Goal: Information Seeking & Learning: Compare options

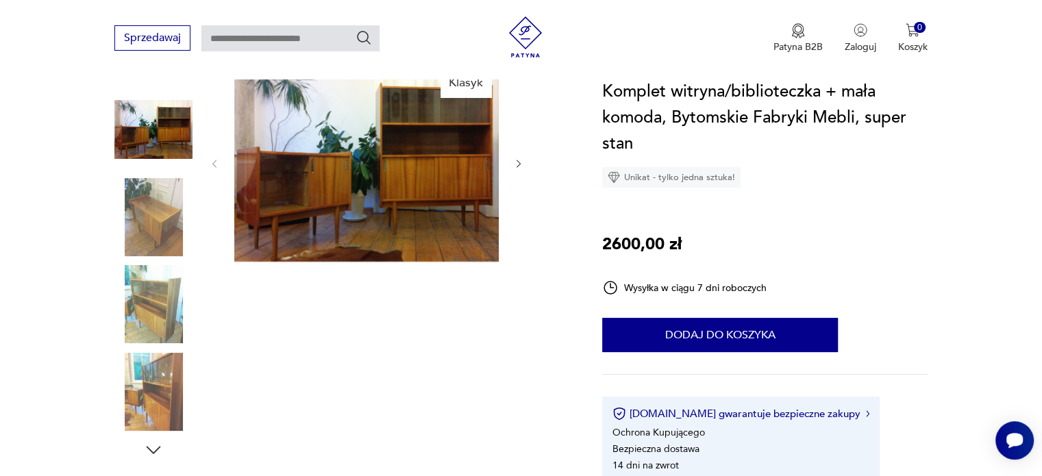
click at [153, 232] on img at bounding box center [153, 217] width 78 height 78
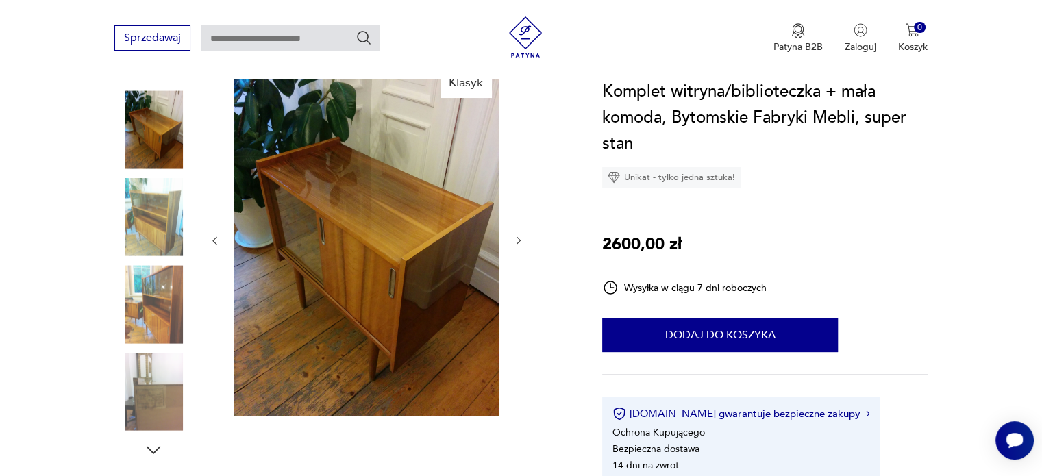
click at [148, 306] on img at bounding box center [153, 304] width 78 height 78
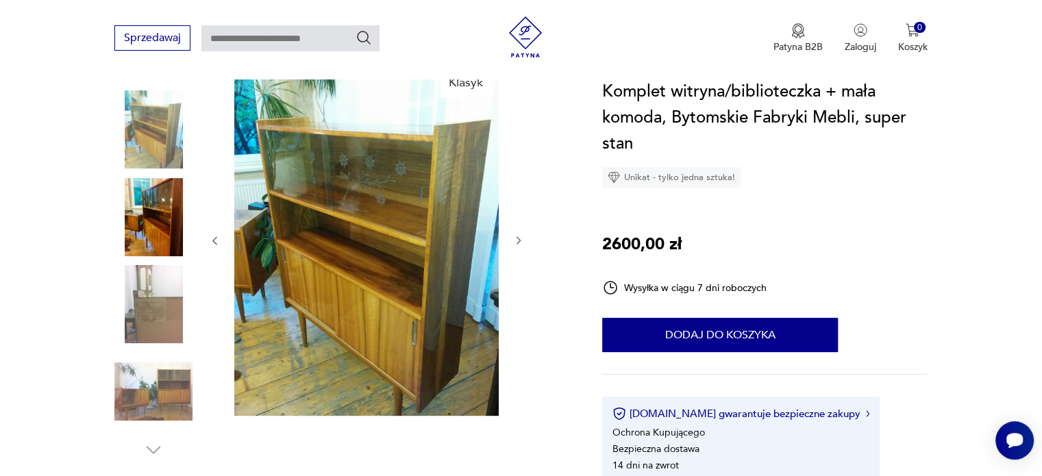
click at [147, 336] on img at bounding box center [153, 304] width 78 height 78
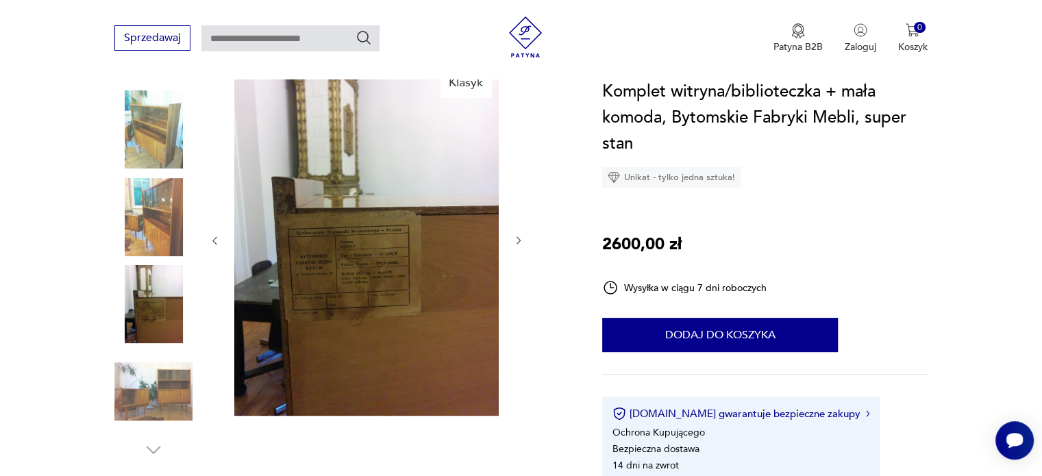
click at [159, 388] on img at bounding box center [153, 392] width 78 height 78
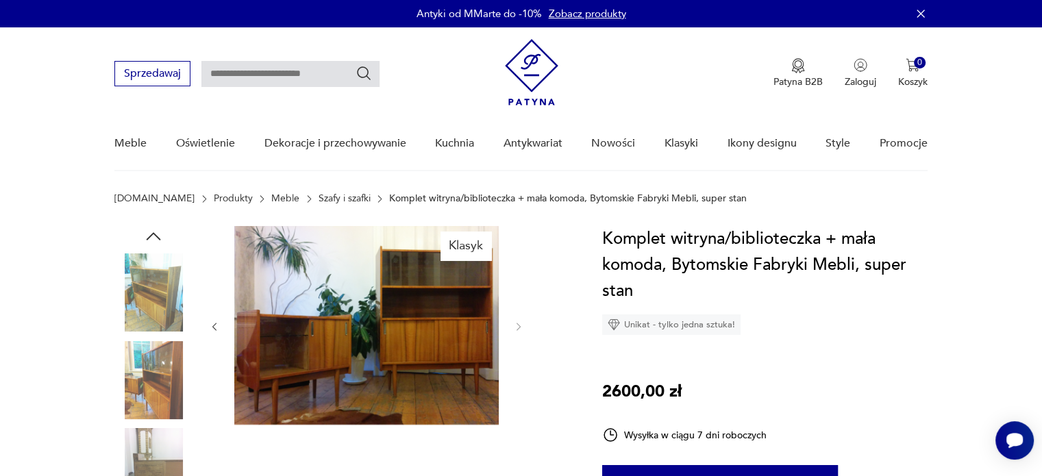
click at [153, 233] on icon "button" at bounding box center [154, 236] width 14 height 8
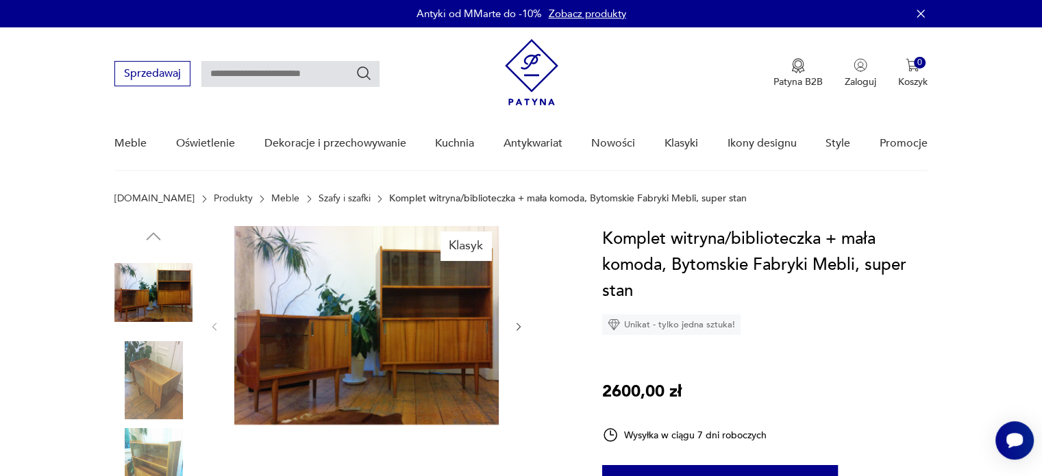
click at [388, 333] on img at bounding box center [366, 325] width 264 height 199
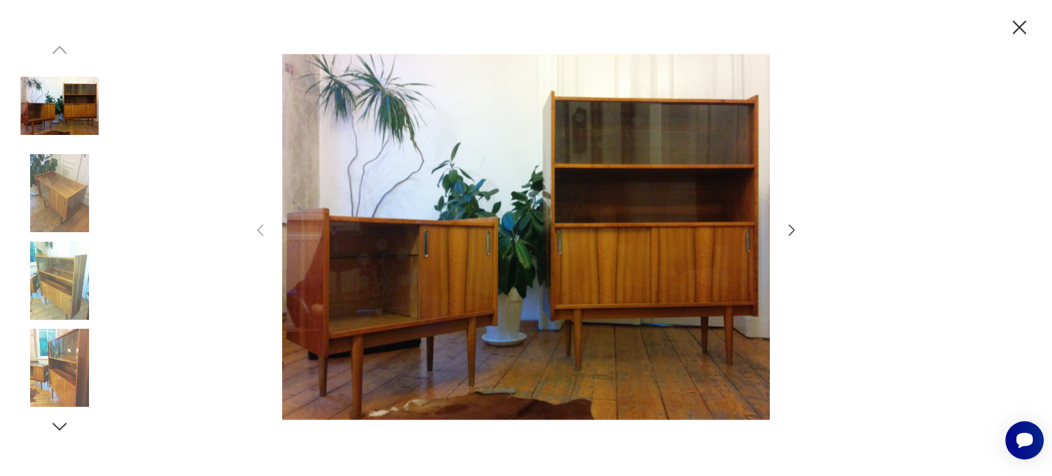
click at [790, 229] on icon "button" at bounding box center [792, 230] width 16 height 16
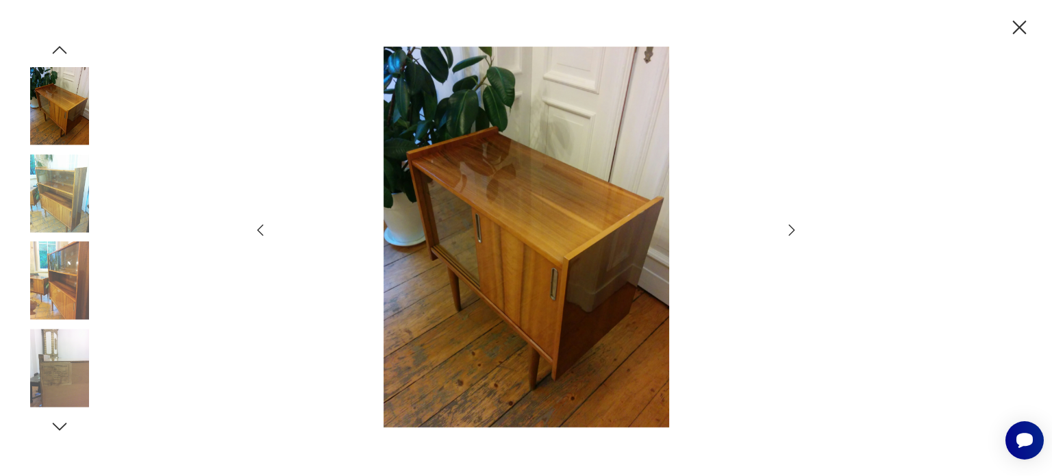
click at [790, 229] on icon "button" at bounding box center [792, 230] width 16 height 16
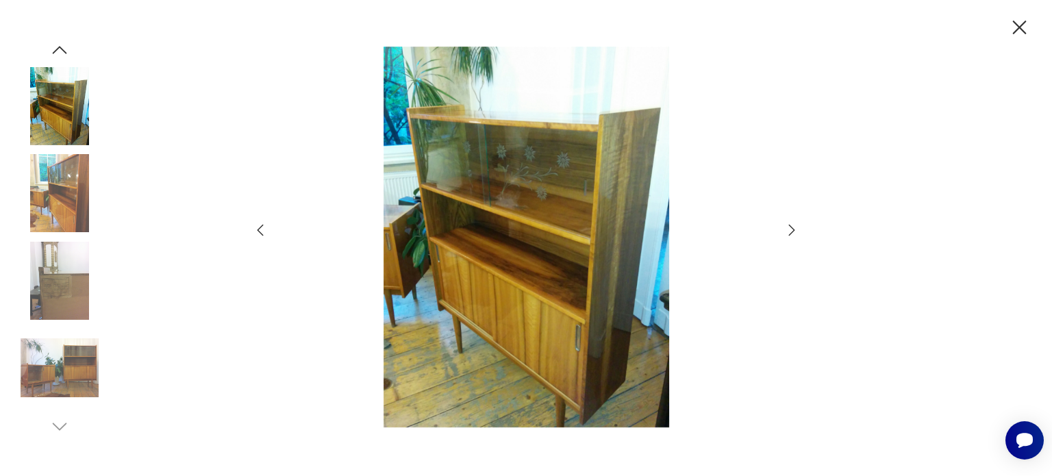
click at [789, 230] on icon "button" at bounding box center [792, 230] width 16 height 16
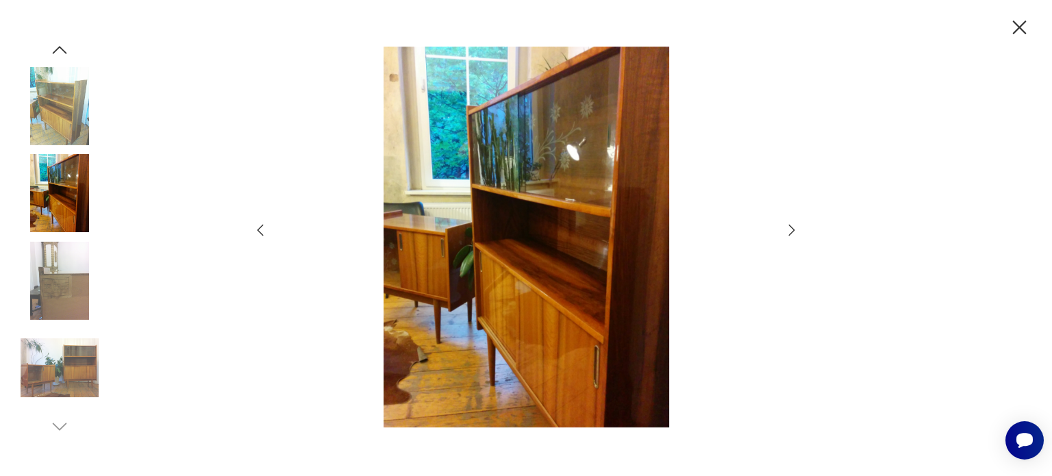
click at [789, 230] on icon "button" at bounding box center [792, 230] width 16 height 16
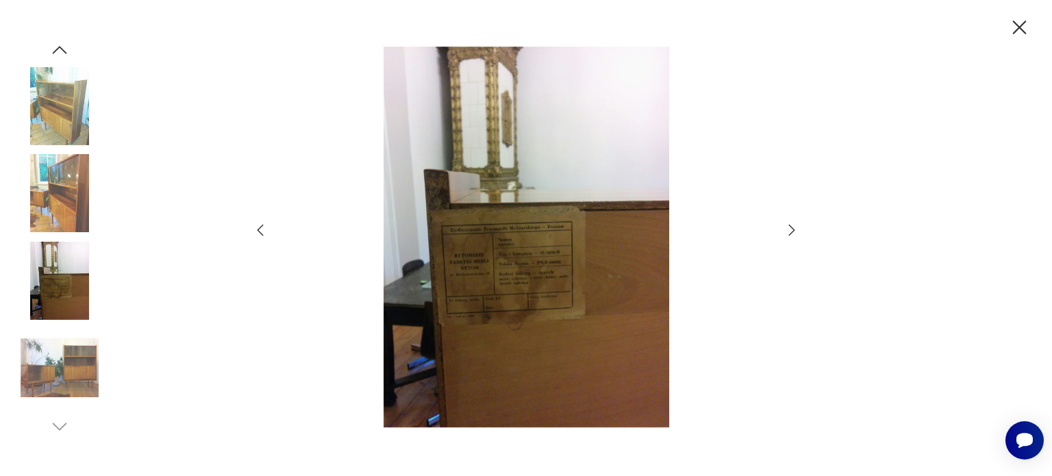
click at [789, 230] on icon "button" at bounding box center [792, 230] width 16 height 16
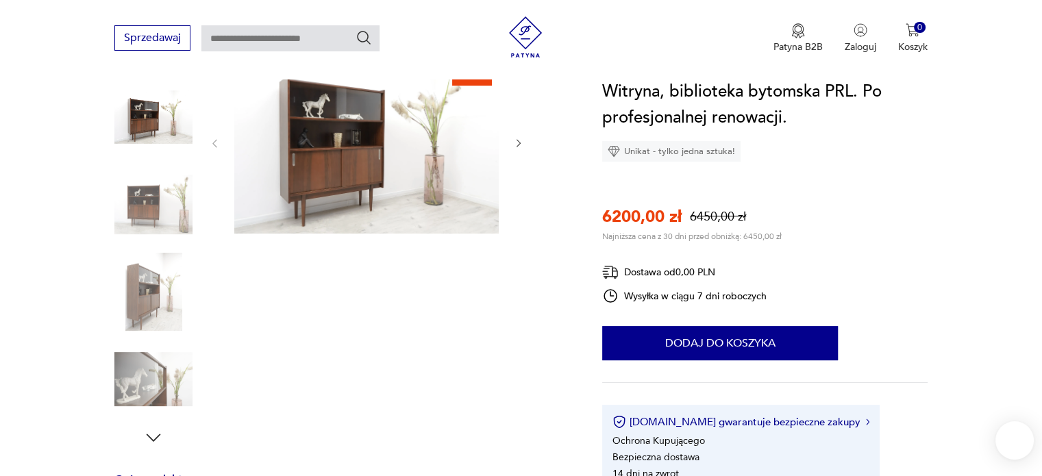
click at [373, 150] on img at bounding box center [366, 142] width 264 height 183
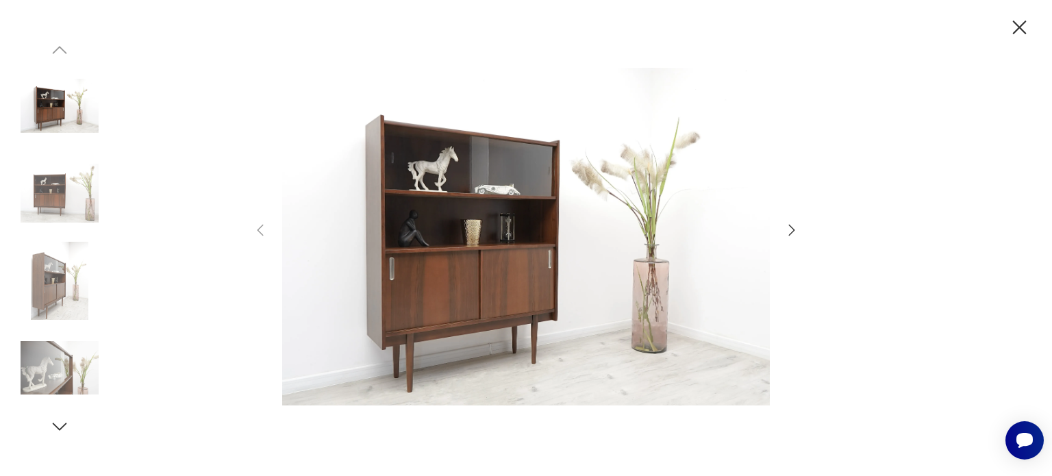
click at [791, 231] on icon "button" at bounding box center [792, 230] width 16 height 16
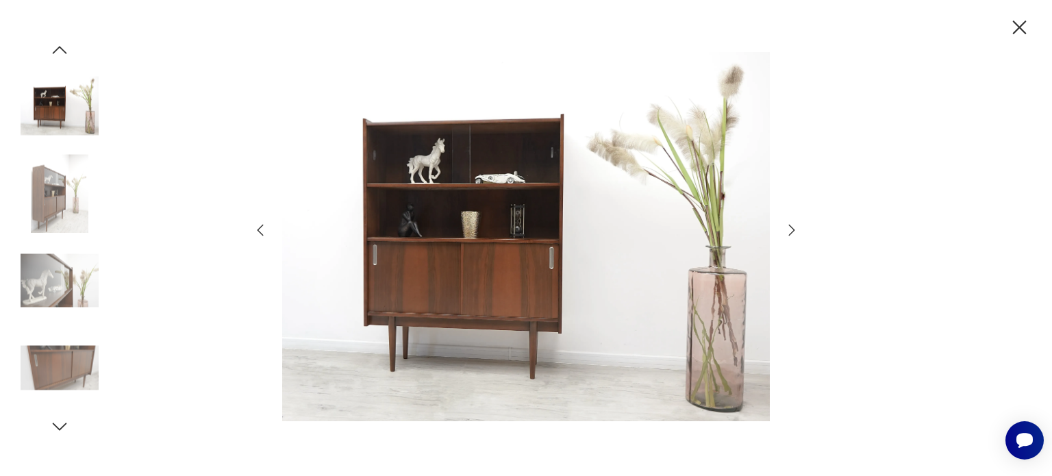
click at [791, 231] on icon "button" at bounding box center [792, 230] width 16 height 16
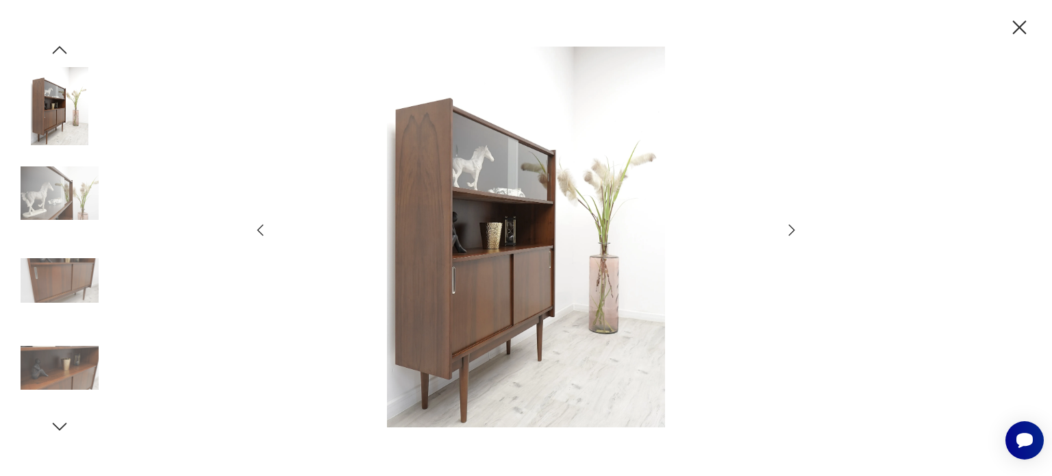
click at [791, 231] on icon "button" at bounding box center [792, 230] width 16 height 16
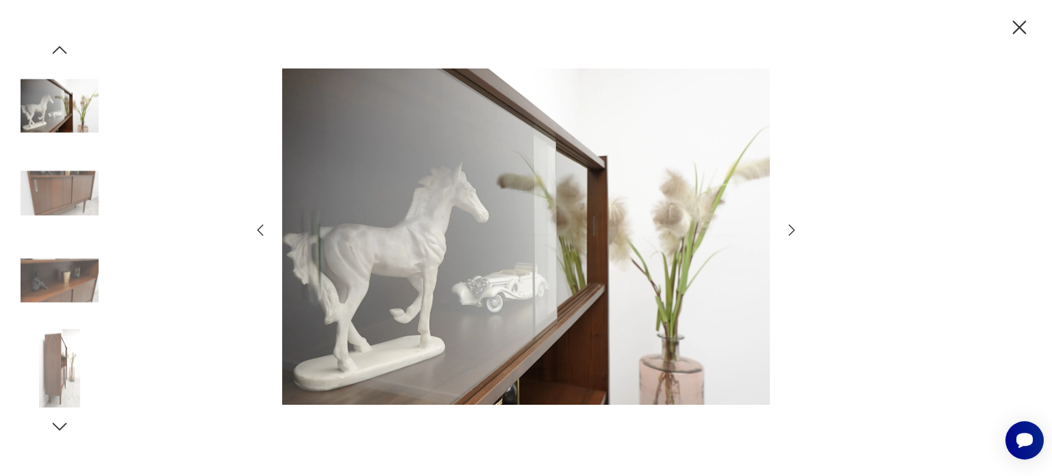
click at [791, 231] on icon "button" at bounding box center [792, 230] width 16 height 16
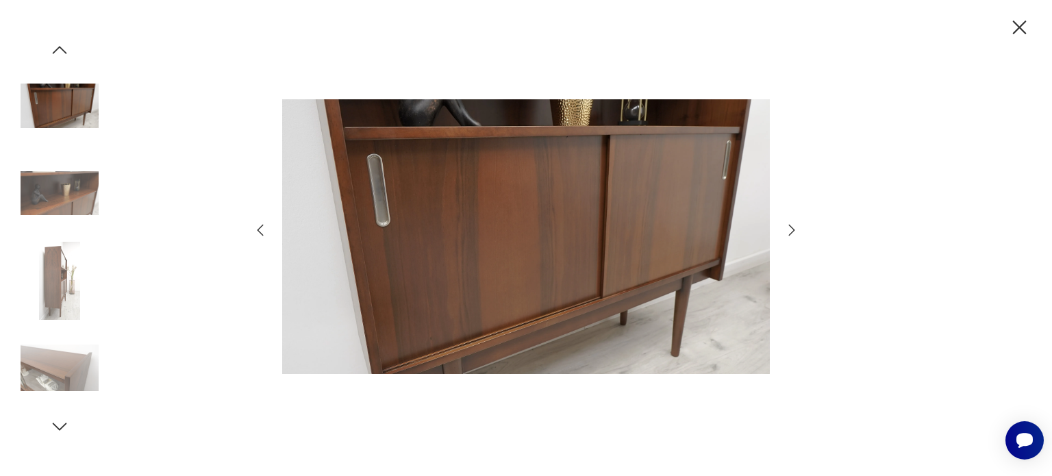
click at [791, 231] on icon "button" at bounding box center [792, 230] width 16 height 16
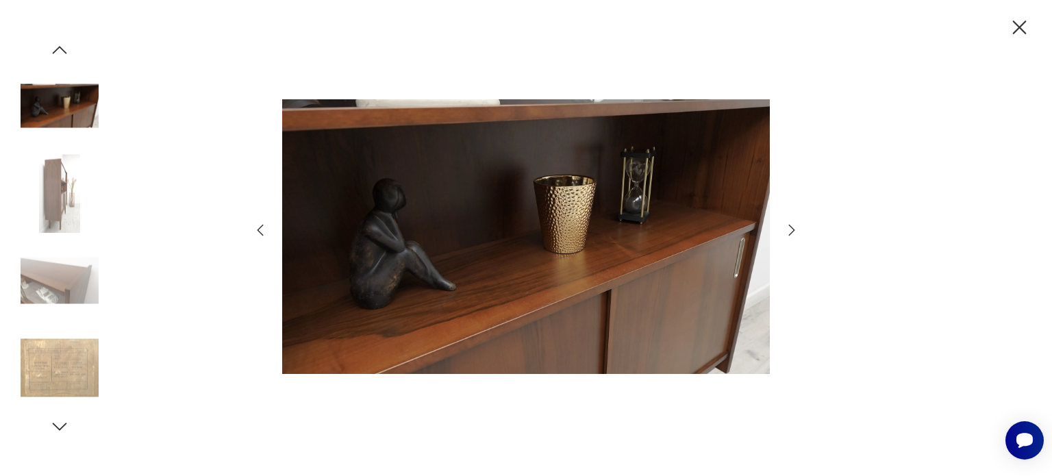
click at [791, 231] on icon "button" at bounding box center [792, 230] width 16 height 16
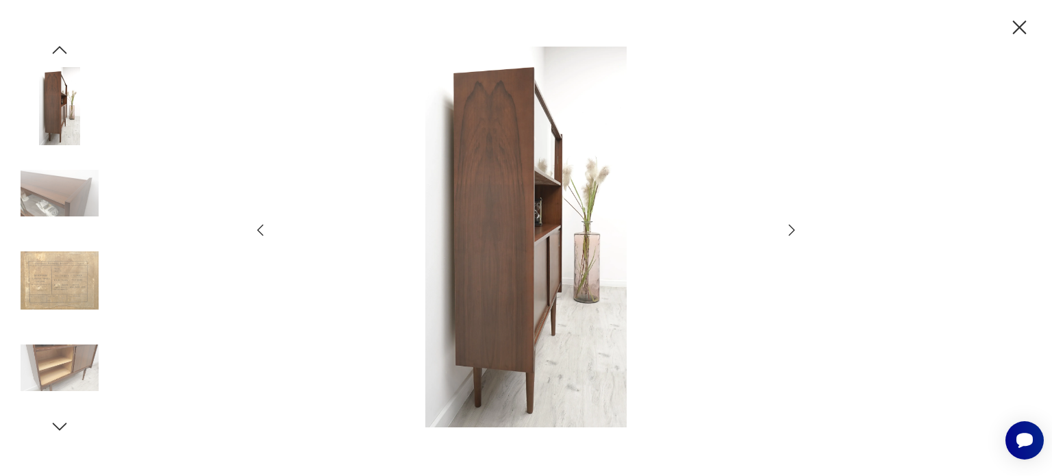
click at [791, 231] on icon "button" at bounding box center [792, 230] width 16 height 16
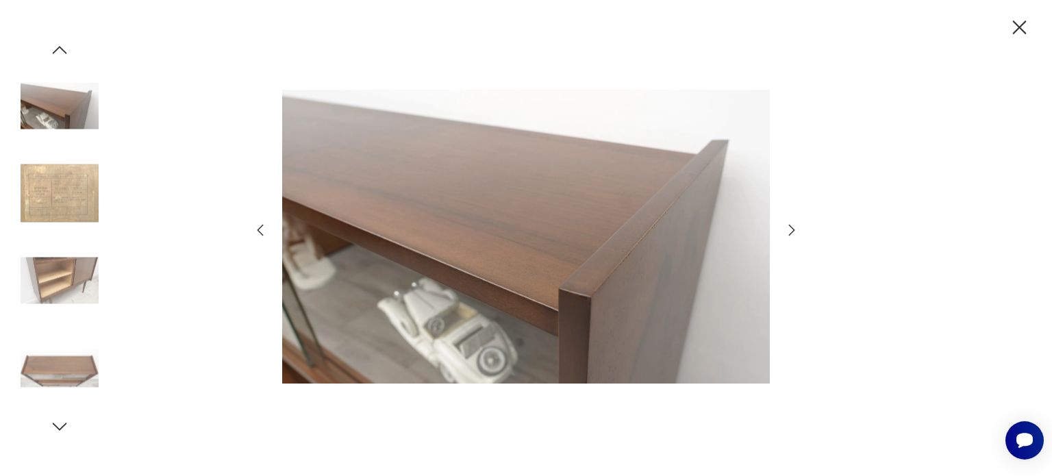
click at [791, 231] on icon "button" at bounding box center [792, 230] width 16 height 16
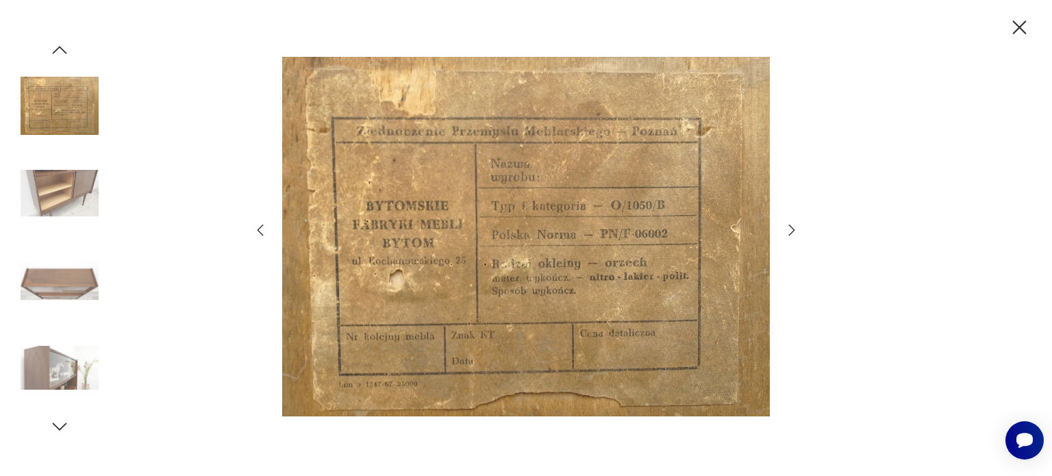
click at [791, 231] on icon "button" at bounding box center [792, 230] width 16 height 16
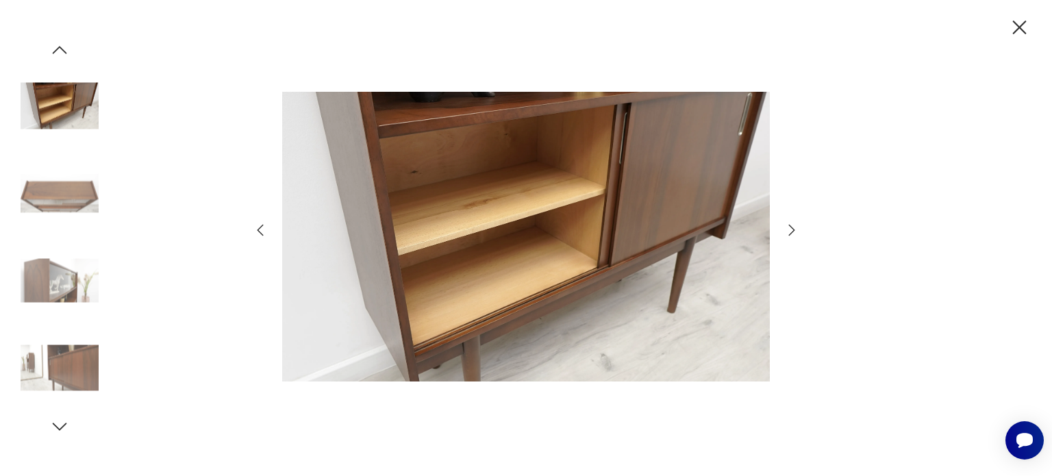
click at [791, 231] on icon "button" at bounding box center [792, 230] width 16 height 16
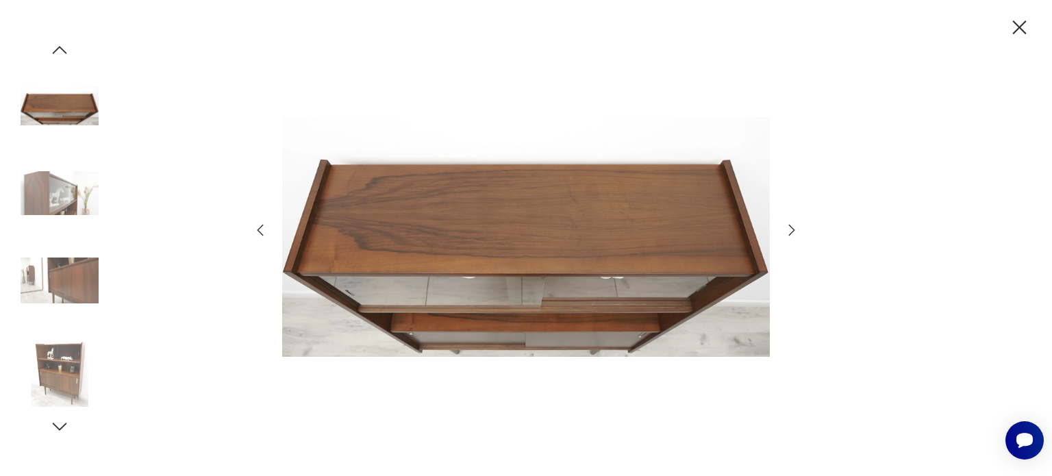
click at [791, 231] on icon "button" at bounding box center [792, 230] width 16 height 16
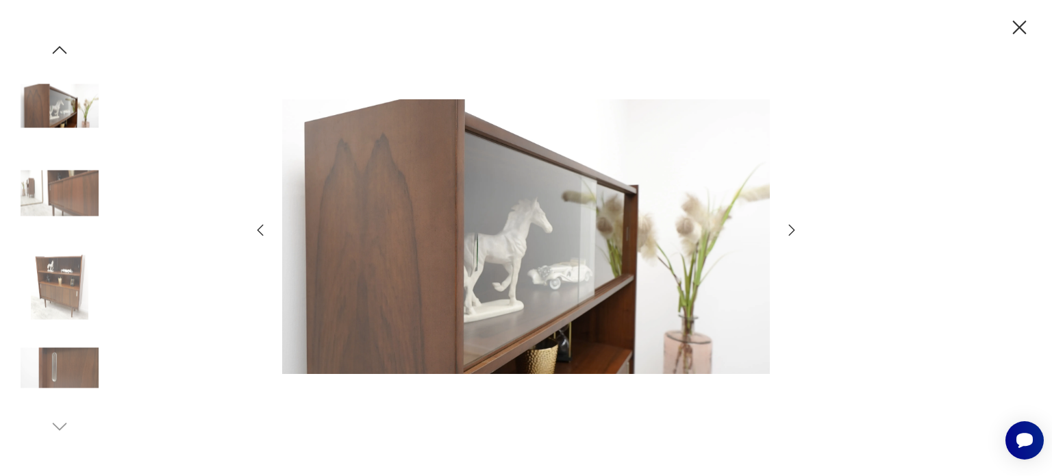
click at [791, 231] on icon "button" at bounding box center [792, 230] width 16 height 16
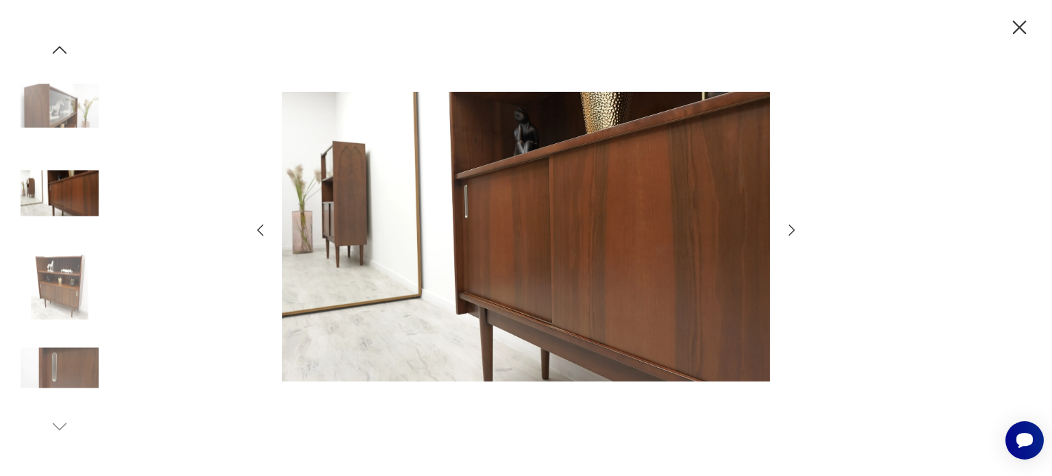
click at [791, 231] on icon "button" at bounding box center [792, 230] width 16 height 16
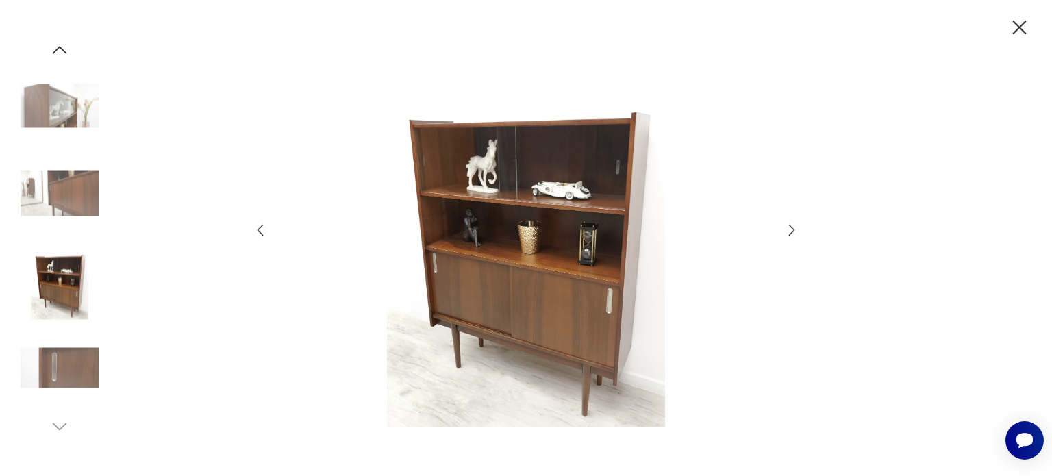
click at [791, 231] on icon "button" at bounding box center [792, 230] width 16 height 16
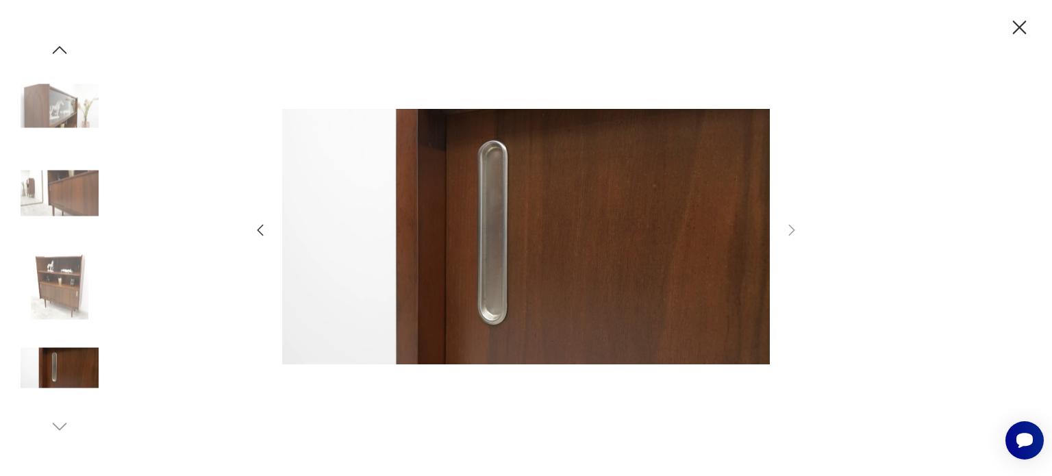
click at [1017, 29] on icon "button" at bounding box center [1020, 28] width 24 height 24
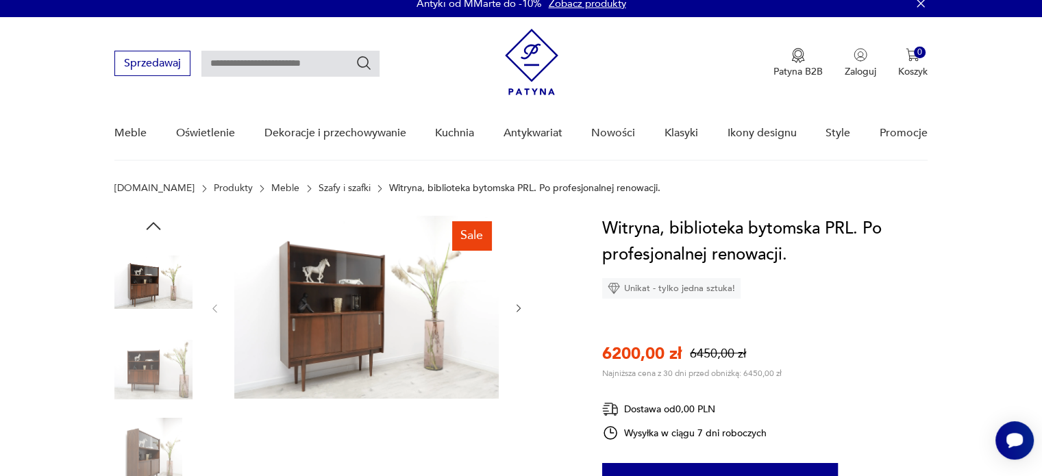
scroll to position [8, 0]
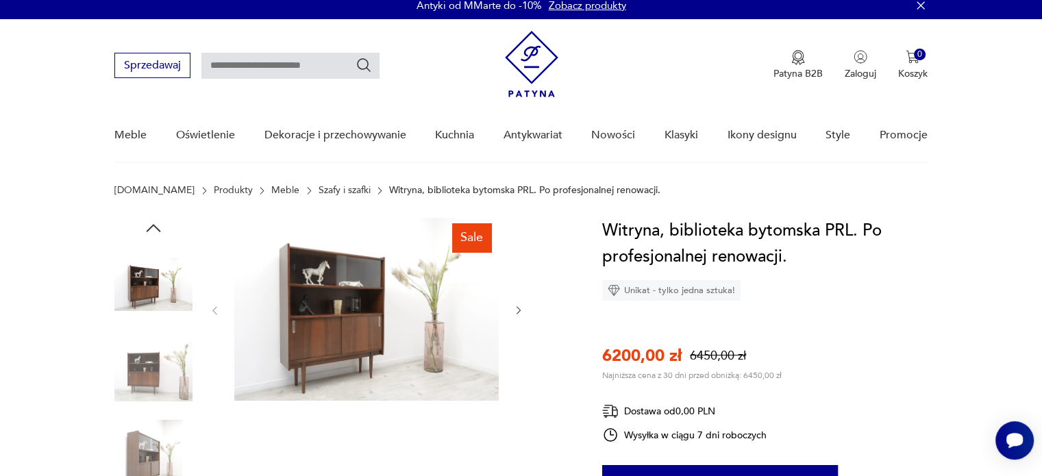
click at [454, 101] on nav "Sprzedawaj Patyna B2B Zaloguj 0 Koszyk Twój koszyk ( 0 ) Brak produktów w koszy…" at bounding box center [521, 91] width 1042 height 144
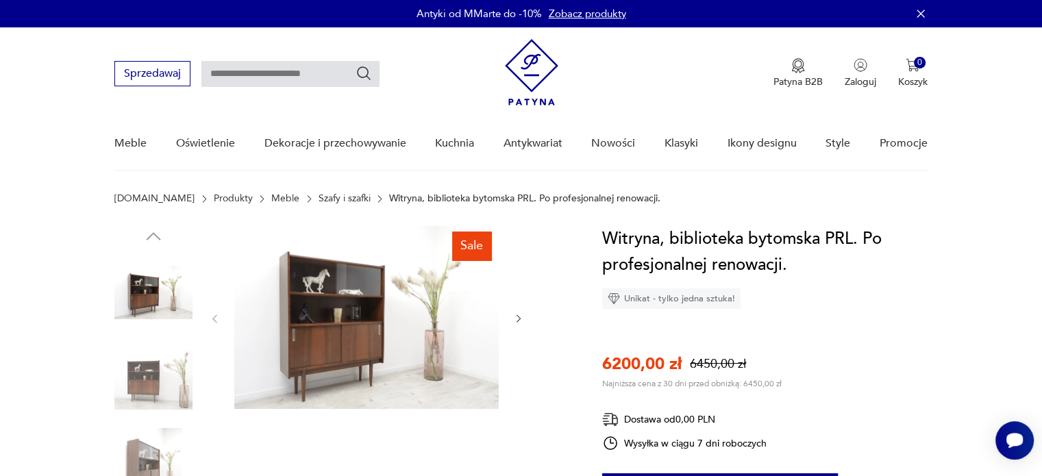
click at [319, 199] on link "Szafy i szafki" at bounding box center [345, 198] width 52 height 11
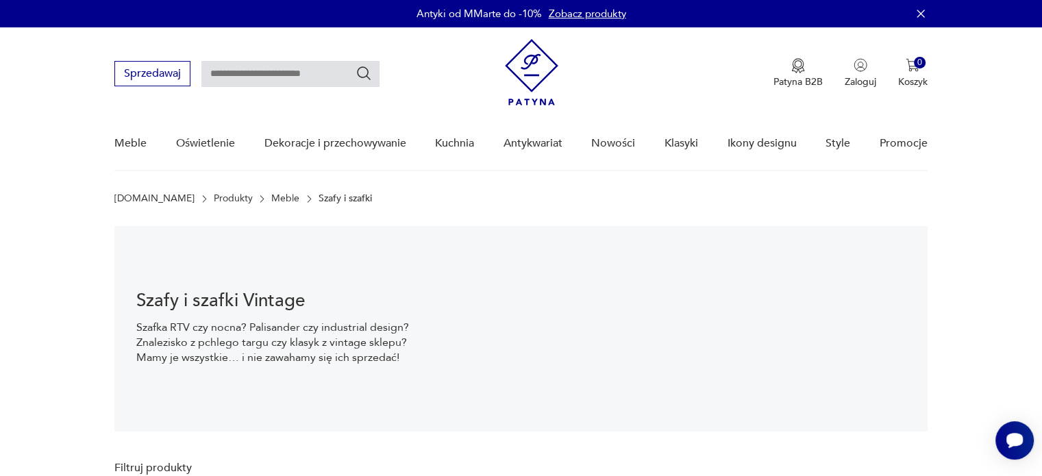
scroll to position [20, 0]
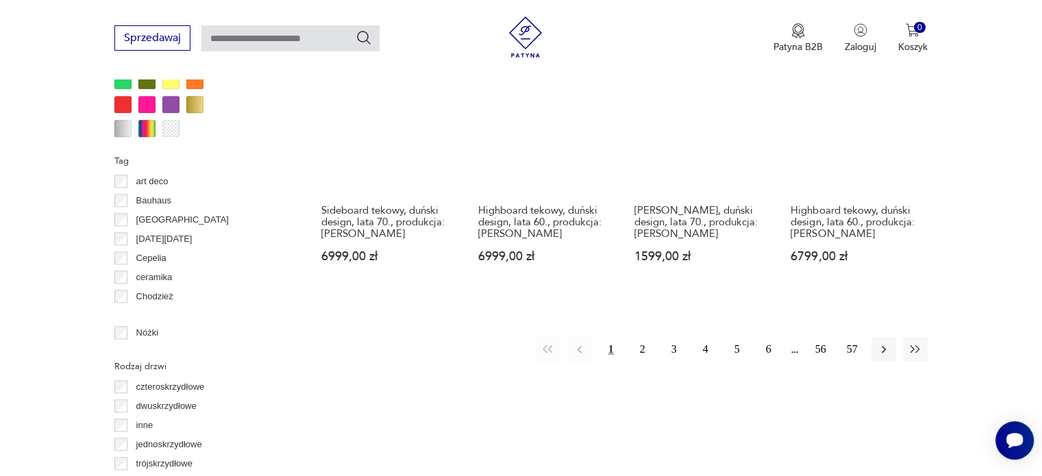
scroll to position [1387, 0]
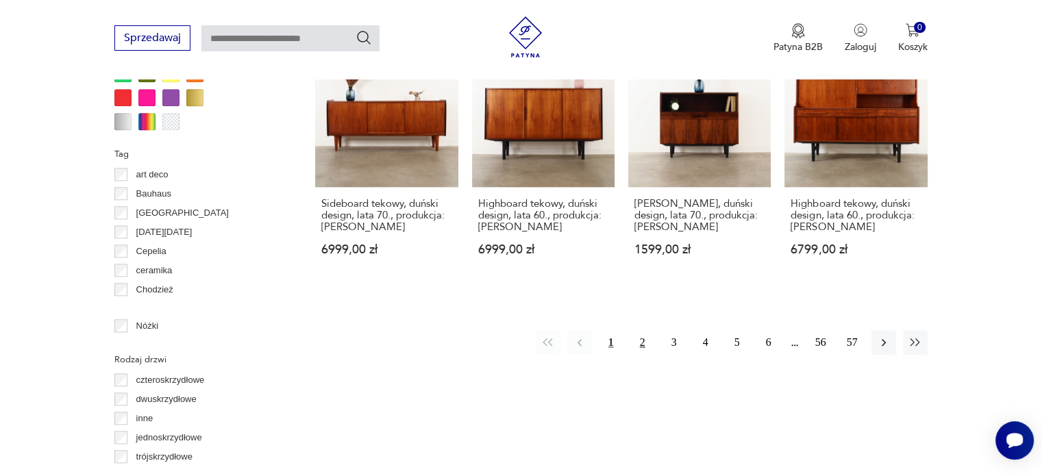
click at [641, 330] on button "2" at bounding box center [642, 342] width 25 height 25
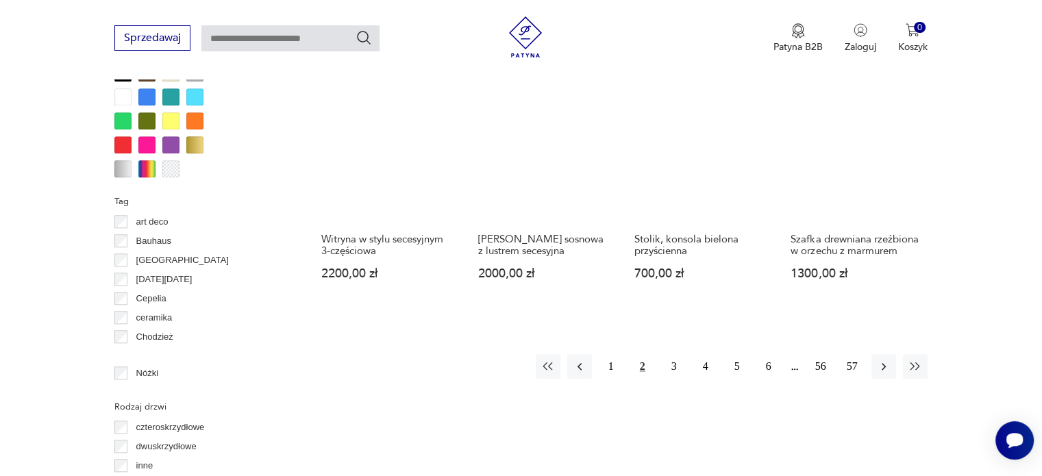
scroll to position [1340, 0]
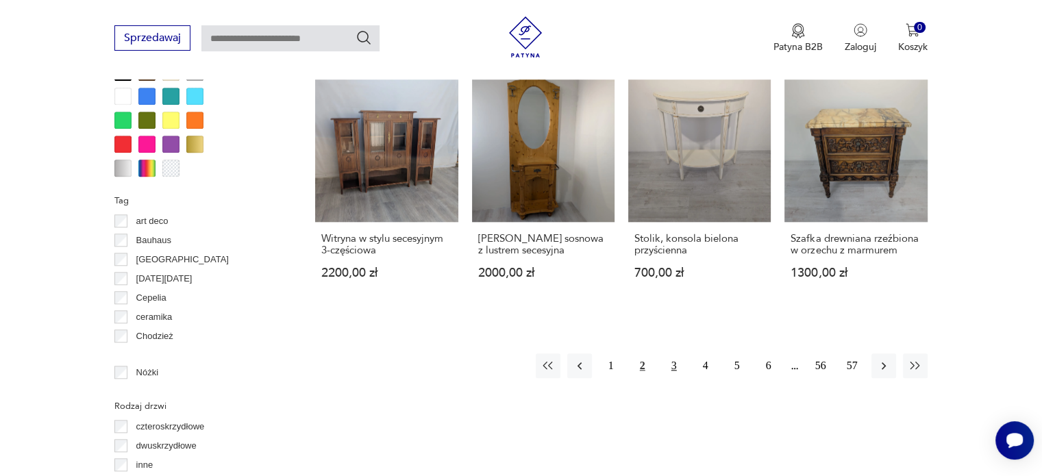
click at [678, 354] on button "3" at bounding box center [674, 366] width 25 height 25
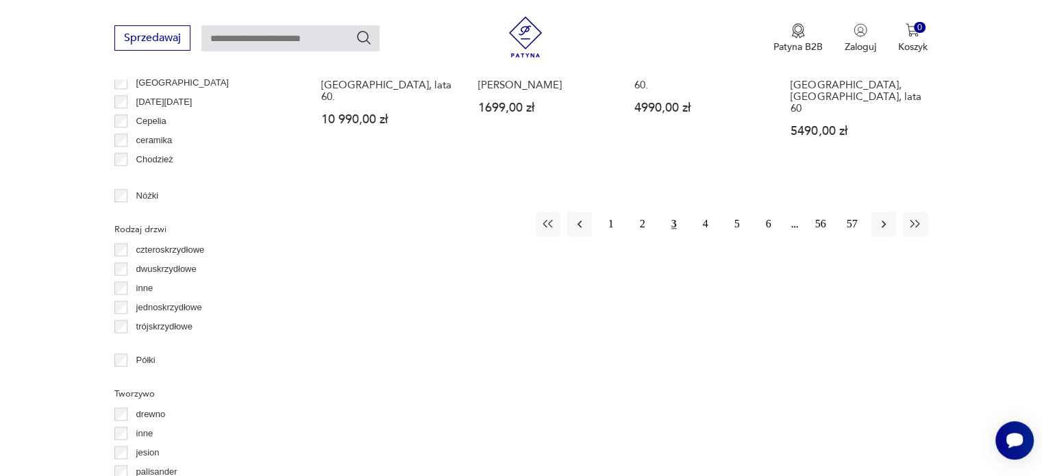
scroll to position [1519, 0]
click at [706, 210] on button "4" at bounding box center [705, 222] width 25 height 25
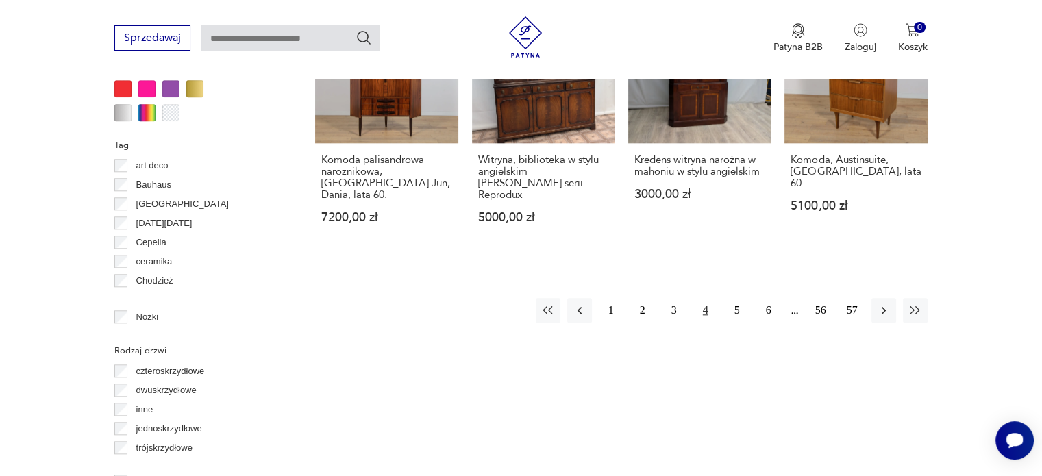
scroll to position [1396, 0]
click at [741, 308] on button "5" at bounding box center [737, 309] width 25 height 25
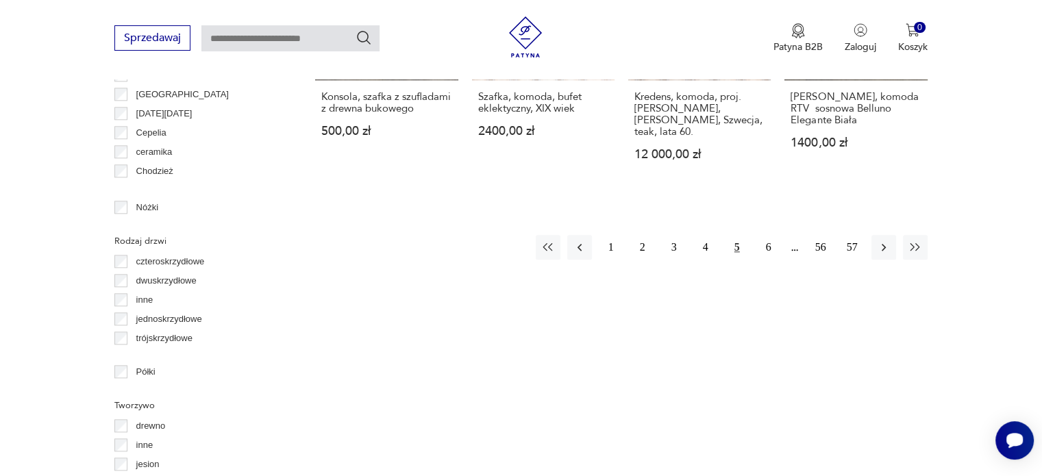
scroll to position [1507, 0]
click at [767, 234] on button "6" at bounding box center [768, 246] width 25 height 25
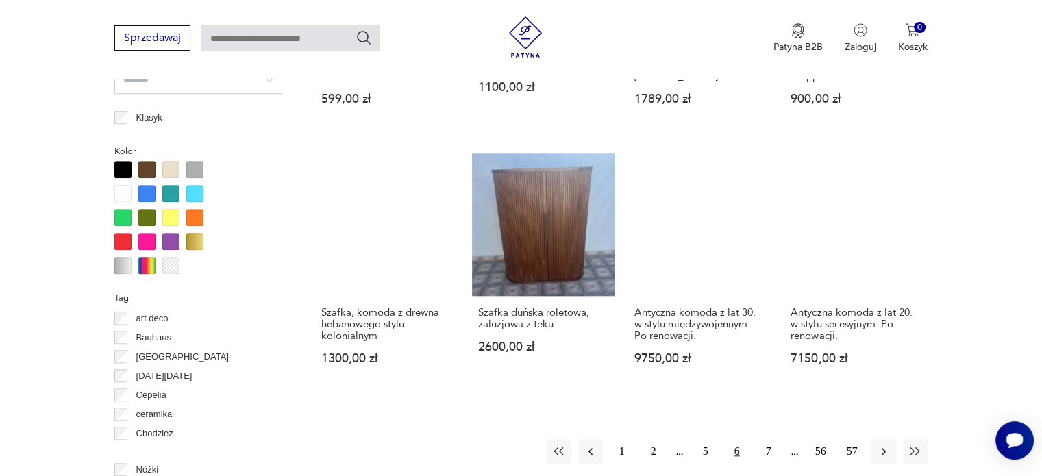
scroll to position [1292, 0]
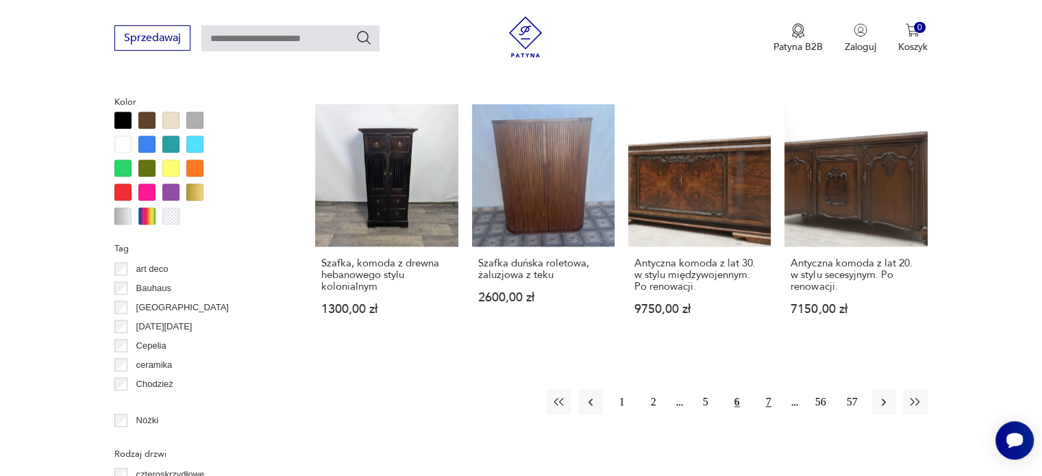
click at [770, 403] on button "7" at bounding box center [768, 402] width 25 height 25
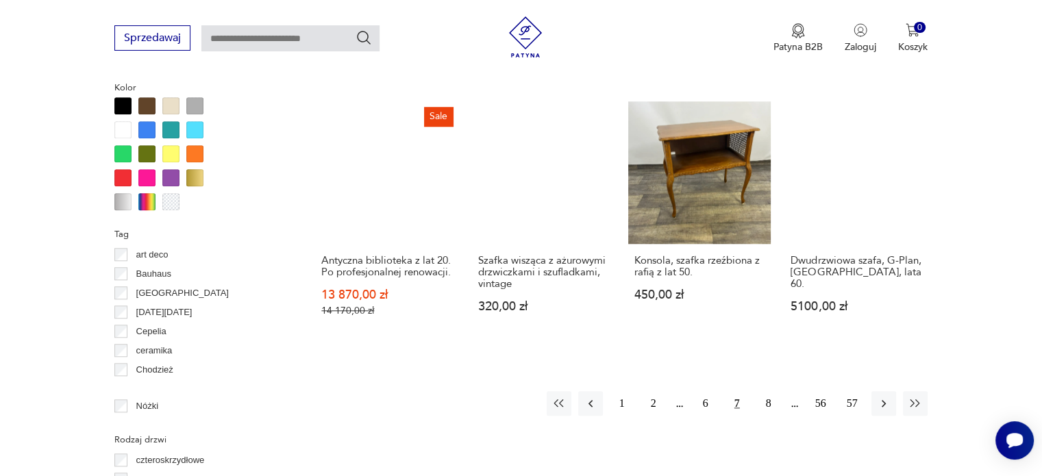
scroll to position [1407, 0]
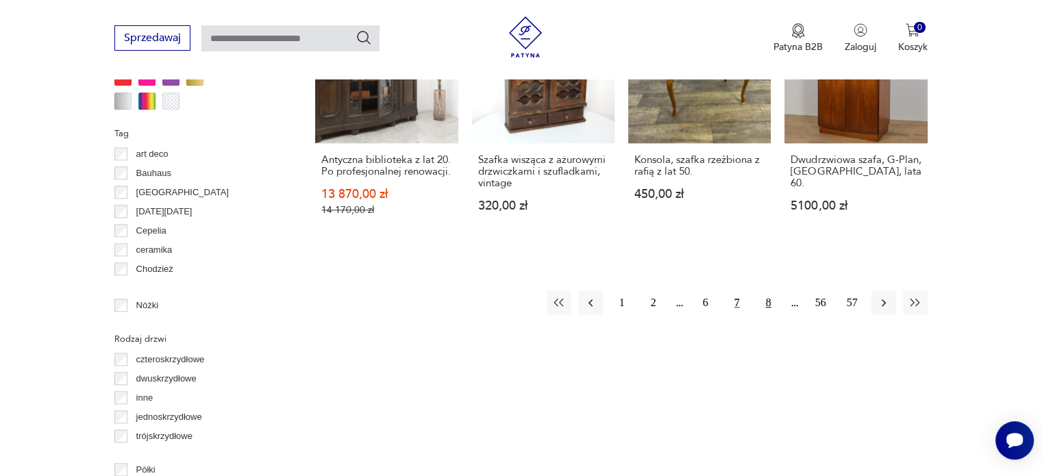
click at [766, 293] on button "8" at bounding box center [768, 303] width 25 height 25
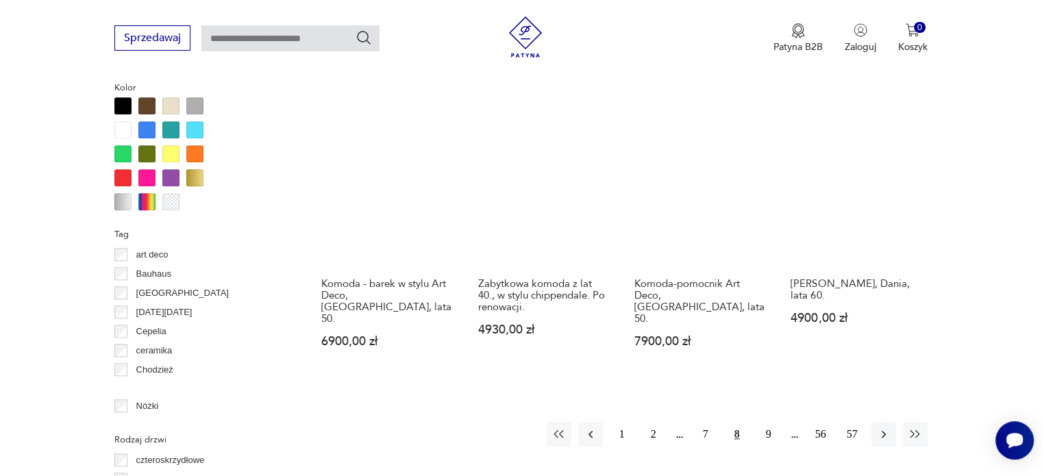
scroll to position [1308, 0]
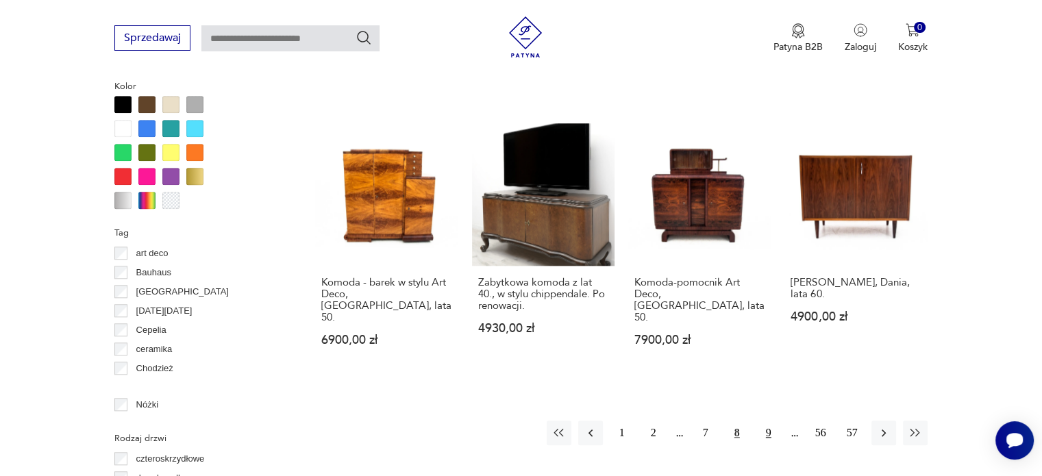
click at [770, 421] on button "9" at bounding box center [768, 433] width 25 height 25
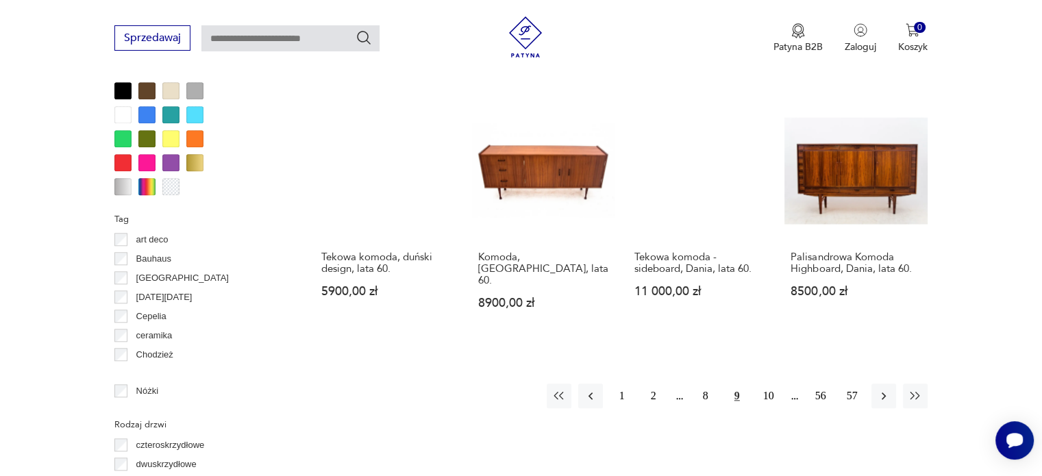
scroll to position [1392, 0]
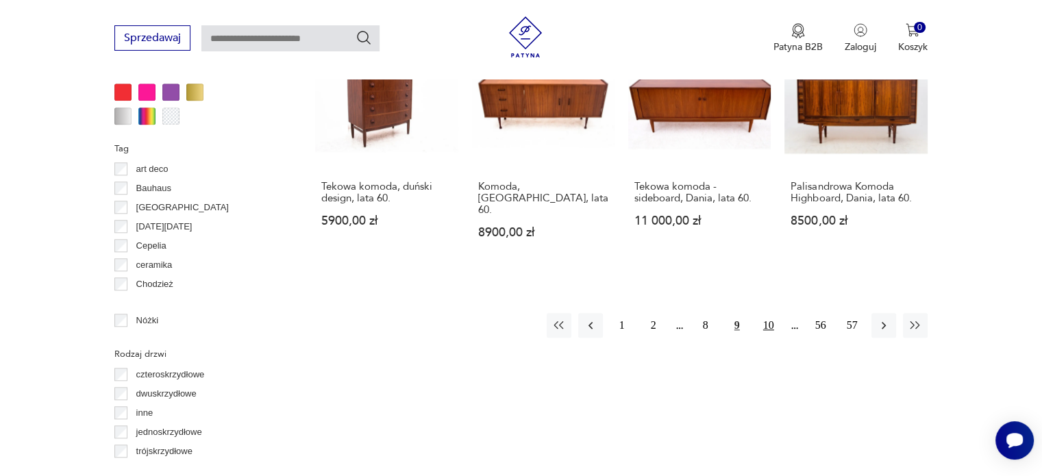
click at [770, 313] on button "10" at bounding box center [768, 325] width 25 height 25
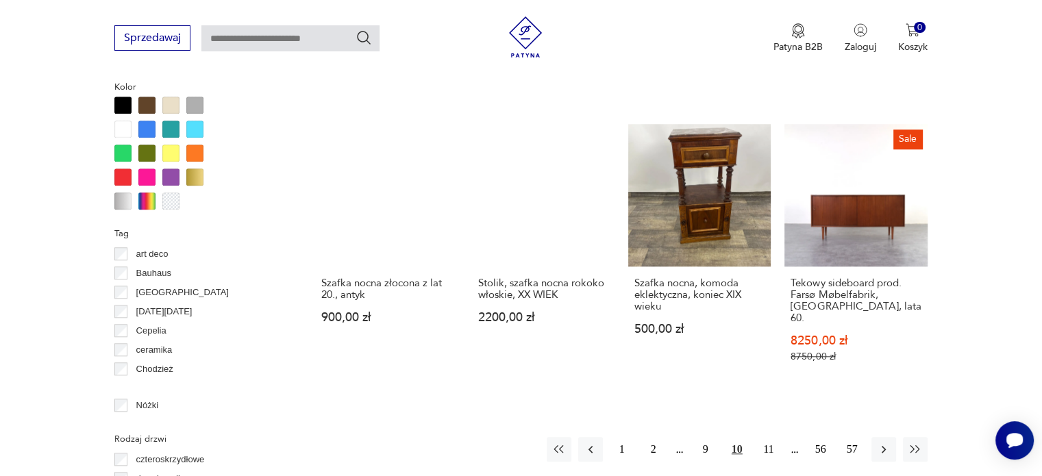
scroll to position [1308, 0]
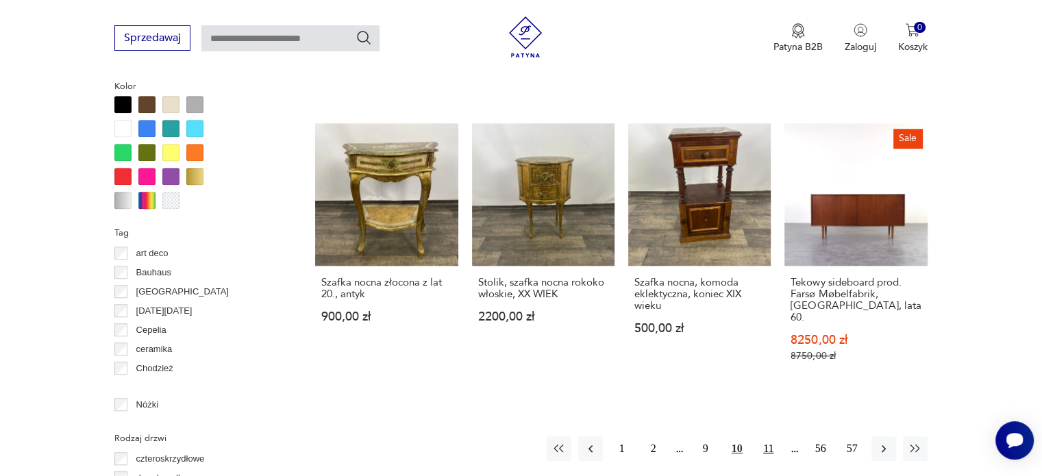
click at [772, 436] on button "11" at bounding box center [768, 448] width 25 height 25
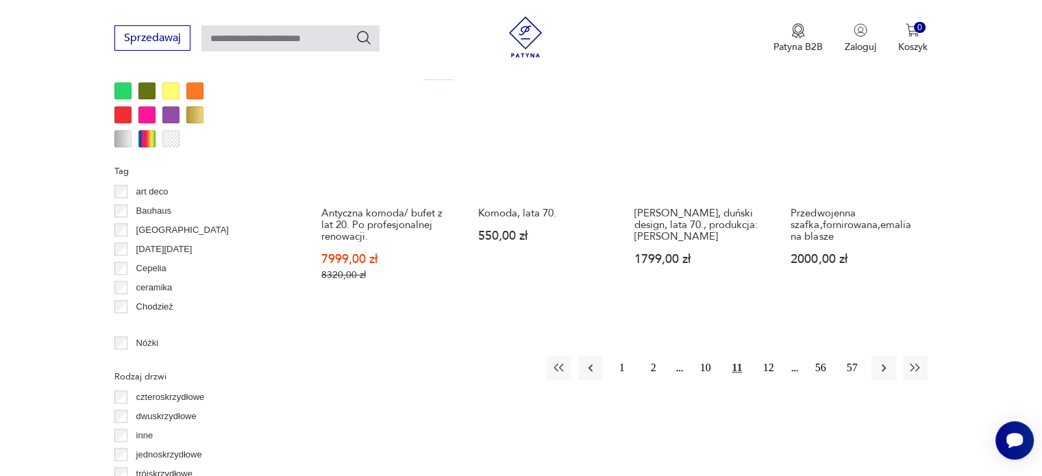
scroll to position [1370, 0]
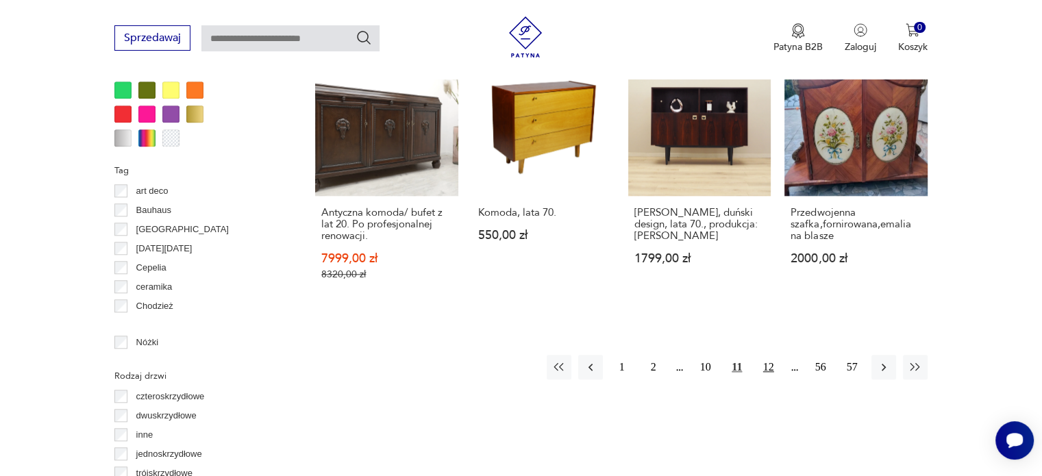
click at [765, 355] on button "12" at bounding box center [768, 367] width 25 height 25
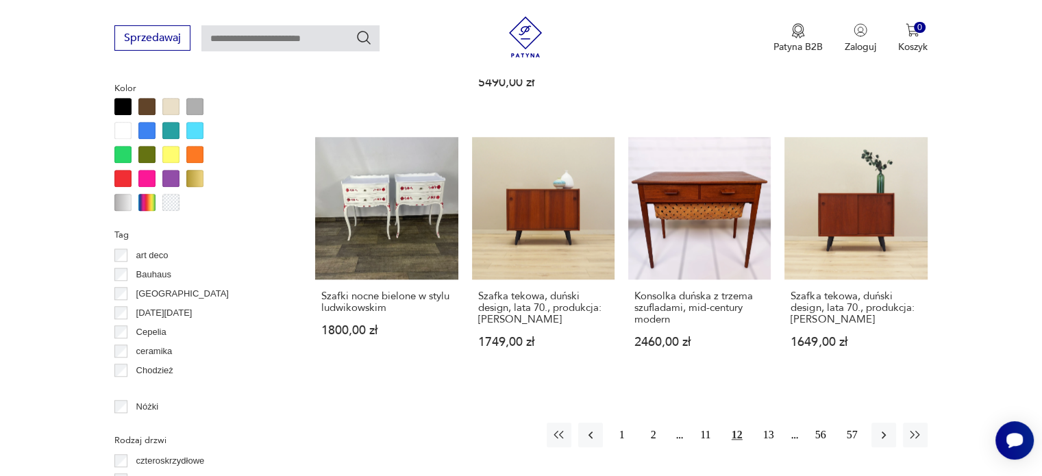
scroll to position [1281, 0]
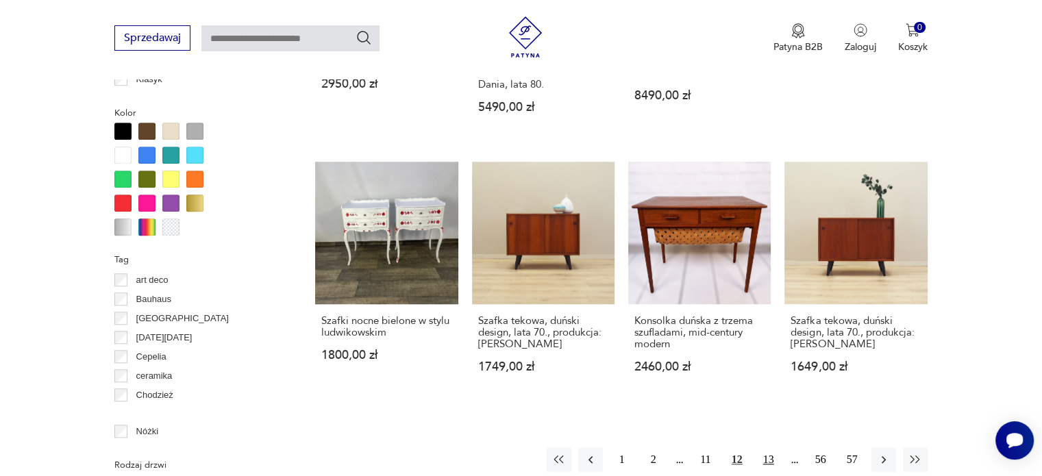
click at [771, 447] on button "13" at bounding box center [768, 459] width 25 height 25
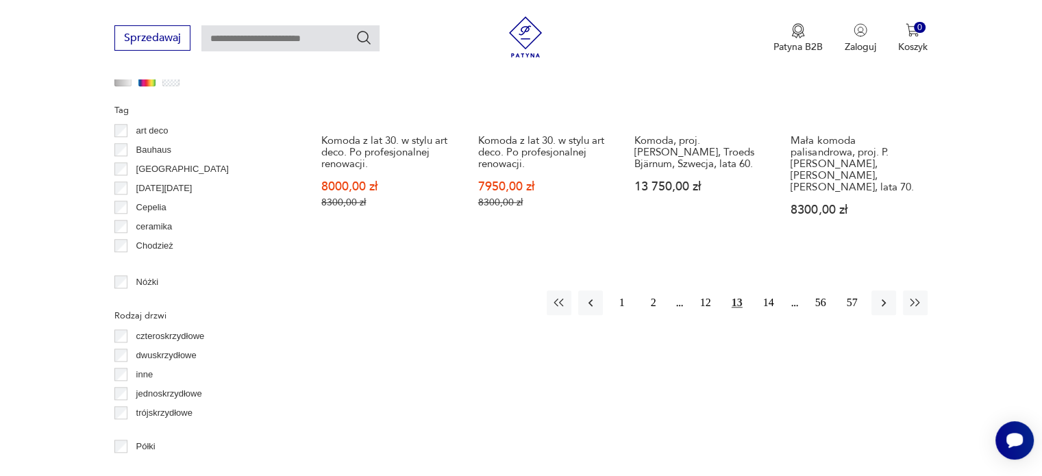
scroll to position [1431, 0]
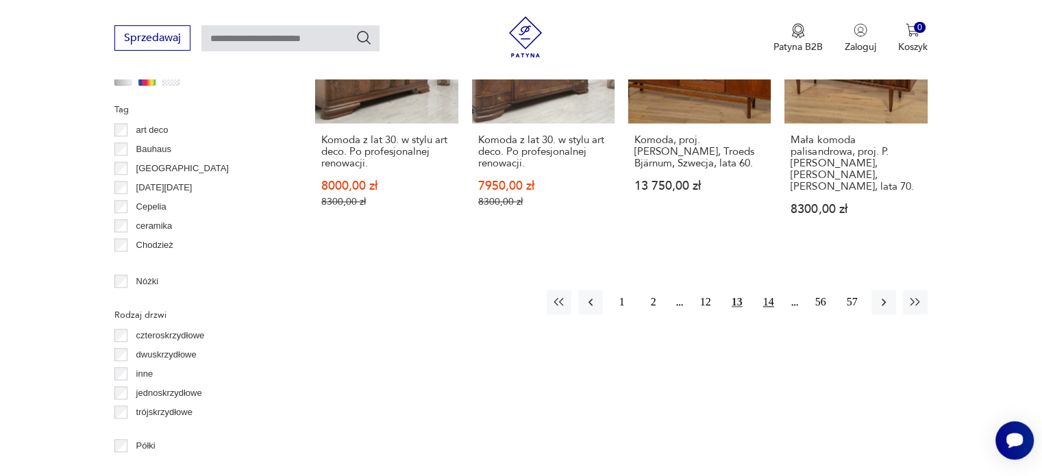
click at [770, 299] on button "14" at bounding box center [768, 302] width 25 height 25
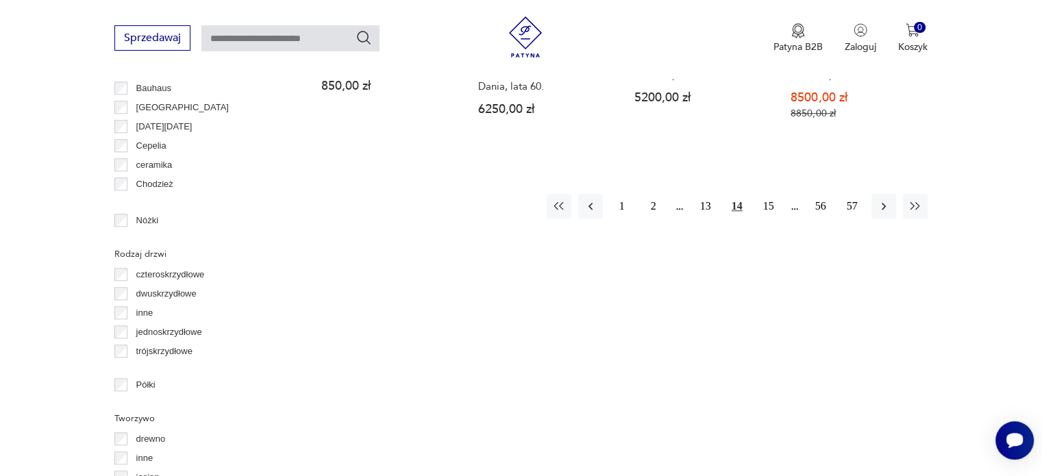
scroll to position [1520, 0]
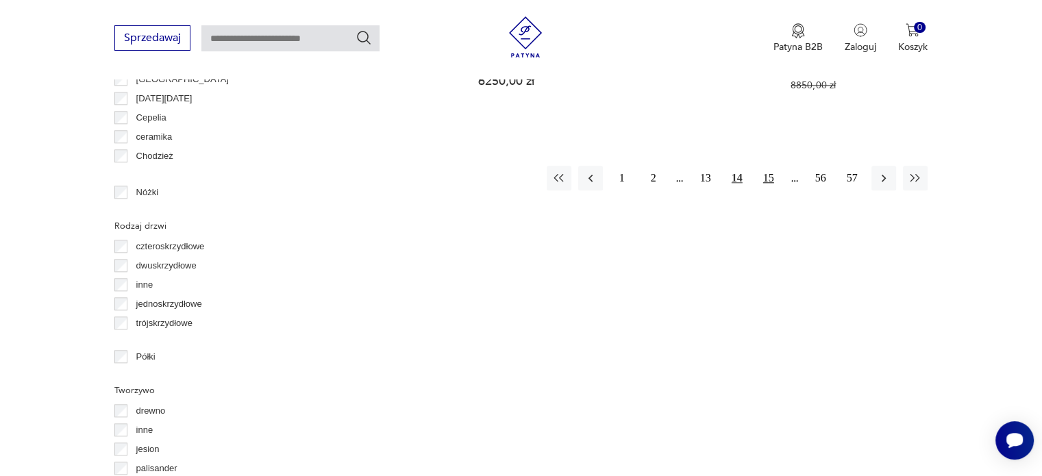
click at [773, 167] on button "15" at bounding box center [768, 178] width 25 height 25
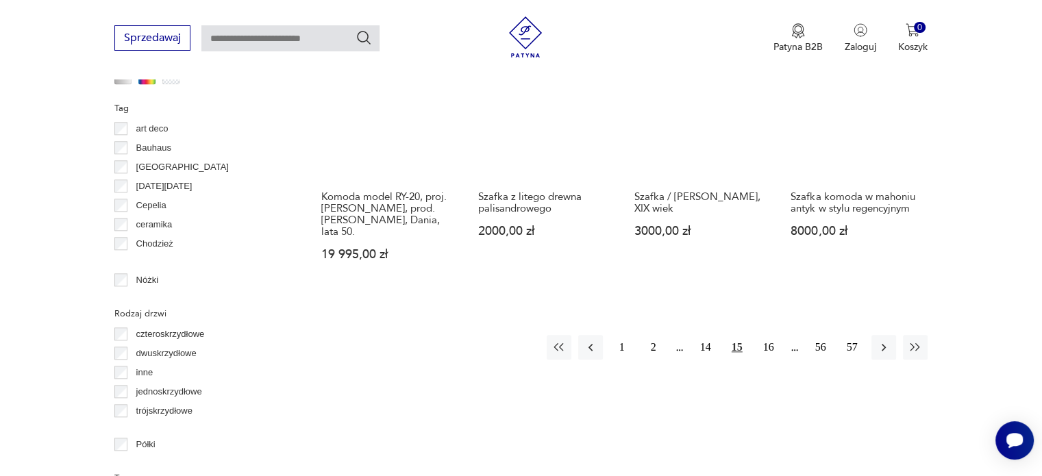
scroll to position [1437, 0]
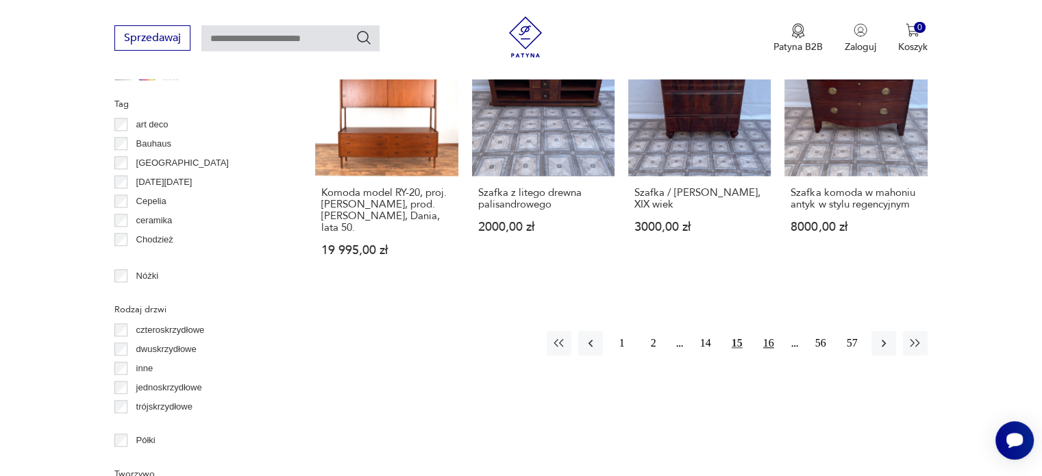
click at [769, 331] on button "16" at bounding box center [768, 343] width 25 height 25
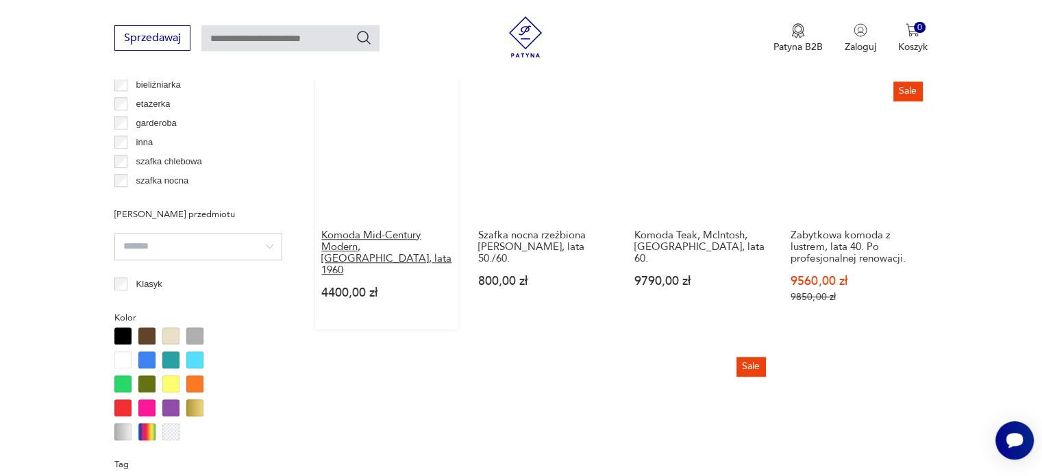
scroll to position [1065, 0]
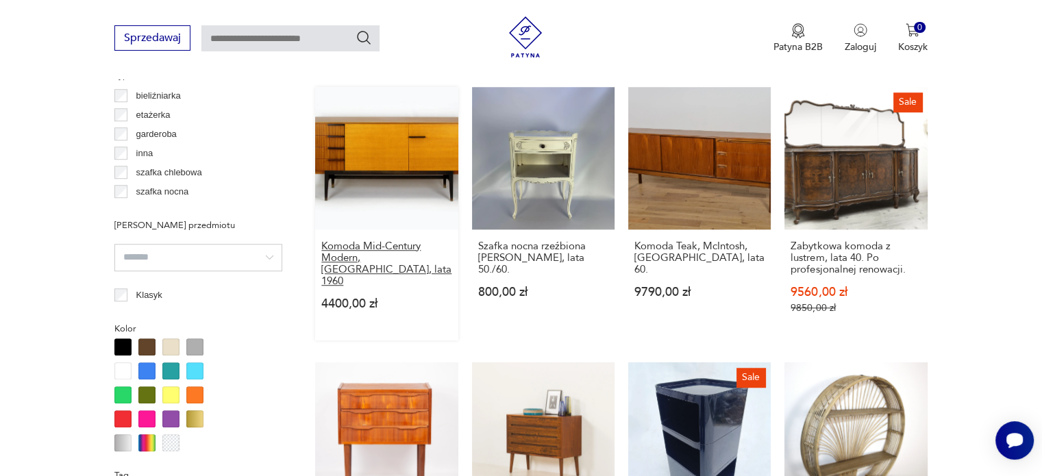
click at [359, 249] on h3 "Komoda Mid-Century Modern, [GEOGRAPHIC_DATA], lata 1960" at bounding box center [386, 264] width 130 height 47
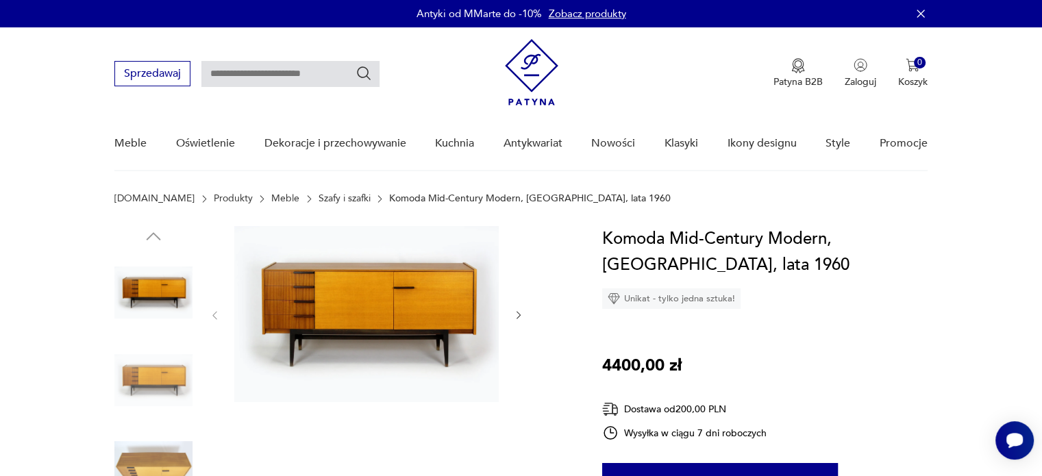
click at [518, 316] on icon "button" at bounding box center [519, 316] width 12 height 12
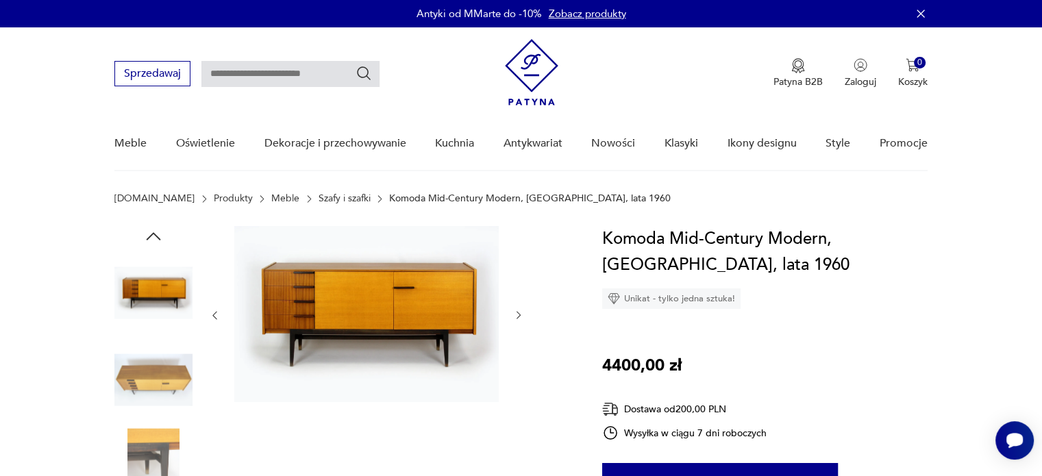
click at [518, 316] on icon "button" at bounding box center [519, 316] width 12 height 12
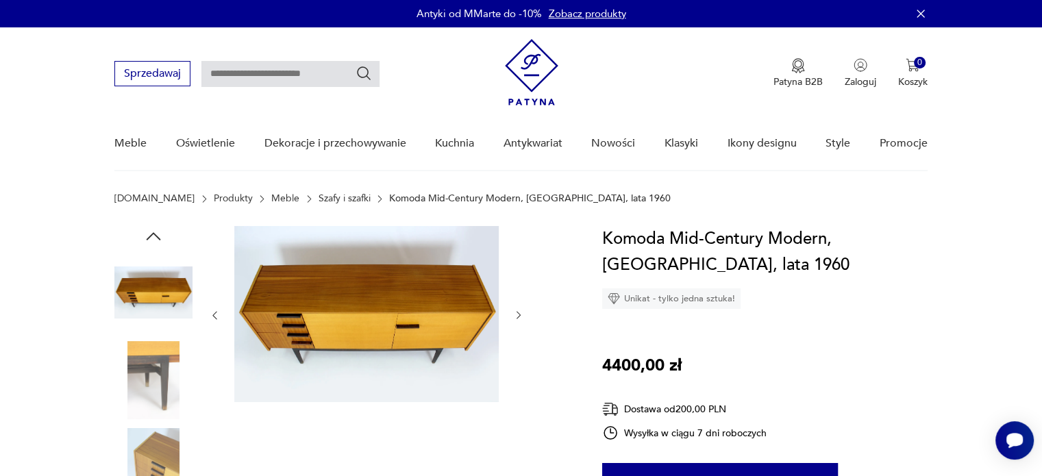
click at [518, 316] on icon "button" at bounding box center [519, 316] width 12 height 12
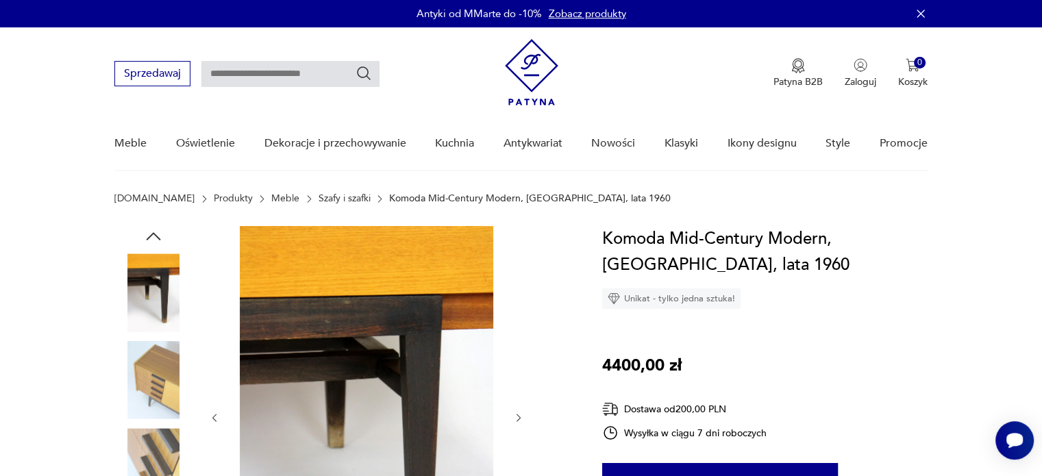
click at [518, 316] on div at bounding box center [366, 418] width 315 height 384
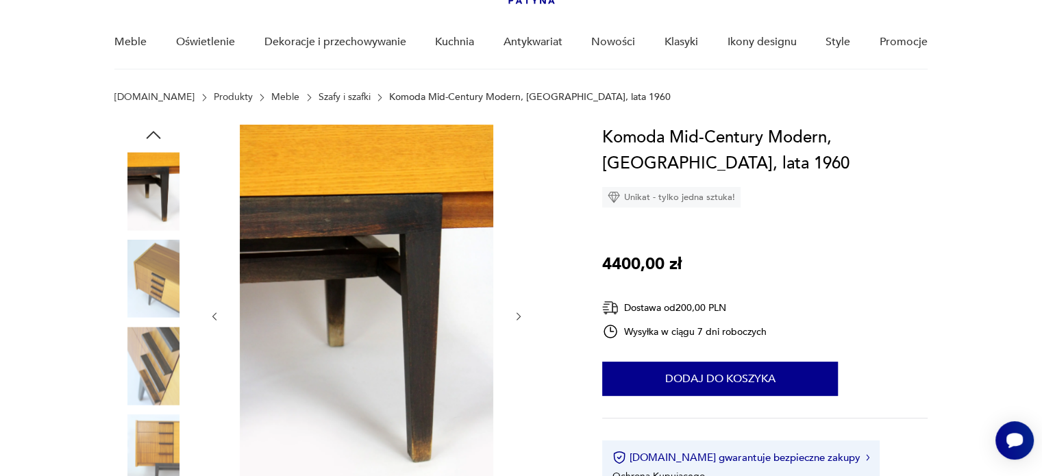
click at [515, 317] on icon "button" at bounding box center [519, 317] width 12 height 12
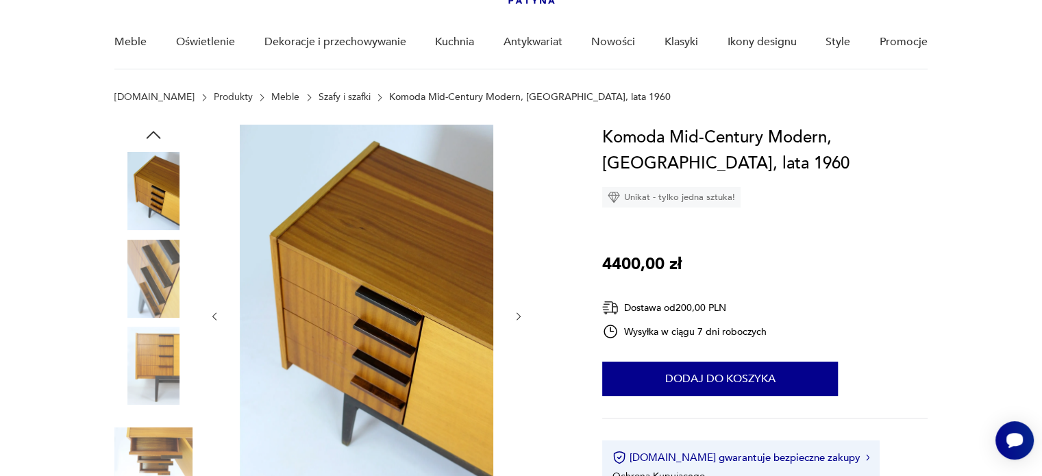
click at [515, 317] on icon "button" at bounding box center [519, 317] width 12 height 12
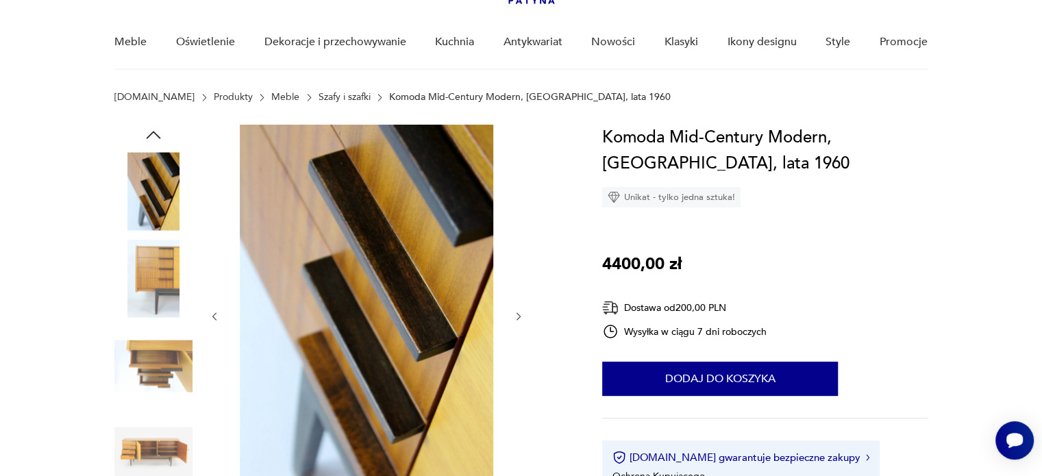
click at [515, 317] on icon "button" at bounding box center [519, 317] width 12 height 12
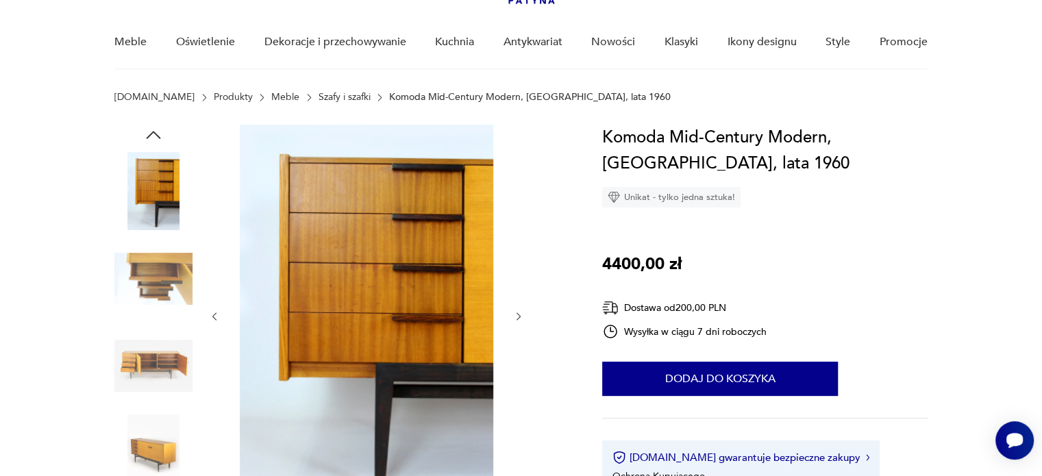
click at [515, 317] on icon "button" at bounding box center [519, 317] width 12 height 12
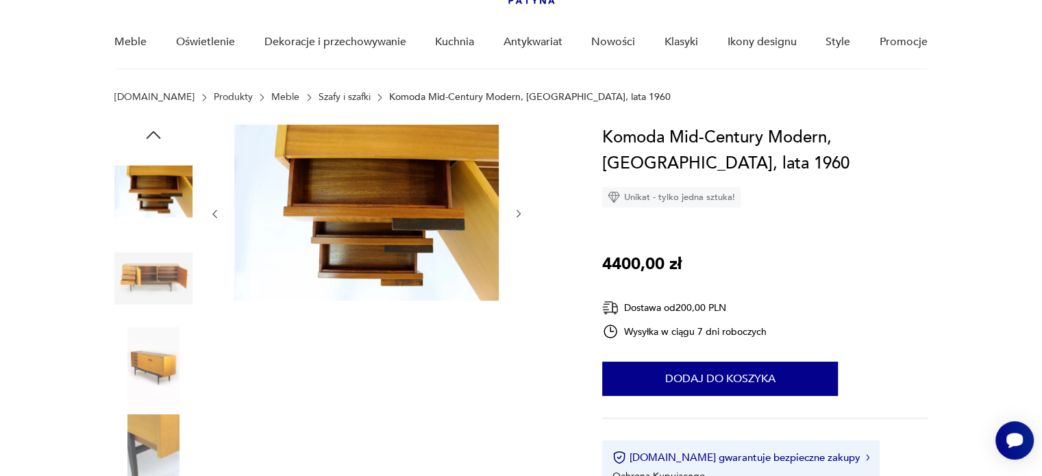
click at [515, 317] on div at bounding box center [366, 323] width 315 height 397
click at [151, 133] on icon "button" at bounding box center [154, 135] width 14 height 8
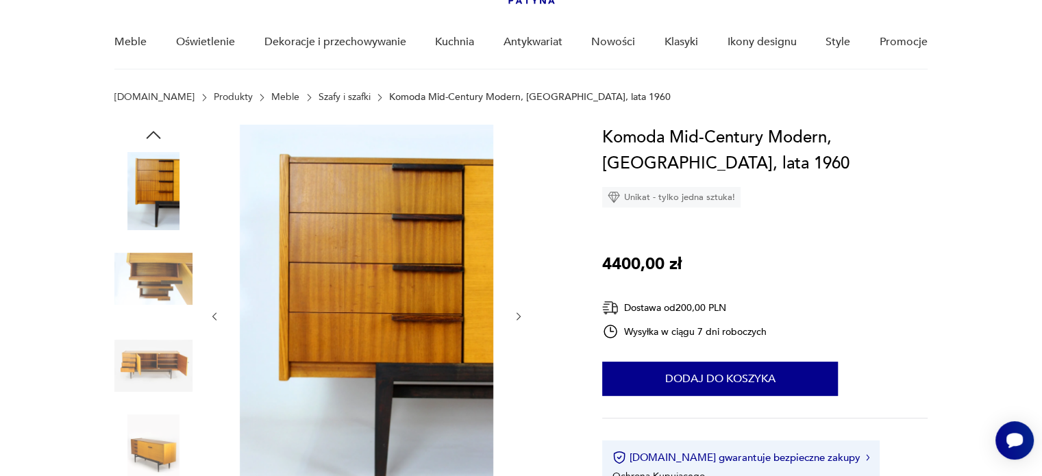
click at [151, 133] on icon "button" at bounding box center [154, 135] width 14 height 8
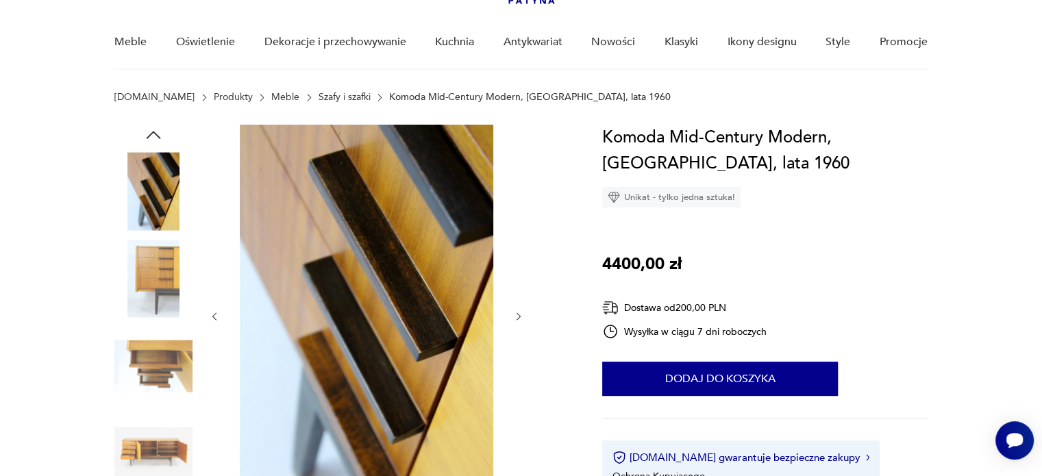
click at [151, 133] on icon "button" at bounding box center [154, 135] width 14 height 8
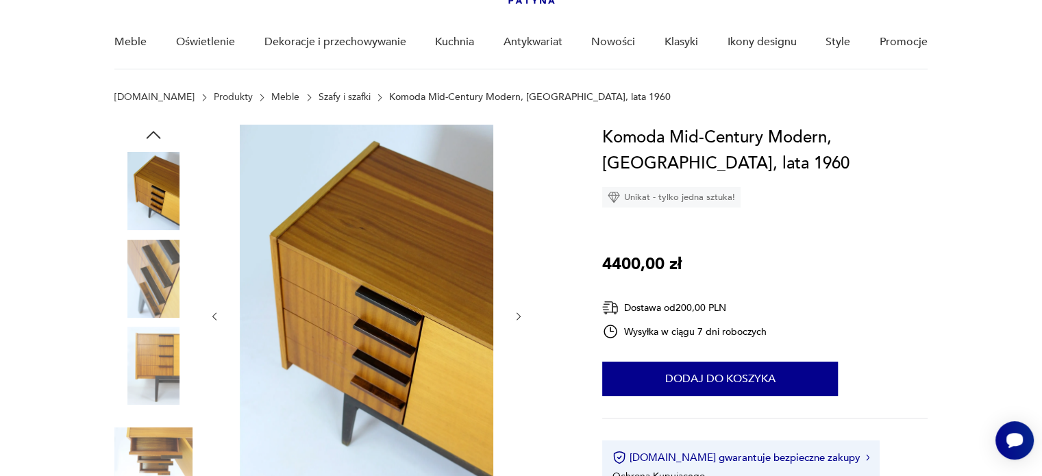
click at [151, 133] on icon "button" at bounding box center [154, 135] width 14 height 8
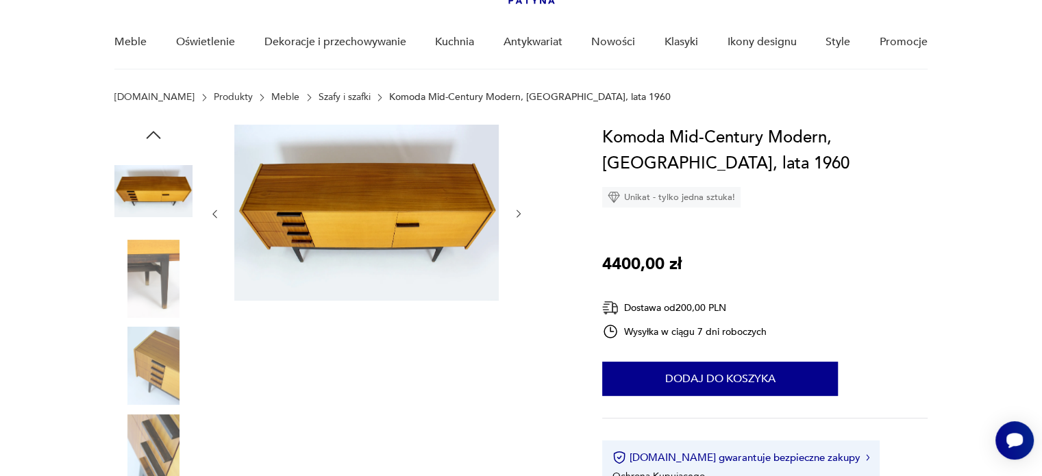
click at [151, 133] on icon "button" at bounding box center [154, 135] width 14 height 8
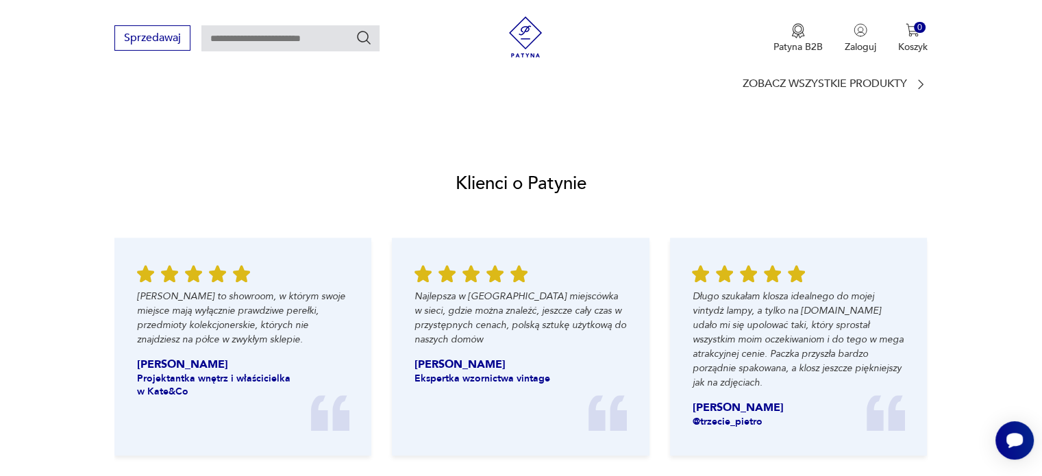
scroll to position [1399, 0]
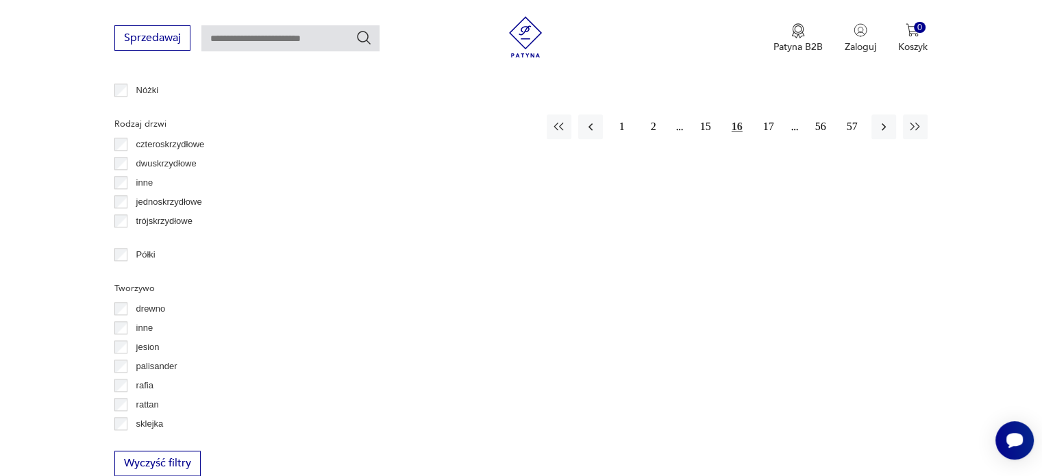
scroll to position [1630, 0]
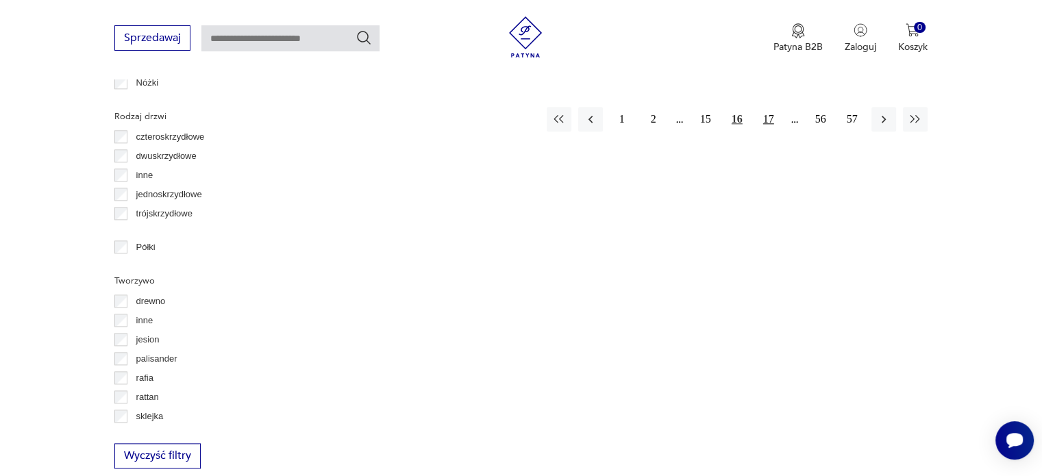
click at [767, 107] on button "17" at bounding box center [768, 119] width 25 height 25
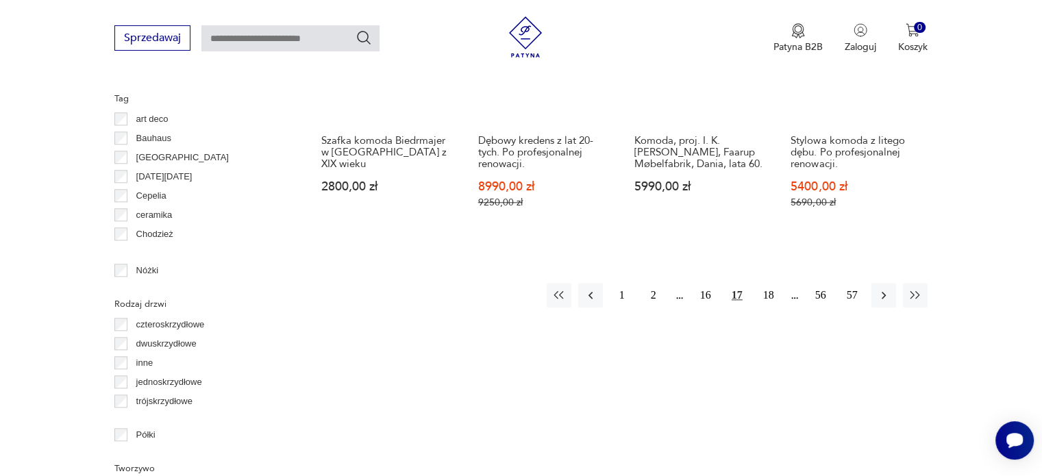
scroll to position [1462, 0]
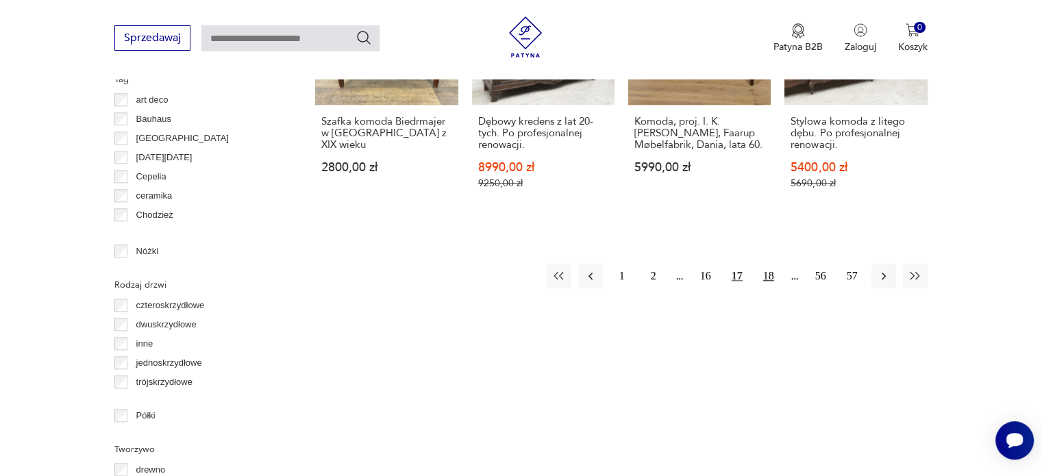
click at [772, 264] on button "18" at bounding box center [768, 276] width 25 height 25
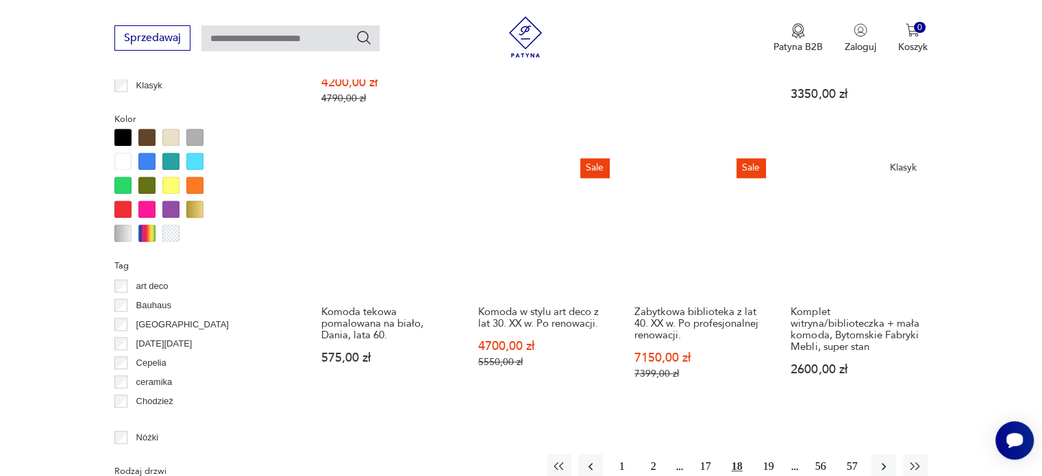
scroll to position [1264, 0]
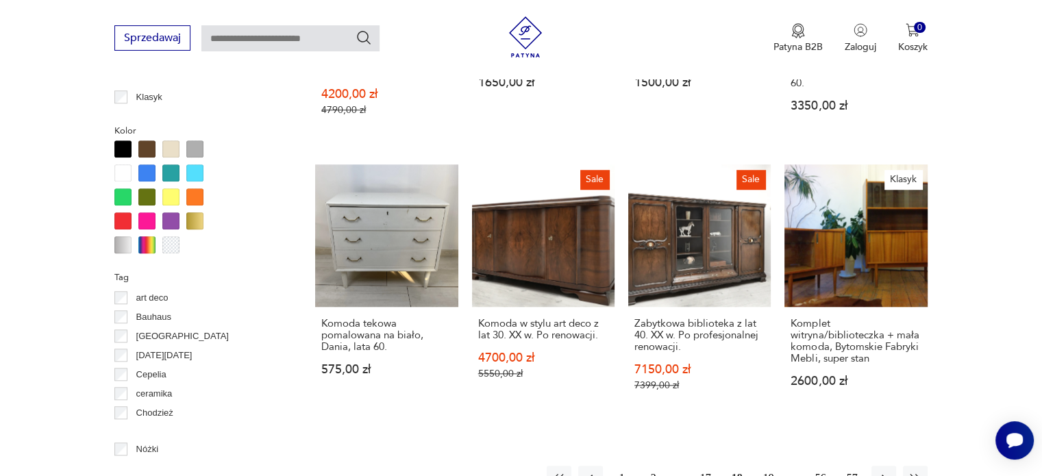
click at [763, 465] on button "19" at bounding box center [768, 478] width 25 height 25
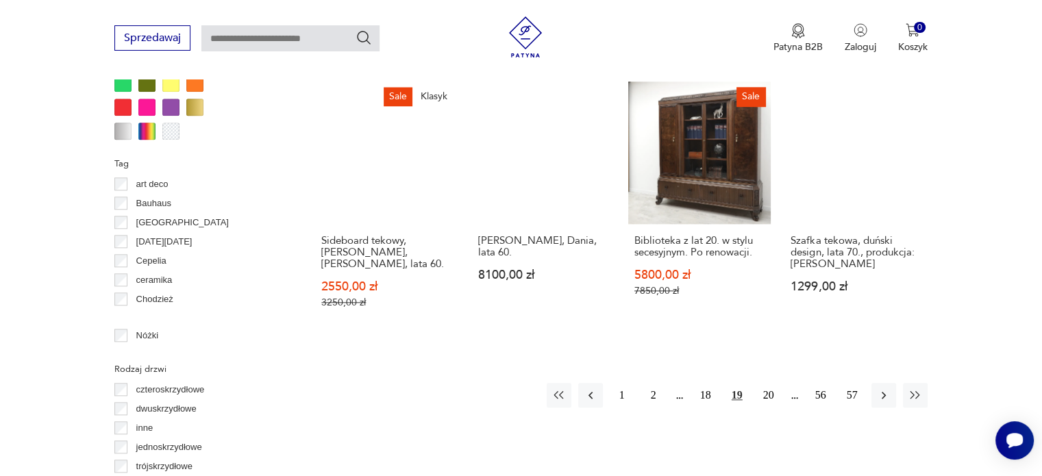
scroll to position [1383, 0]
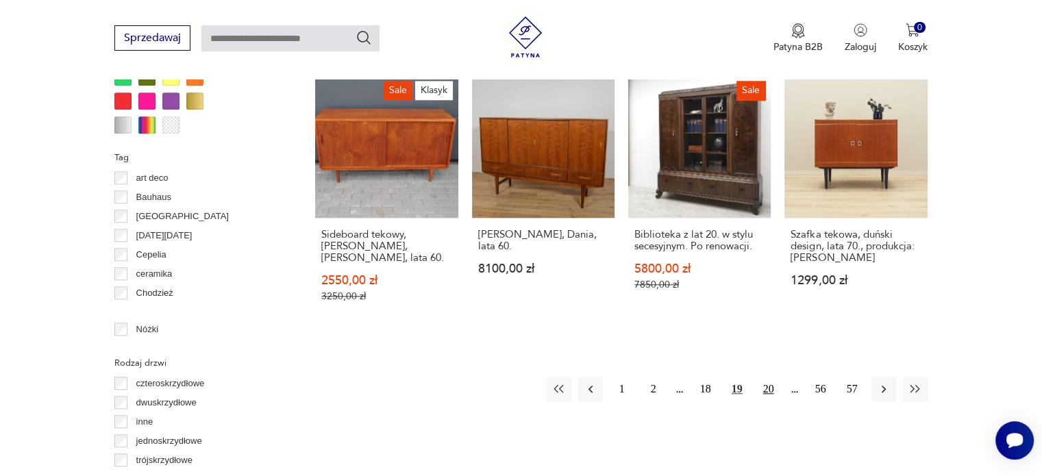
click at [769, 377] on button "20" at bounding box center [768, 389] width 25 height 25
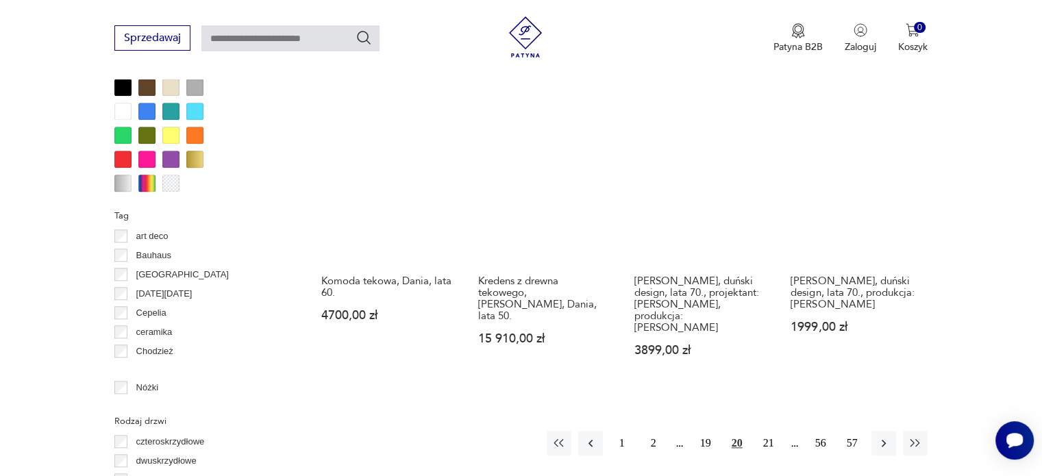
scroll to position [1326, 0]
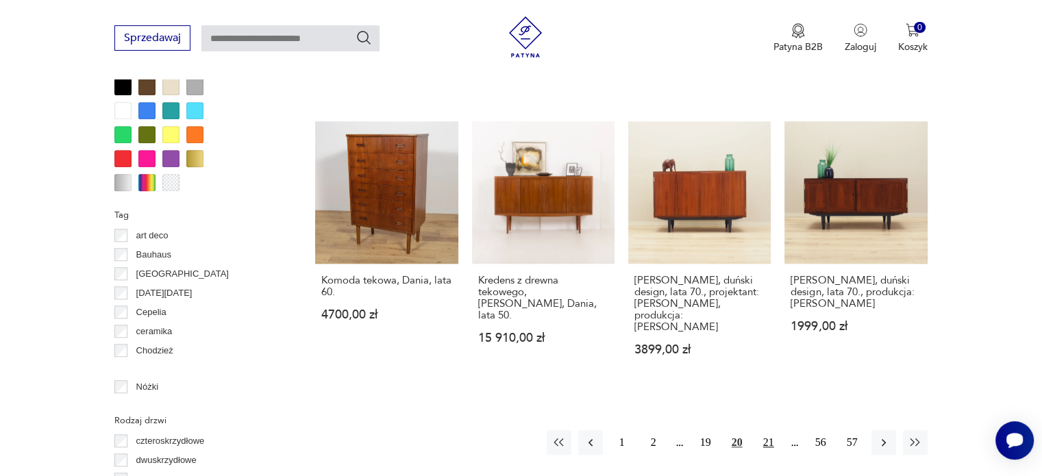
click at [765, 430] on button "21" at bounding box center [768, 442] width 25 height 25
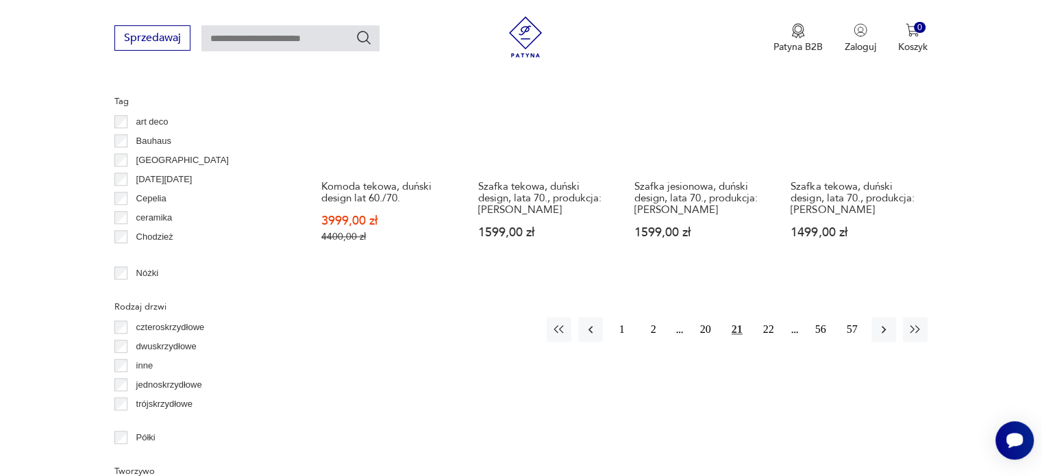
scroll to position [1444, 0]
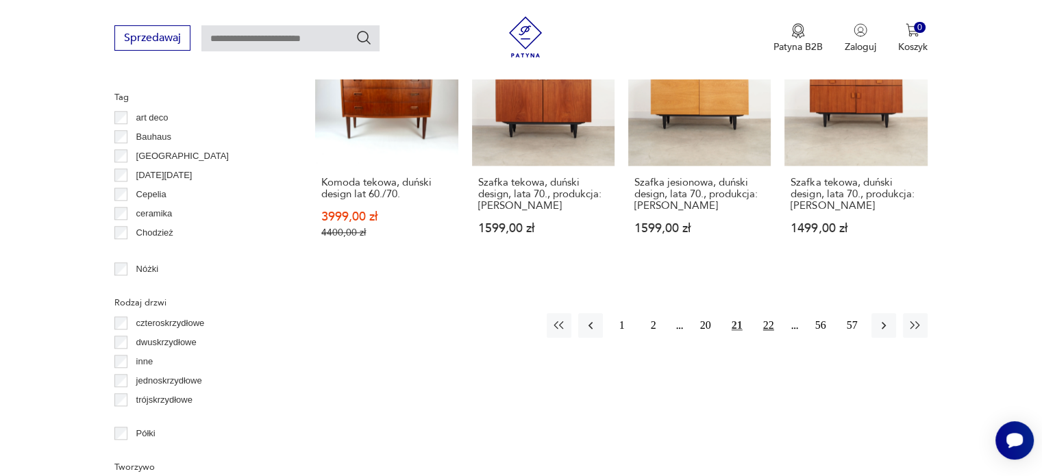
click at [773, 321] on button "22" at bounding box center [768, 325] width 25 height 25
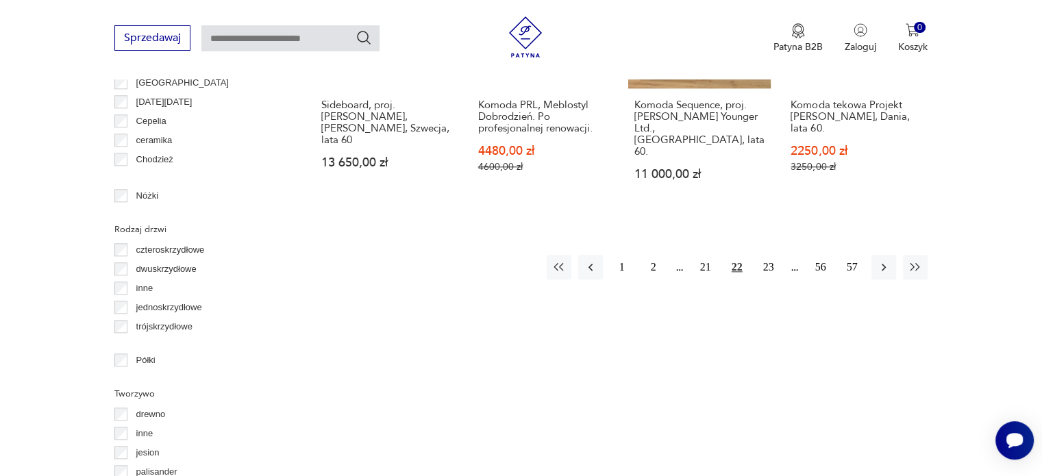
scroll to position [1556, 0]
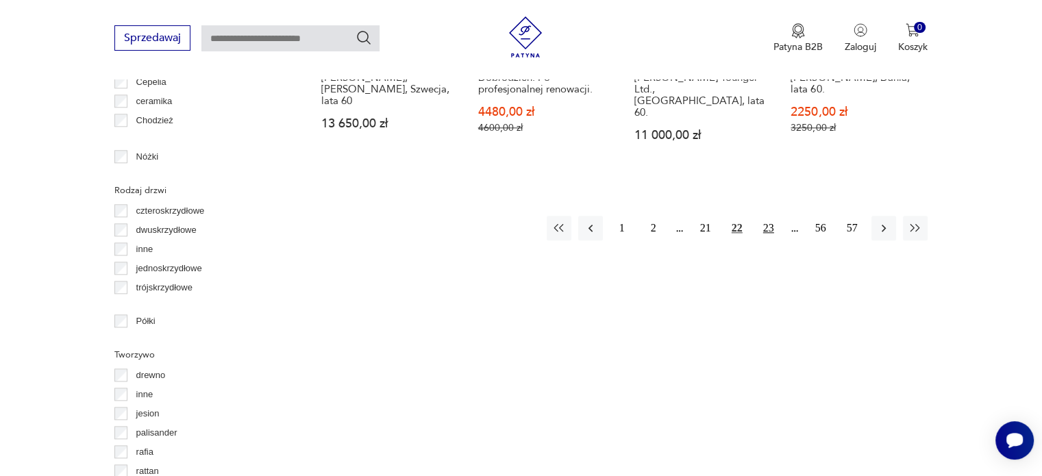
click at [773, 216] on button "23" at bounding box center [768, 228] width 25 height 25
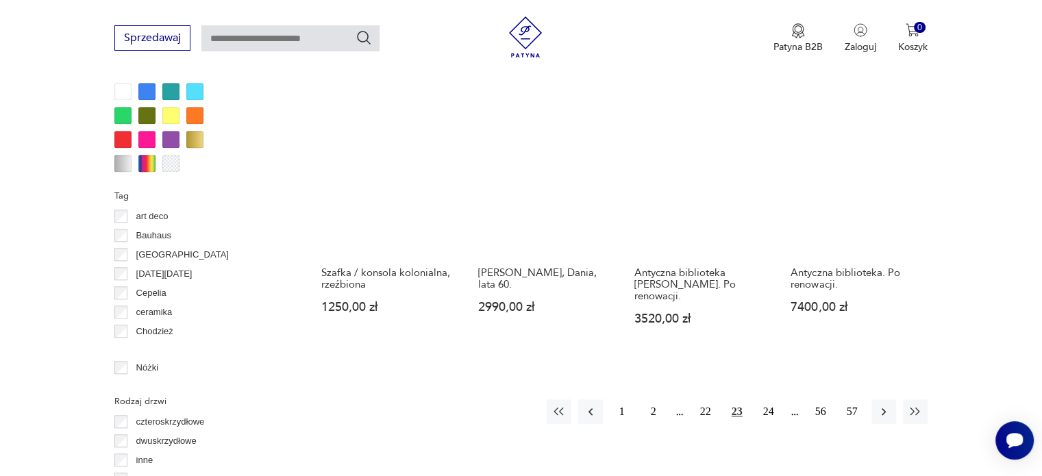
scroll to position [1348, 0]
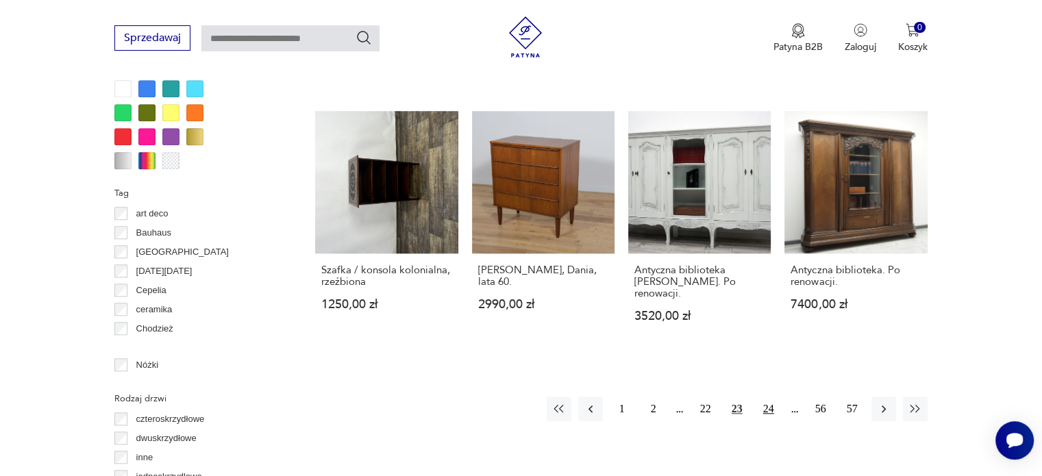
click at [773, 397] on button "24" at bounding box center [768, 409] width 25 height 25
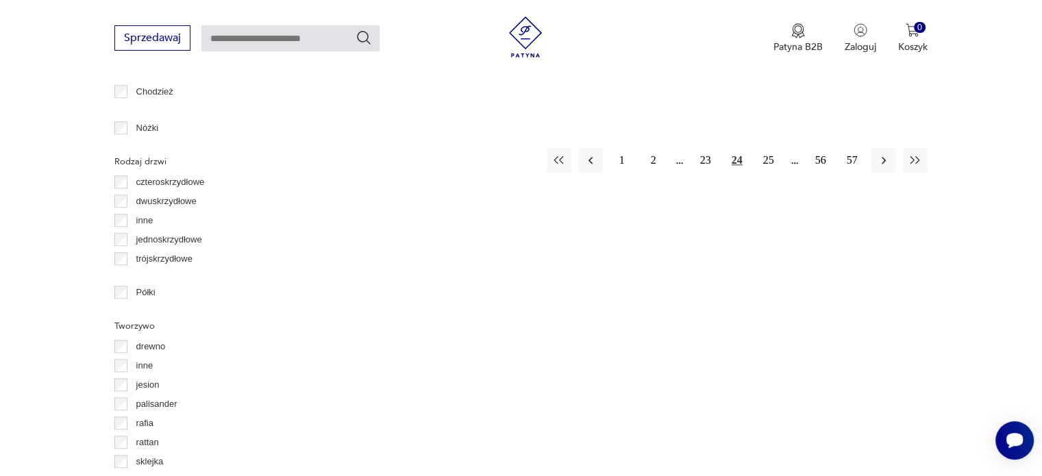
scroll to position [1586, 0]
click at [767, 147] on button "25" at bounding box center [768, 159] width 25 height 25
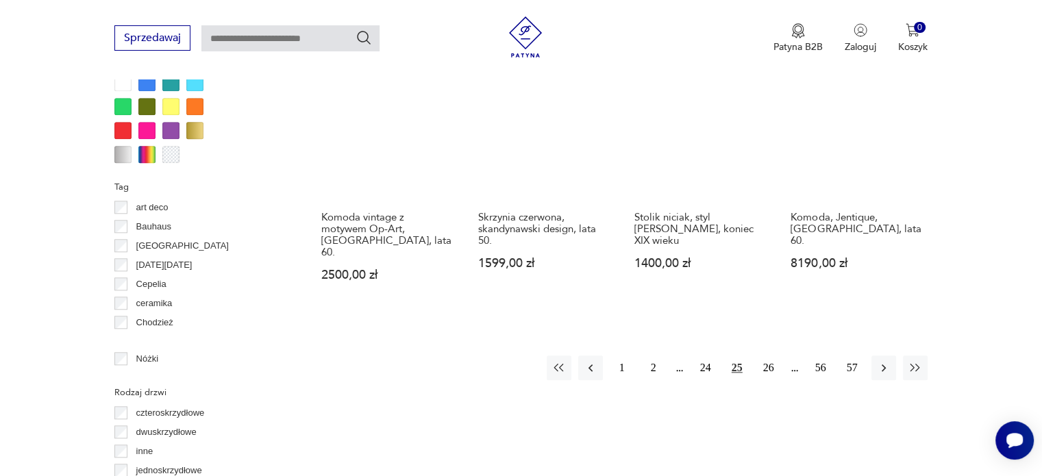
scroll to position [1366, 0]
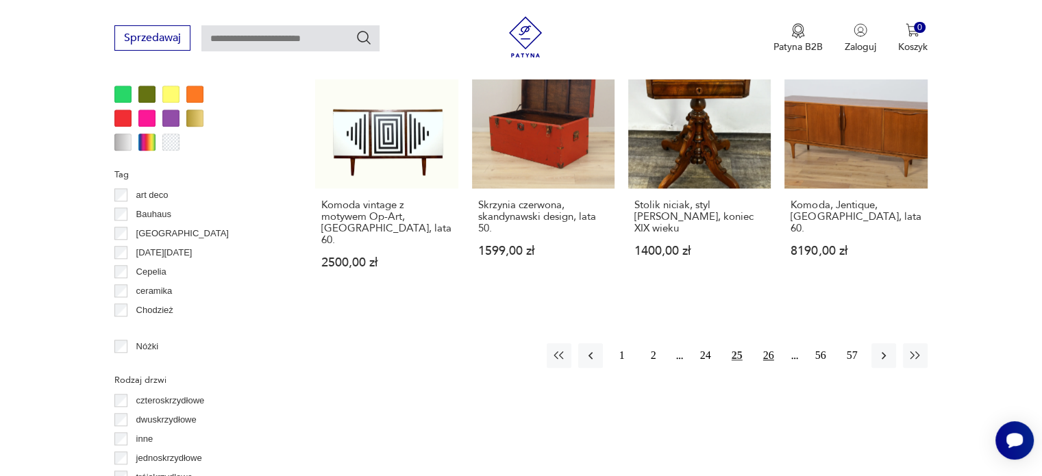
click at [770, 343] on button "26" at bounding box center [768, 355] width 25 height 25
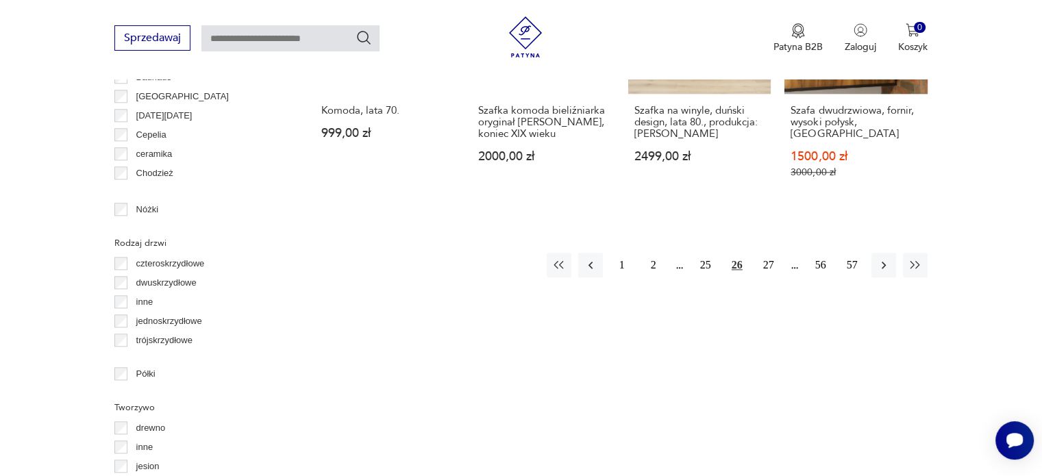
scroll to position [1541, 0]
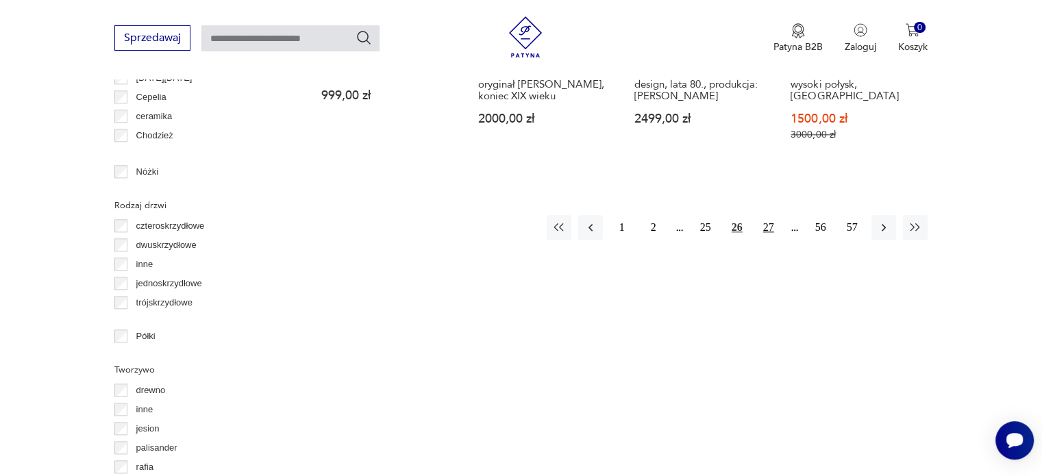
click at [770, 215] on button "27" at bounding box center [768, 227] width 25 height 25
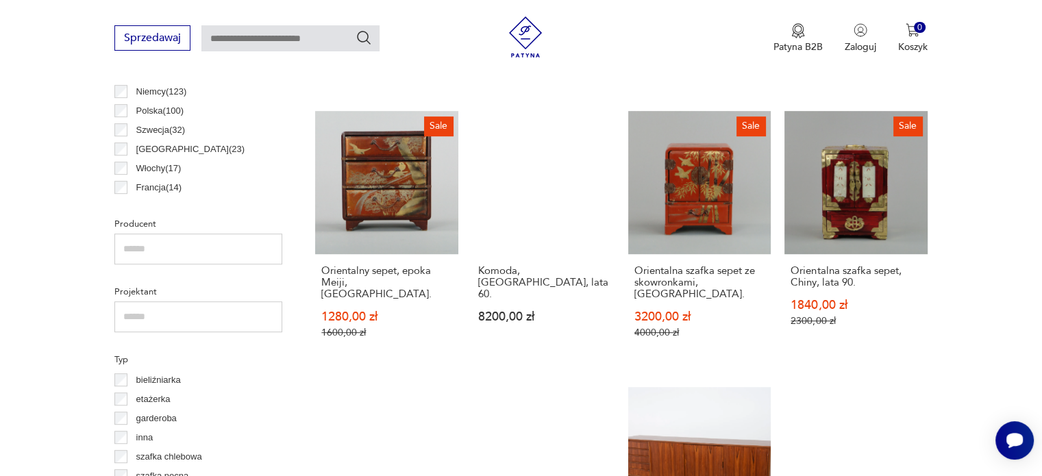
scroll to position [785, 0]
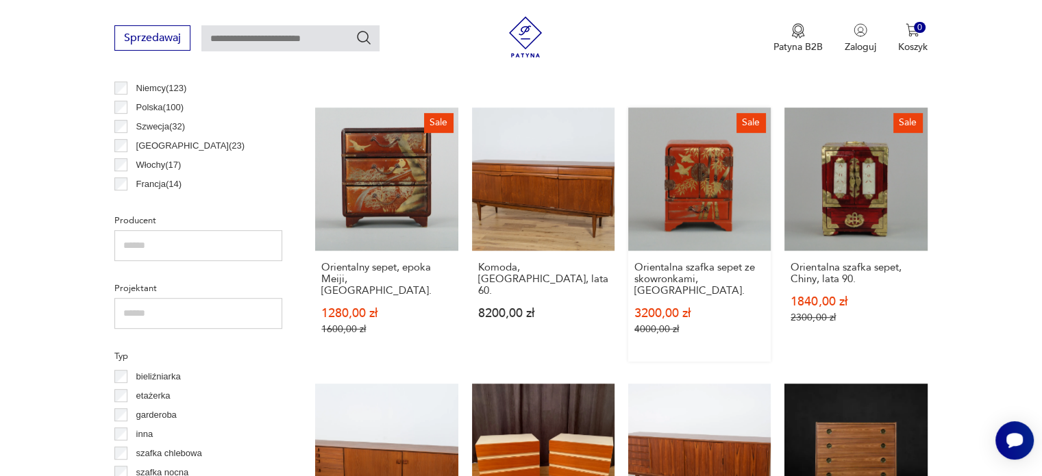
click at [717, 194] on link "Sale Orientalna szafka sepet ze skowronkami, [GEOGRAPHIC_DATA] 3200,00 zł 4000,…" at bounding box center [699, 235] width 143 height 254
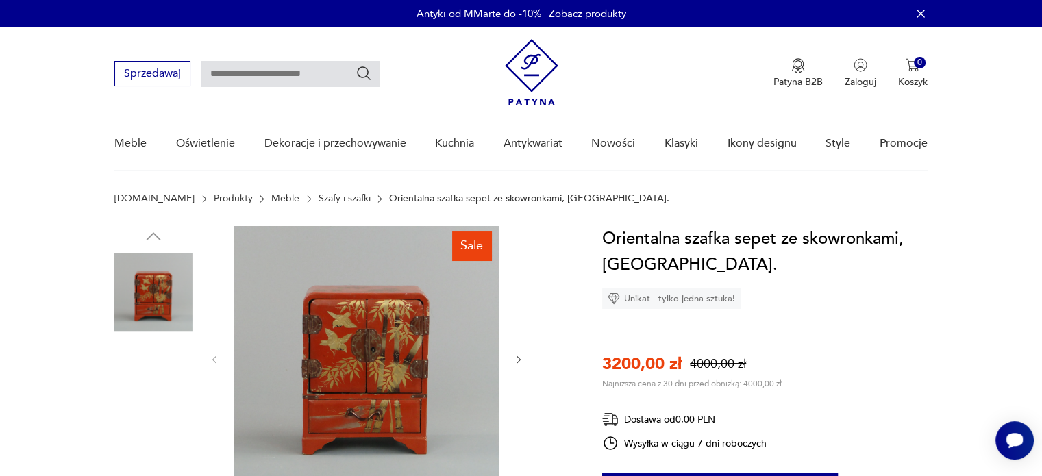
click at [392, 363] on img at bounding box center [366, 358] width 264 height 264
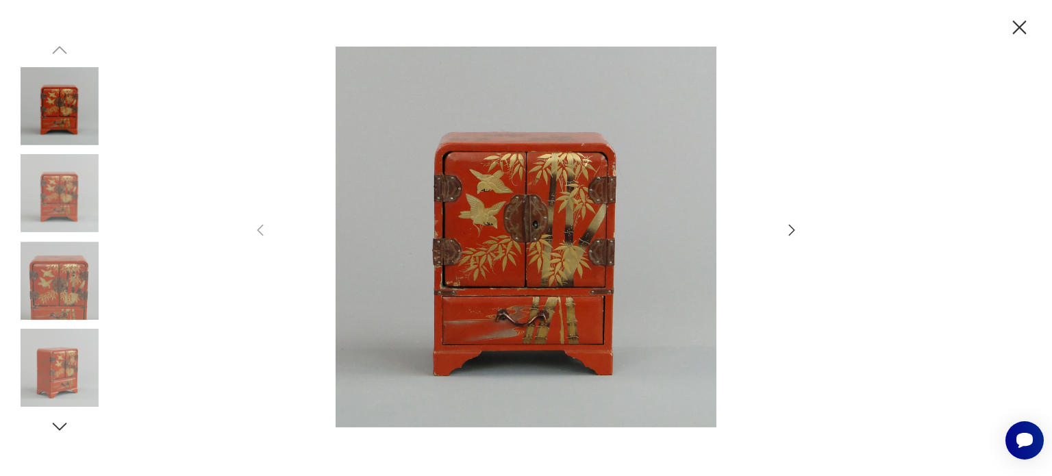
click at [513, 309] on img at bounding box center [526, 237] width 488 height 381
click at [790, 230] on icon "button" at bounding box center [792, 230] width 16 height 16
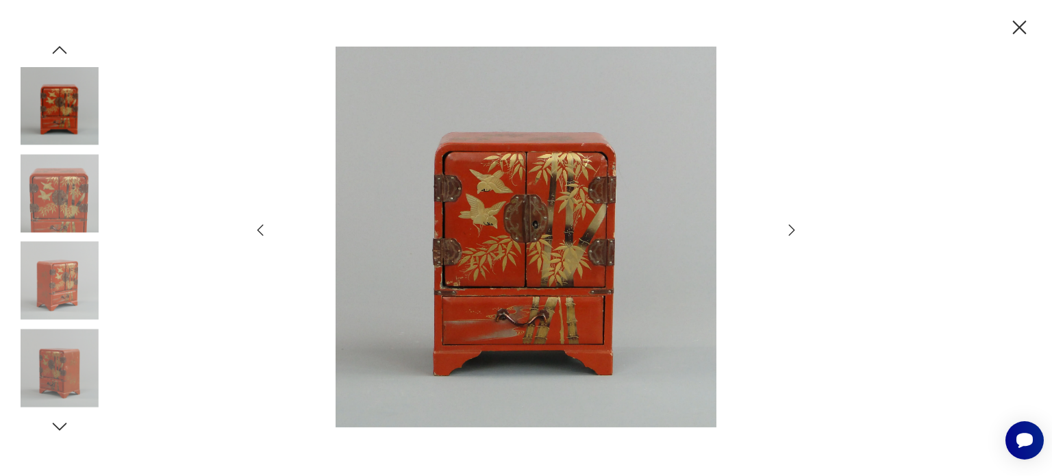
click at [790, 230] on icon "button" at bounding box center [792, 230] width 16 height 16
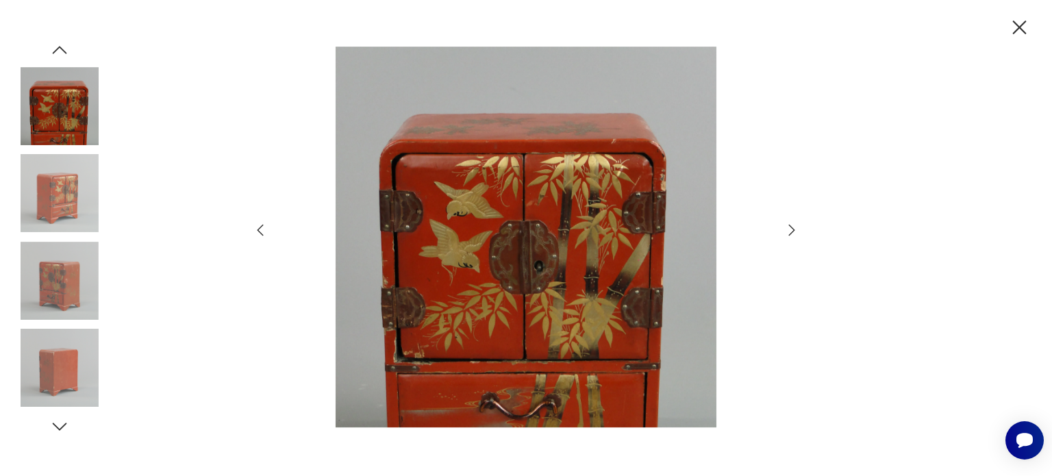
click at [790, 230] on icon "button" at bounding box center [792, 230] width 16 height 16
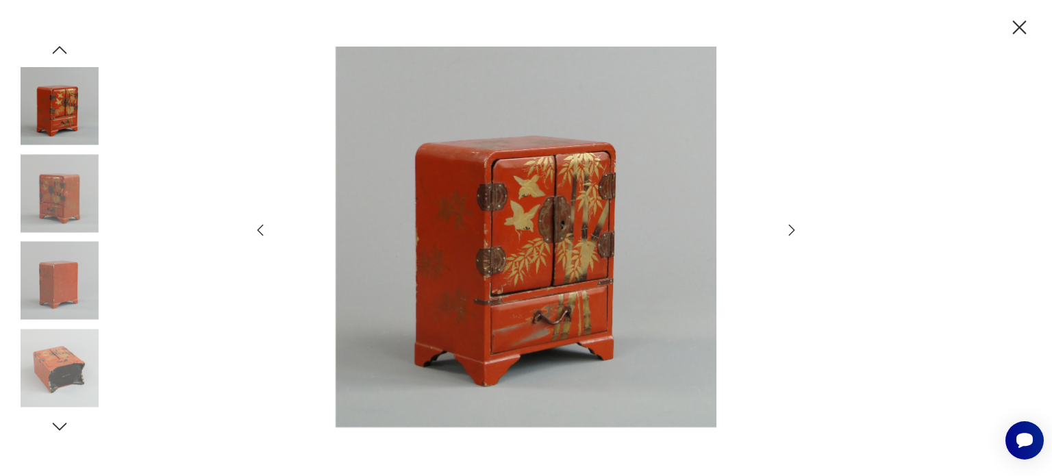
click at [790, 230] on icon "button" at bounding box center [792, 230] width 16 height 16
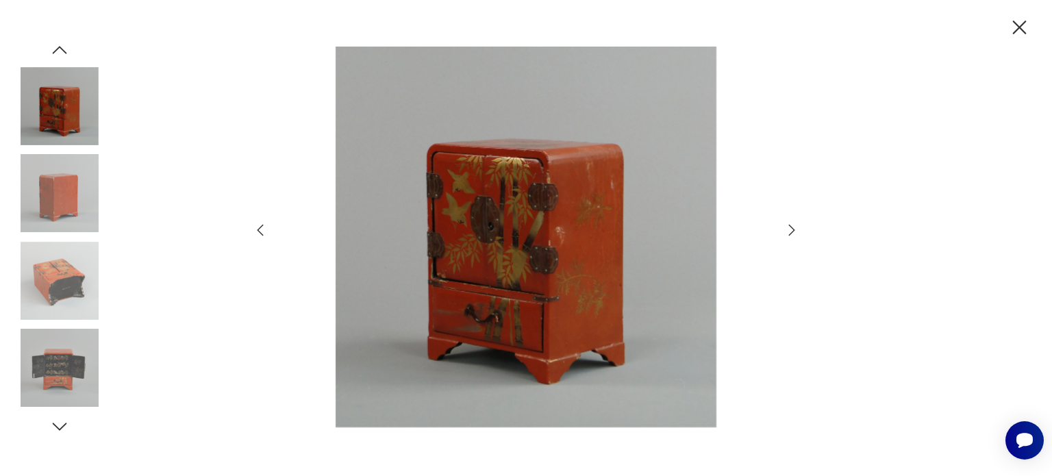
click at [790, 230] on icon "button" at bounding box center [792, 230] width 16 height 16
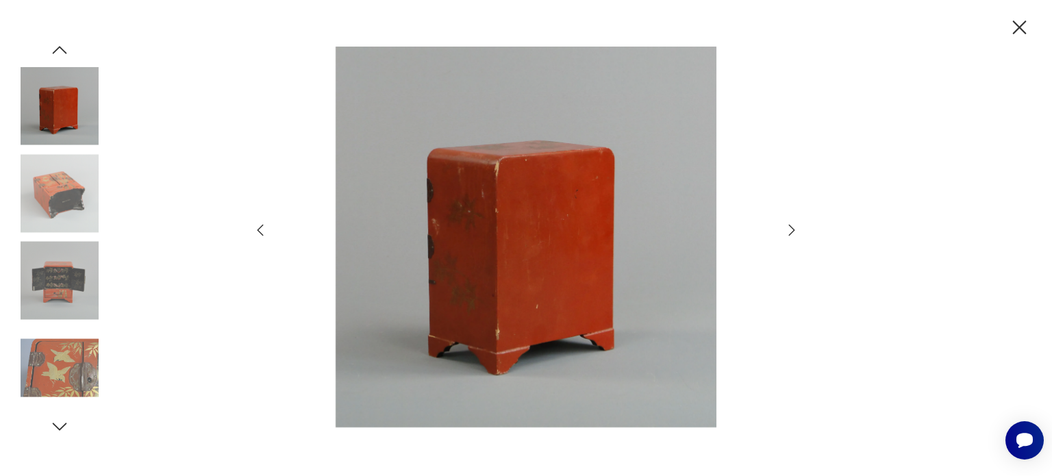
click at [790, 230] on icon "button" at bounding box center [792, 230] width 16 height 16
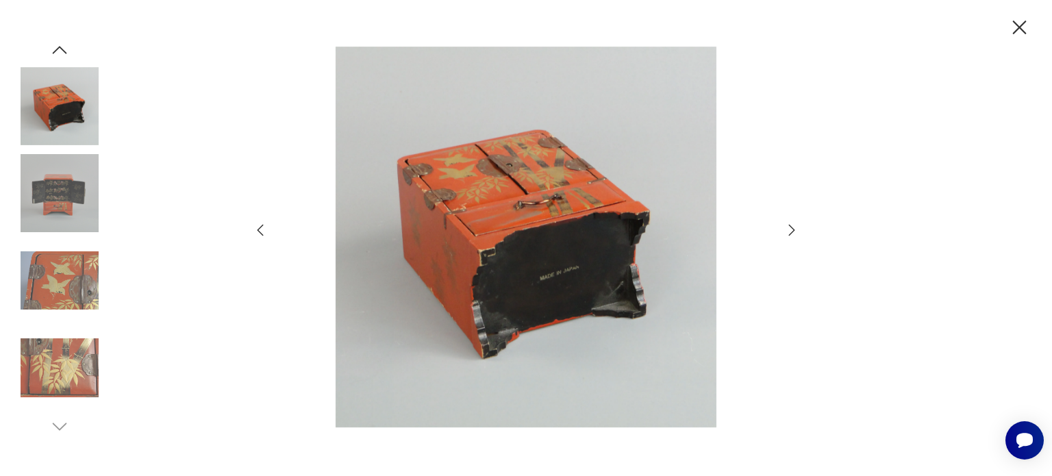
click at [790, 230] on icon "button" at bounding box center [792, 230] width 16 height 16
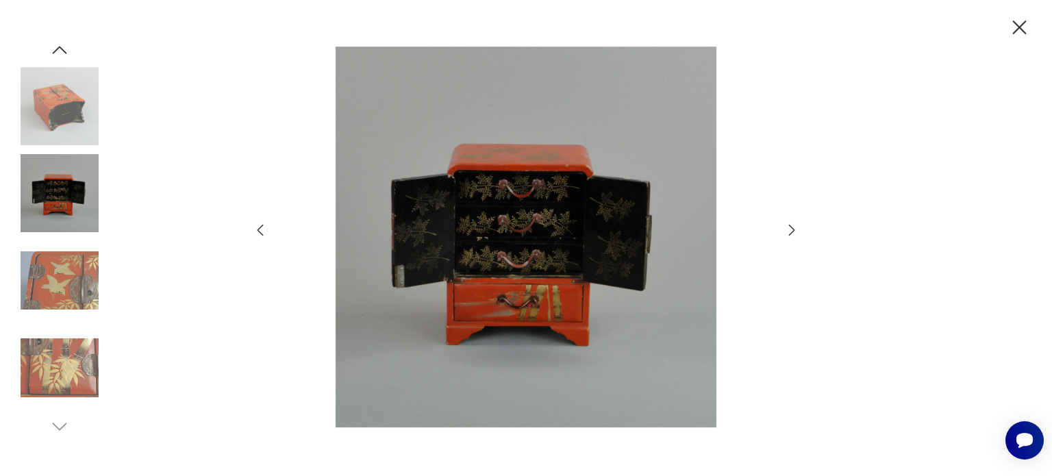
click at [790, 230] on icon "button" at bounding box center [792, 230] width 16 height 16
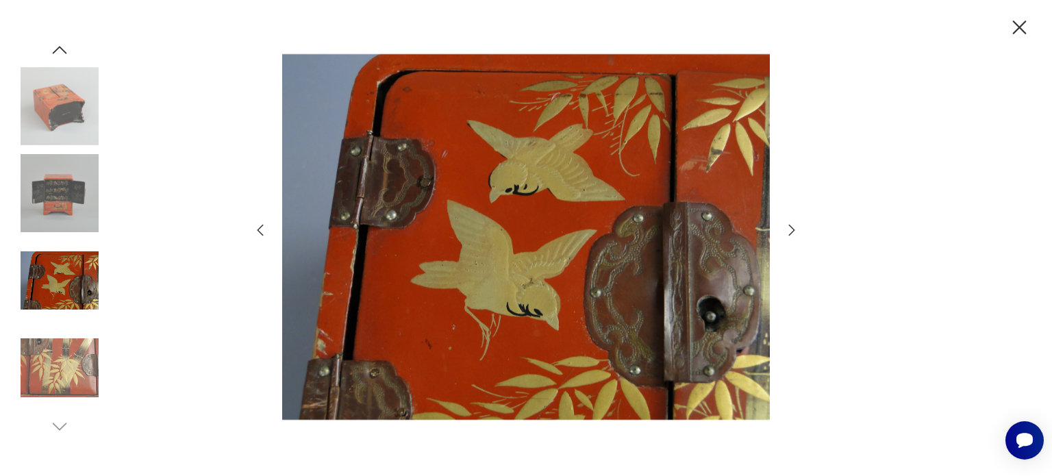
click at [790, 230] on icon "button" at bounding box center [792, 230] width 16 height 16
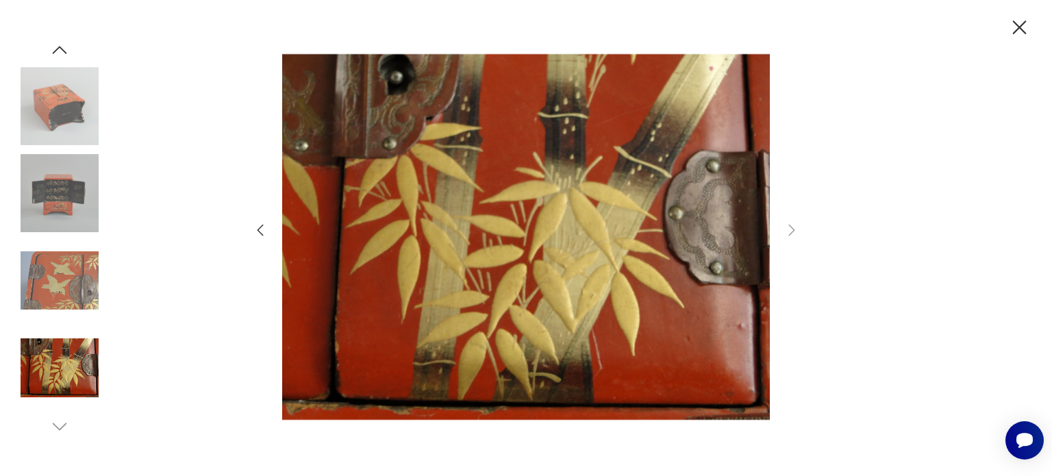
click at [1020, 27] on icon "button" at bounding box center [1020, 28] width 14 height 14
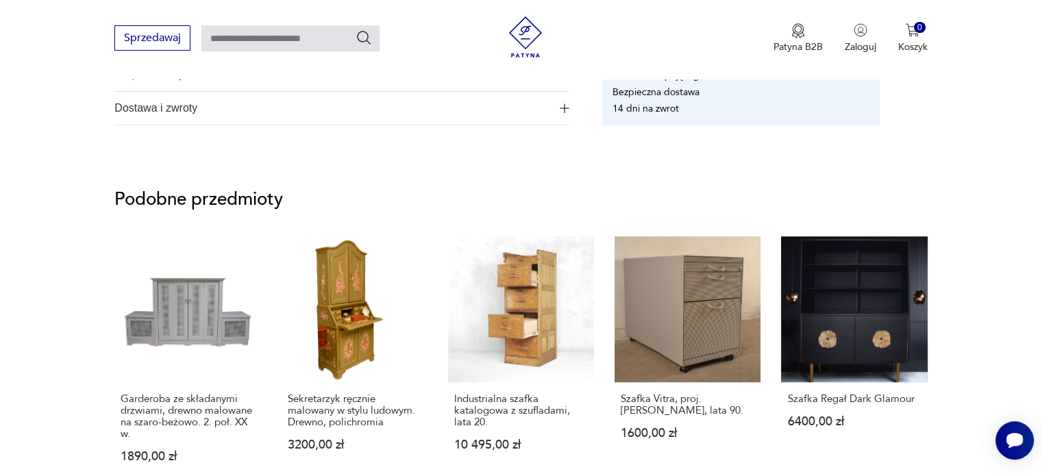
scroll to position [872, 0]
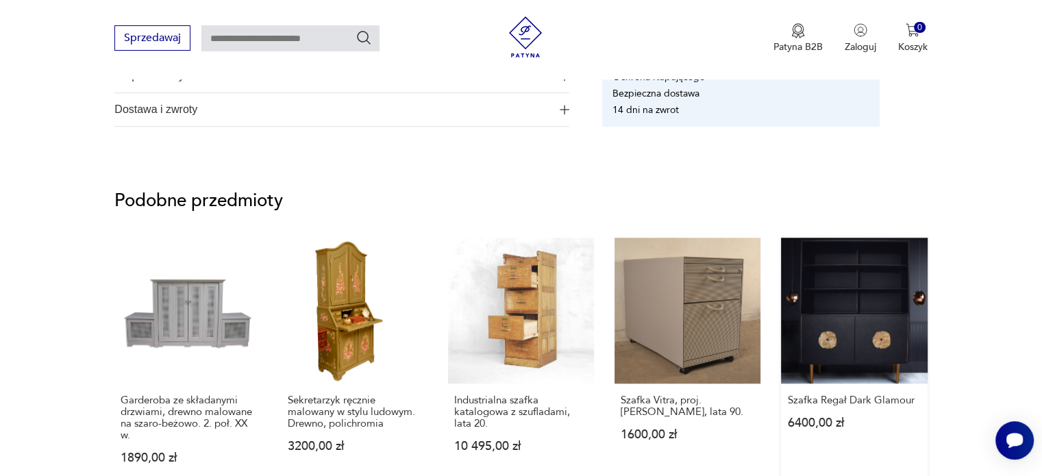
click at [877, 337] on link "Szafka Regał Dark Glamour 6400,00 zł" at bounding box center [854, 364] width 146 height 253
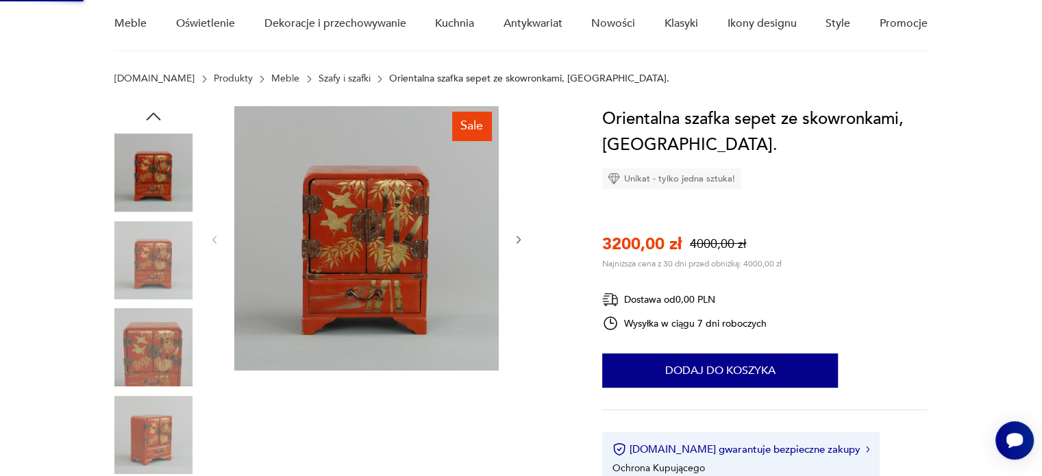
scroll to position [40, 0]
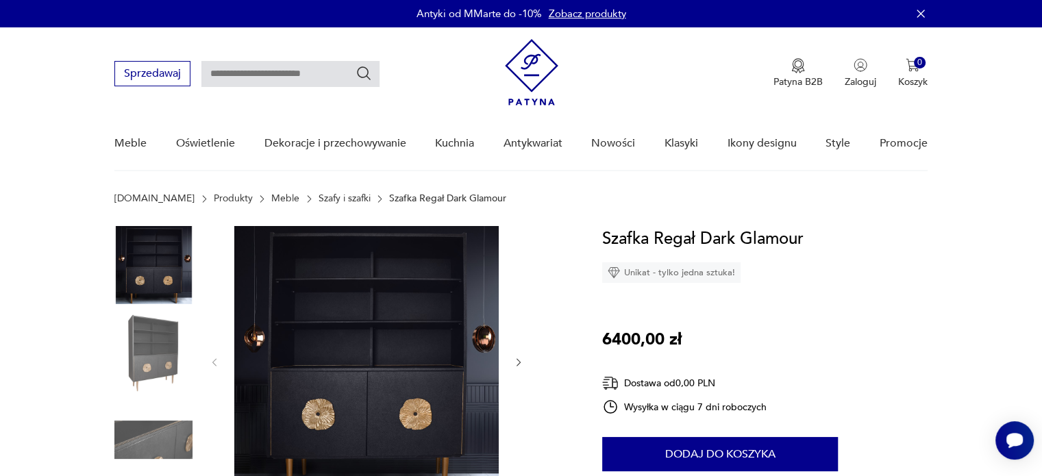
click at [513, 358] on icon "button" at bounding box center [519, 363] width 12 height 12
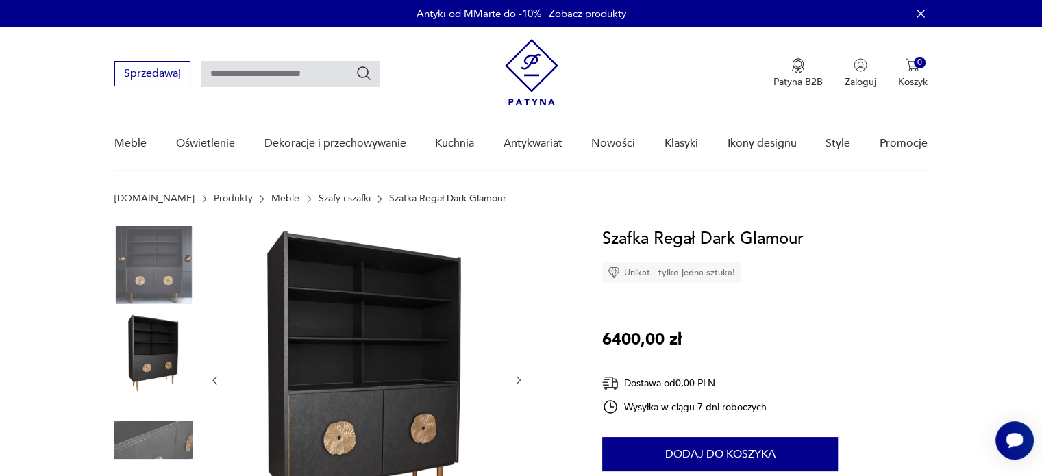
click at [513, 358] on div at bounding box center [366, 380] width 315 height 309
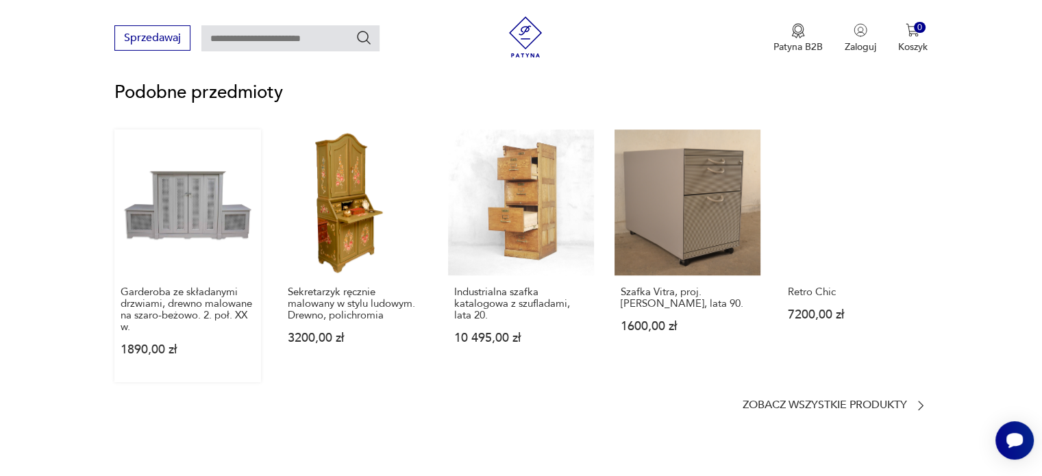
scroll to position [1039, 0]
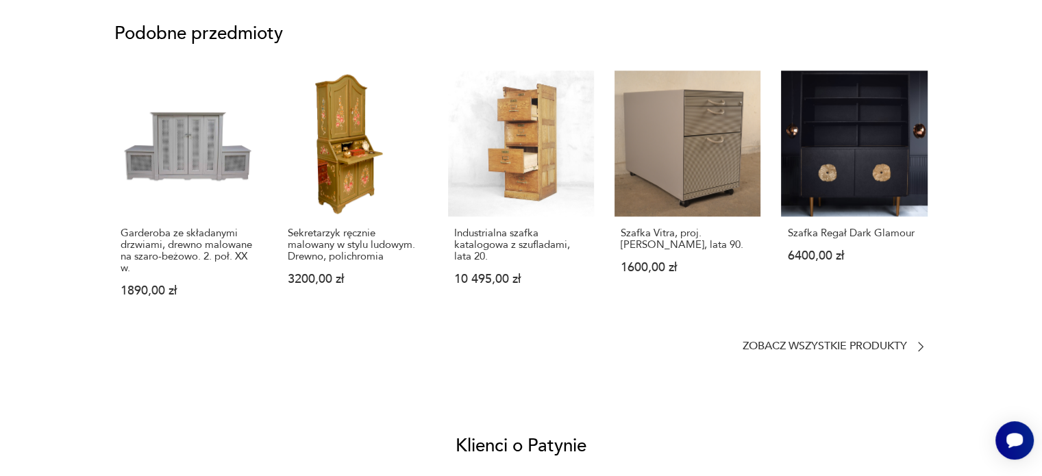
scroll to position [27, 0]
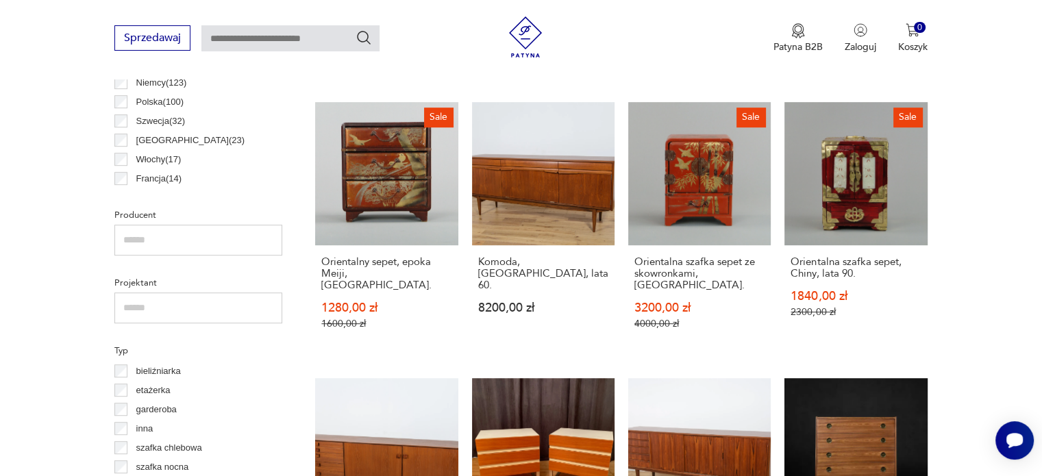
scroll to position [793, 0]
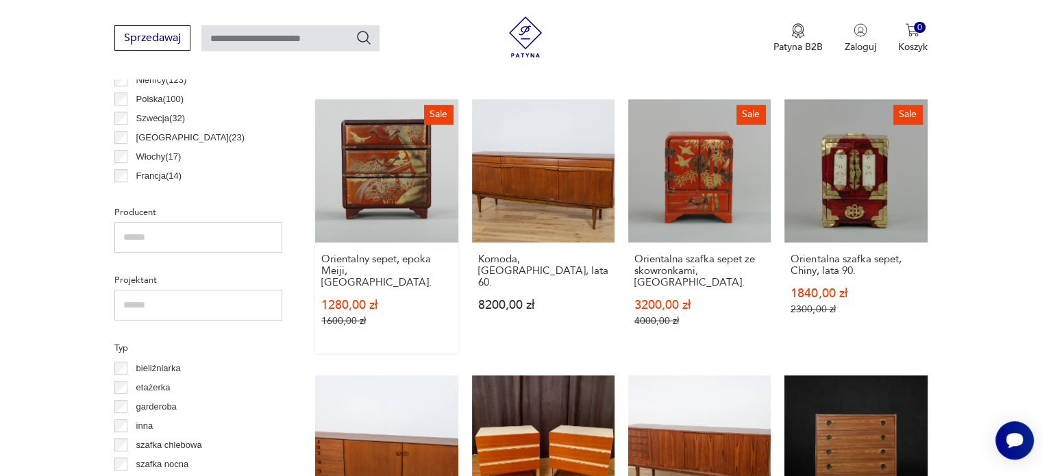
click at [391, 178] on link "Sale Orientalny sepet, epoka Meiji, [GEOGRAPHIC_DATA] 1280,00 zł 1600,00 zł" at bounding box center [386, 226] width 143 height 254
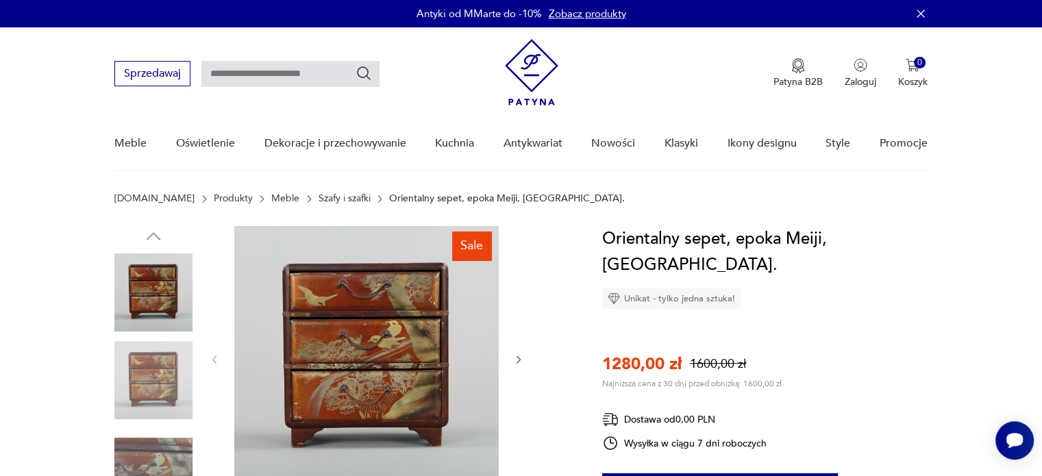
click at [373, 369] on img at bounding box center [366, 358] width 264 height 264
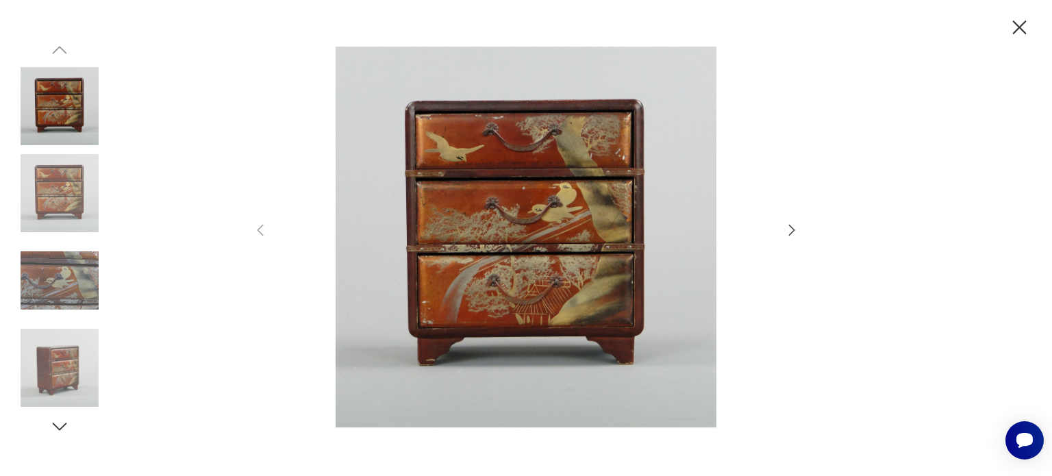
click at [602, 323] on img at bounding box center [526, 237] width 488 height 381
click at [796, 231] on icon "button" at bounding box center [792, 230] width 16 height 16
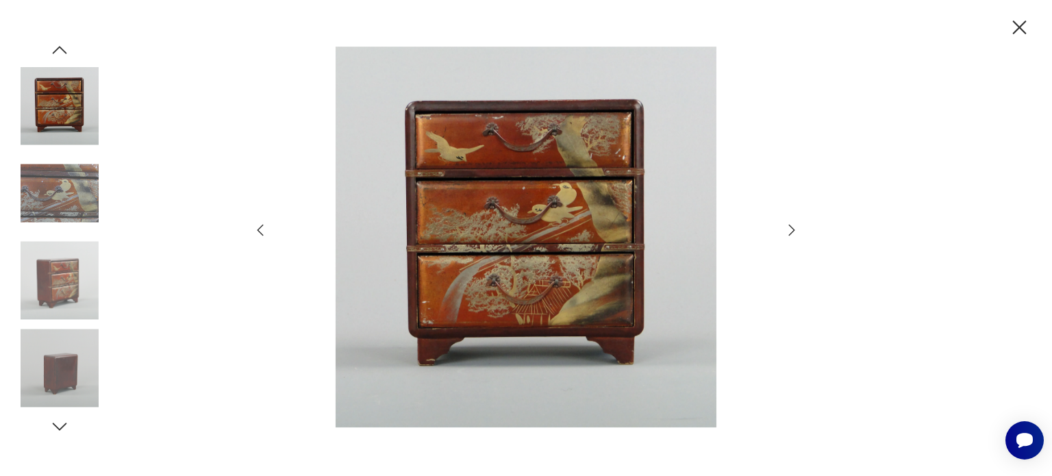
click at [796, 231] on icon "button" at bounding box center [792, 230] width 16 height 16
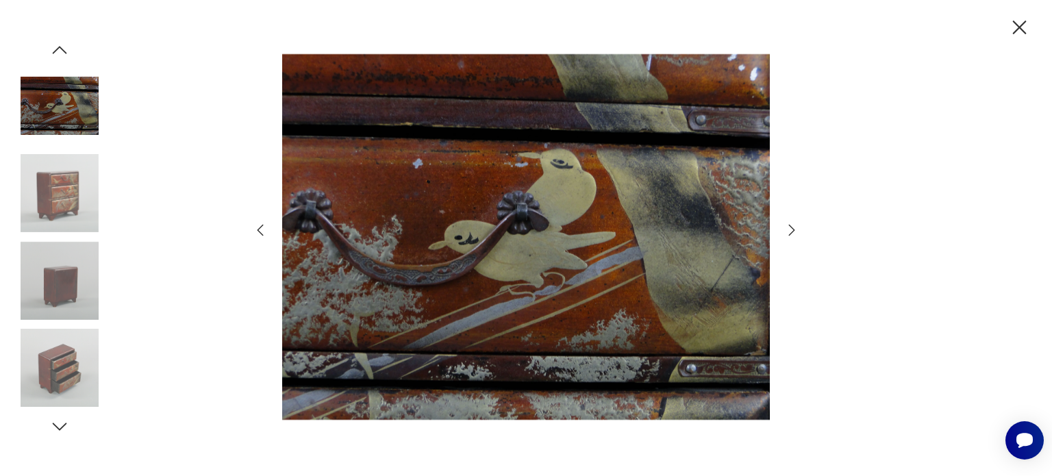
click at [796, 231] on icon "button" at bounding box center [792, 230] width 16 height 16
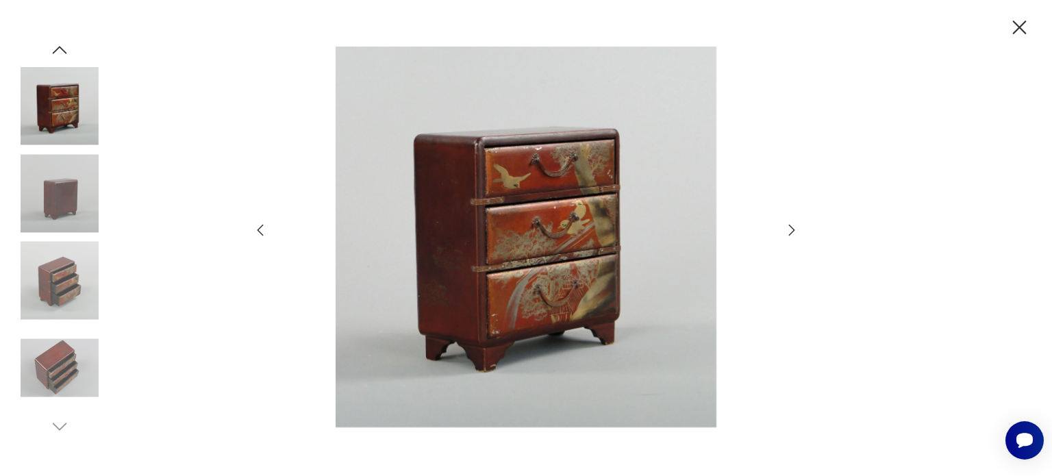
click at [796, 231] on icon "button" at bounding box center [792, 230] width 16 height 16
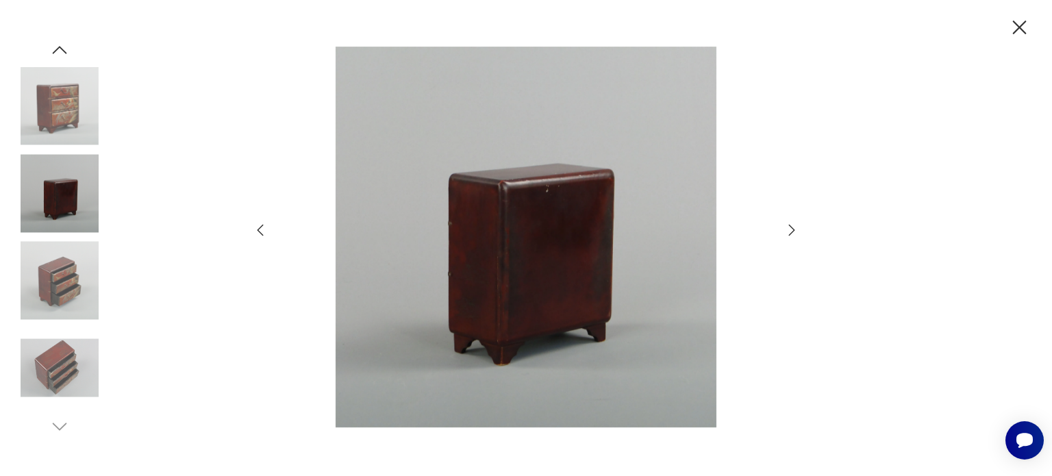
click at [796, 231] on icon "button" at bounding box center [792, 230] width 16 height 16
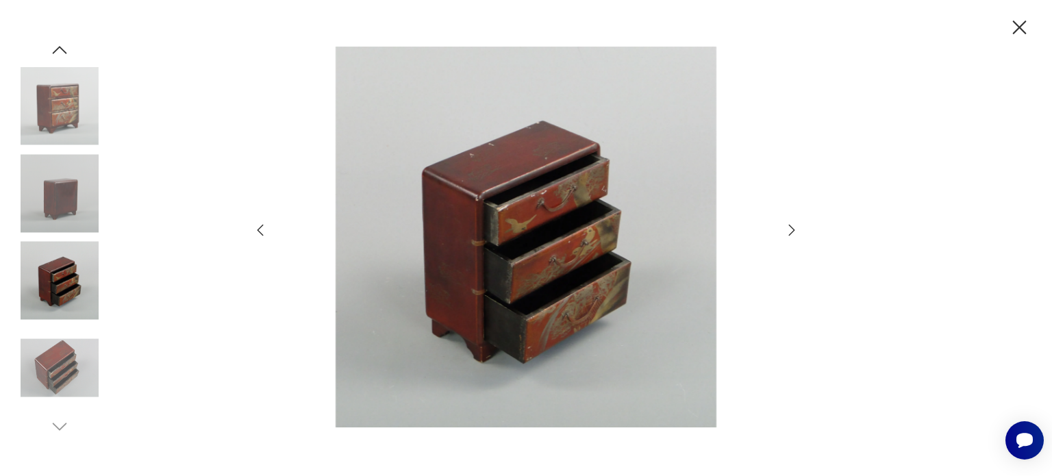
click at [796, 231] on icon "button" at bounding box center [792, 230] width 16 height 16
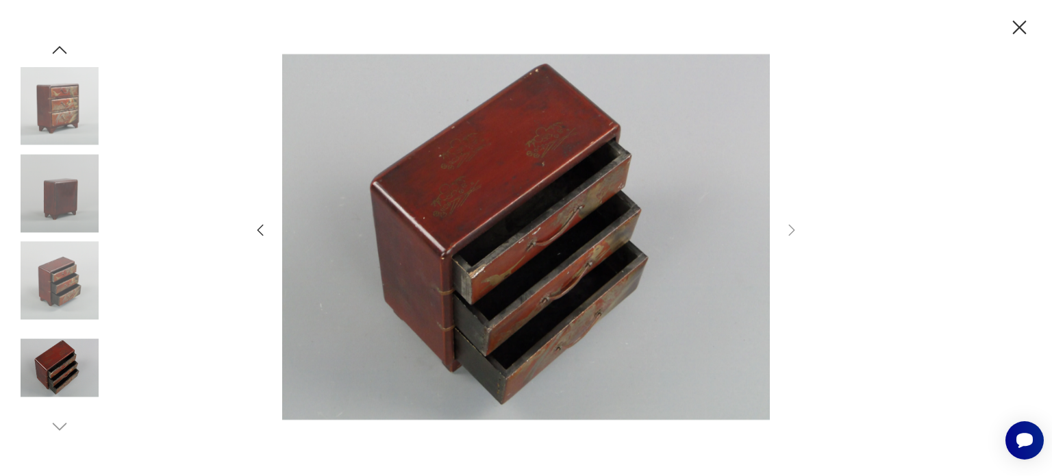
click at [1017, 26] on icon "button" at bounding box center [1020, 28] width 24 height 24
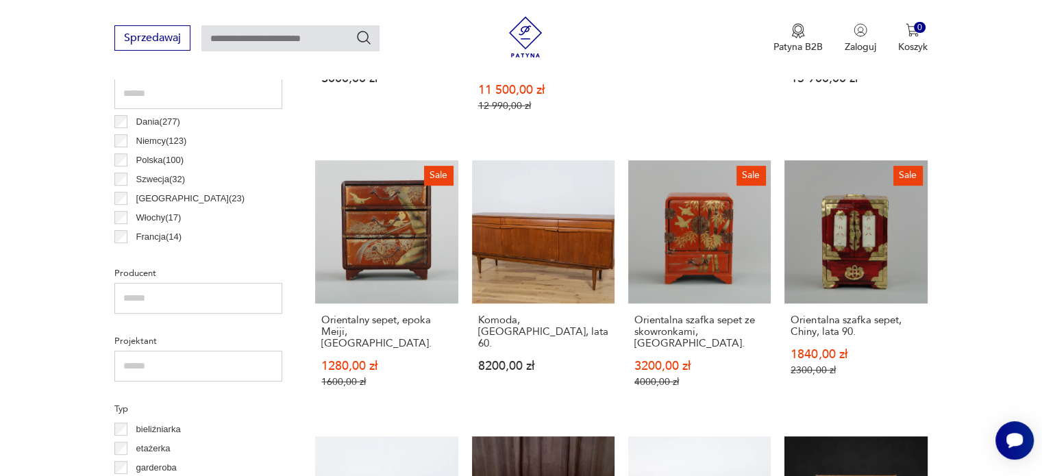
scroll to position [732, 0]
click at [713, 256] on link "Sale Orientalna szafka sepet ze skowronkami, [GEOGRAPHIC_DATA] 3200,00 zł 4000,…" at bounding box center [699, 287] width 143 height 254
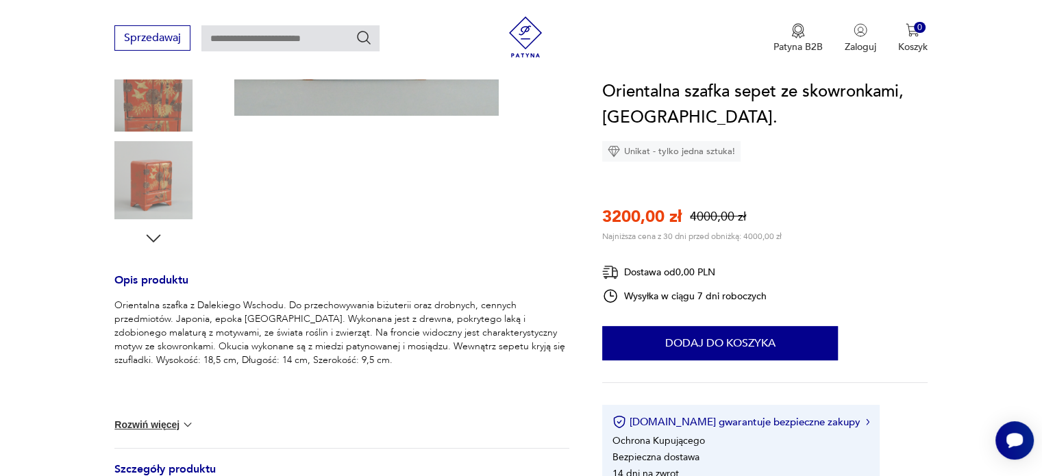
scroll to position [375, 0]
click at [152, 241] on icon "button" at bounding box center [153, 237] width 21 height 21
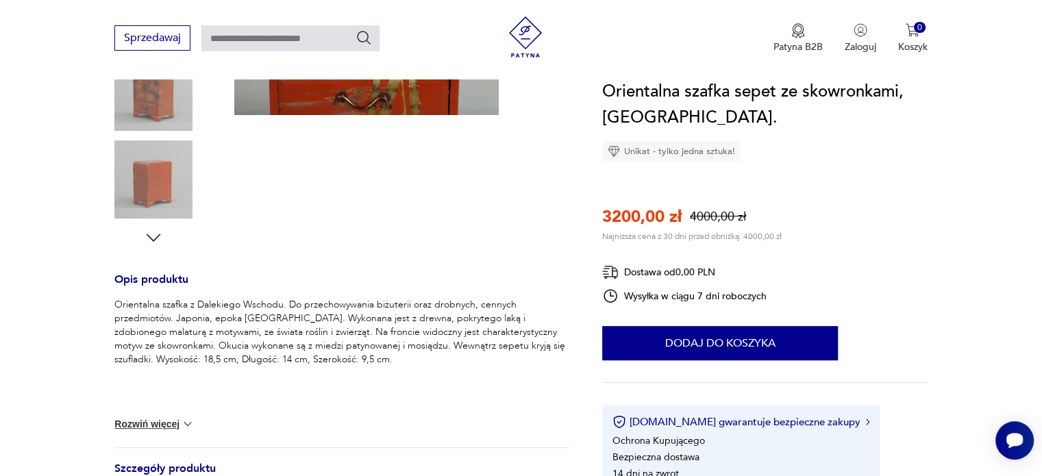
click at [152, 241] on icon "button" at bounding box center [153, 237] width 21 height 21
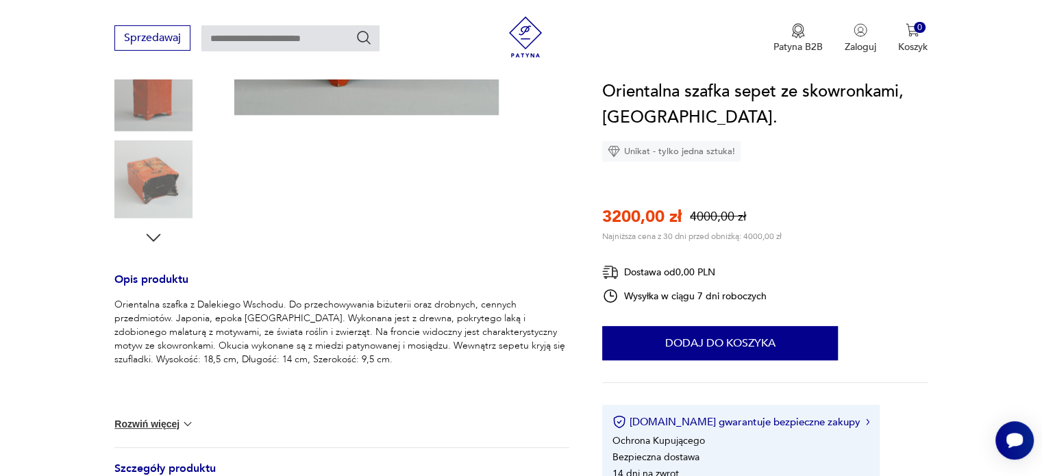
click at [152, 241] on icon "button" at bounding box center [153, 237] width 21 height 21
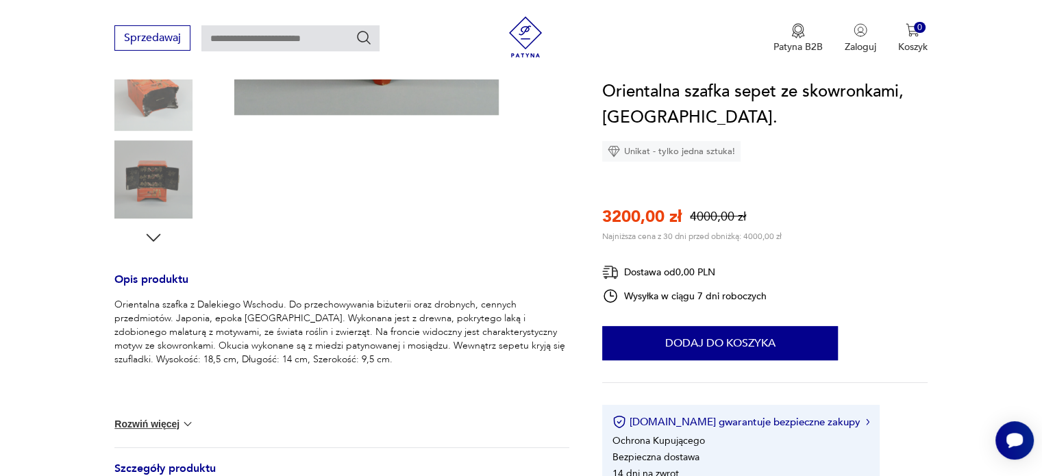
click at [151, 196] on img at bounding box center [153, 179] width 78 height 78
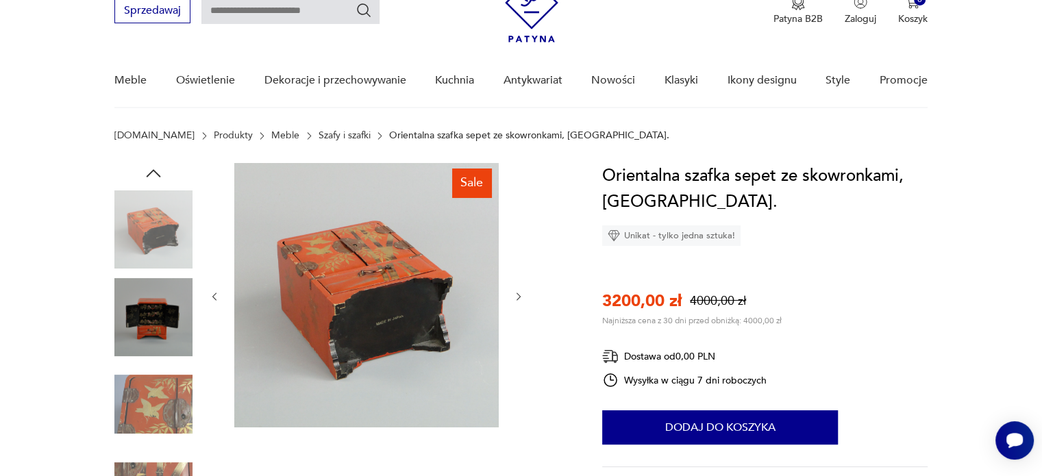
scroll to position [63, 0]
click at [168, 330] on img at bounding box center [153, 317] width 78 height 78
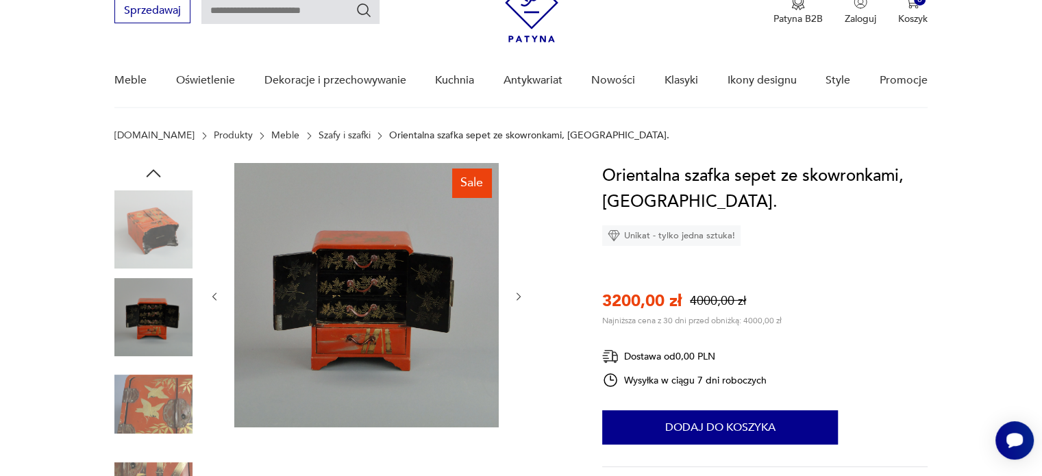
click at [356, 284] on img at bounding box center [366, 295] width 264 height 264
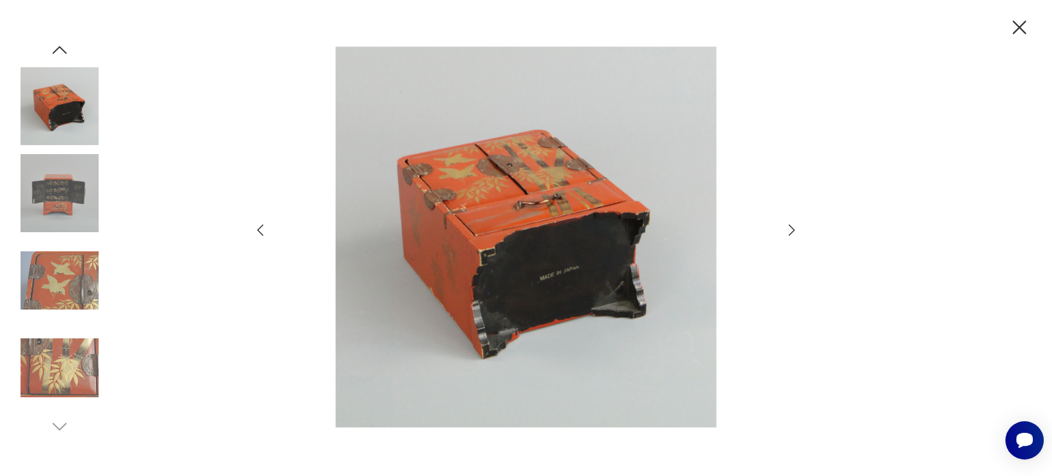
click at [266, 241] on div at bounding box center [526, 239] width 548 height 384
click at [791, 226] on icon "button" at bounding box center [792, 229] width 6 height 11
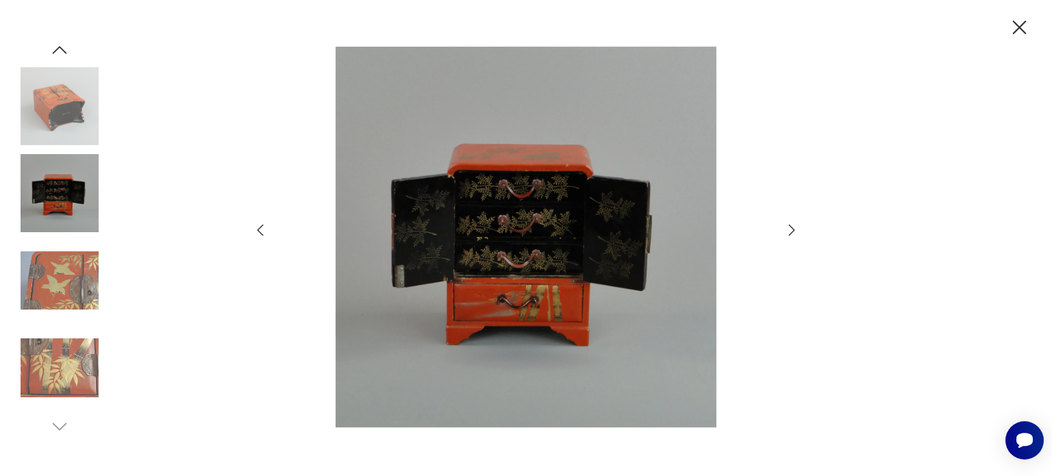
click at [782, 197] on div at bounding box center [526, 239] width 548 height 384
click at [1022, 27] on icon "button" at bounding box center [1020, 28] width 24 height 24
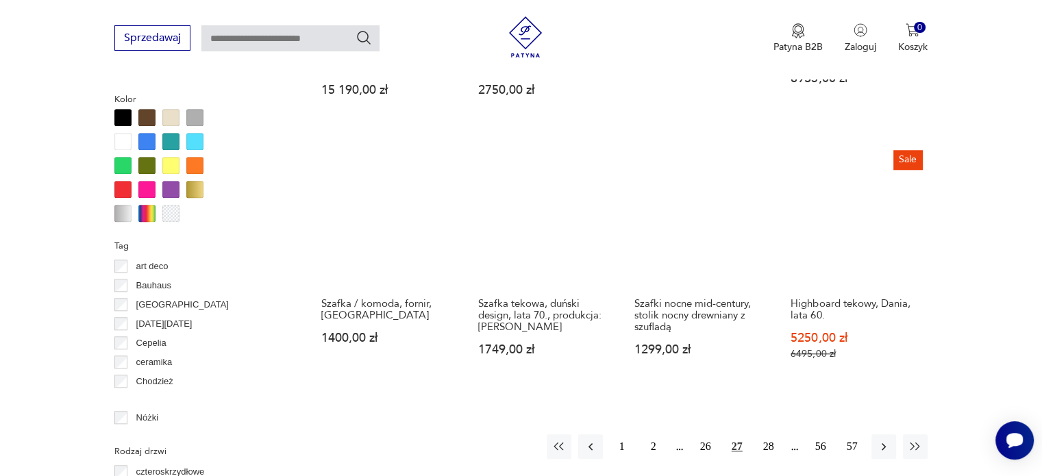
scroll to position [1294, 0]
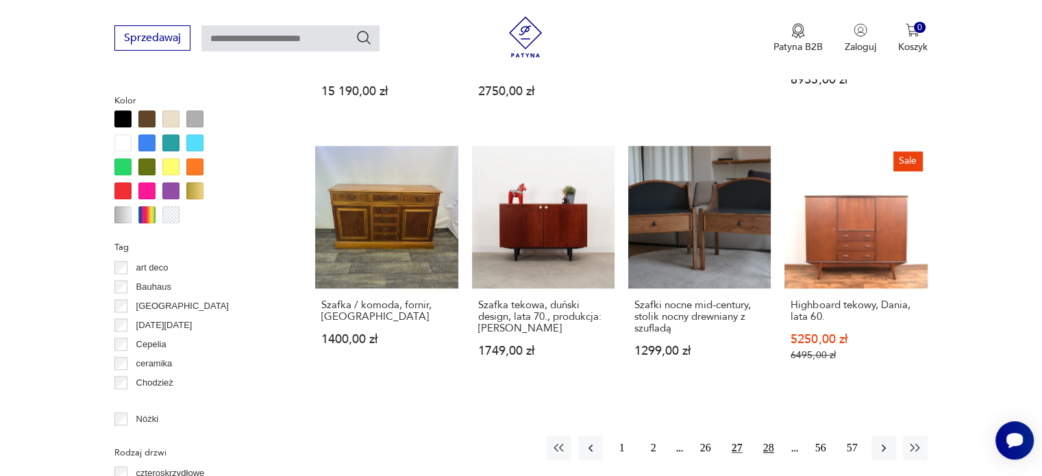
click at [767, 436] on button "28" at bounding box center [768, 448] width 25 height 25
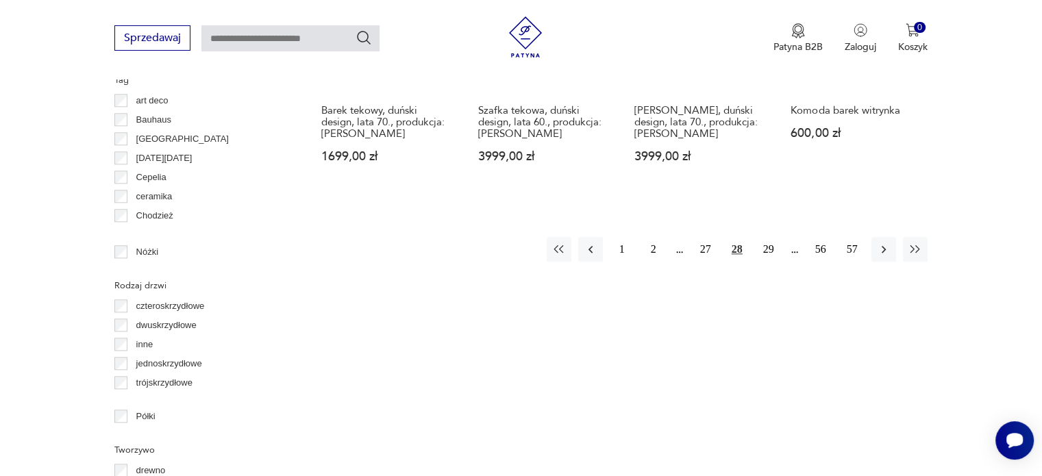
scroll to position [1470, 0]
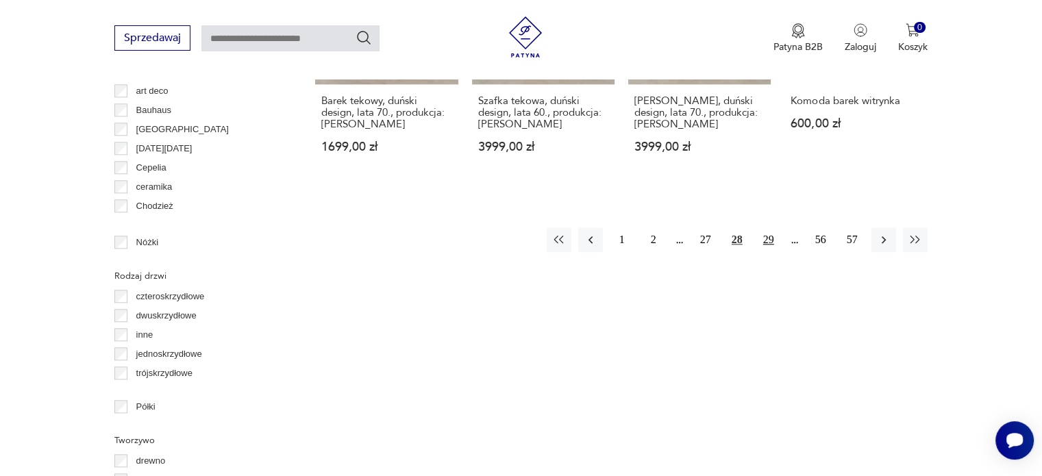
click at [773, 227] on button "29" at bounding box center [768, 239] width 25 height 25
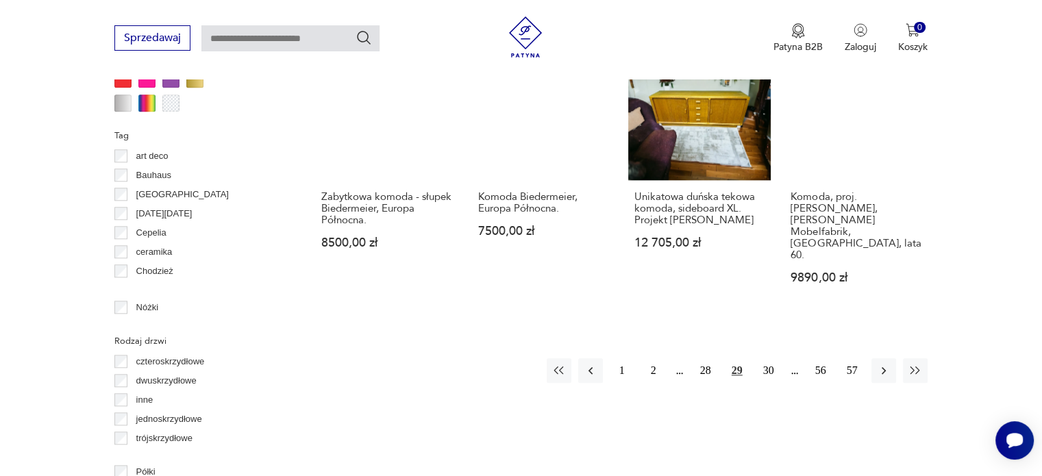
scroll to position [1406, 0]
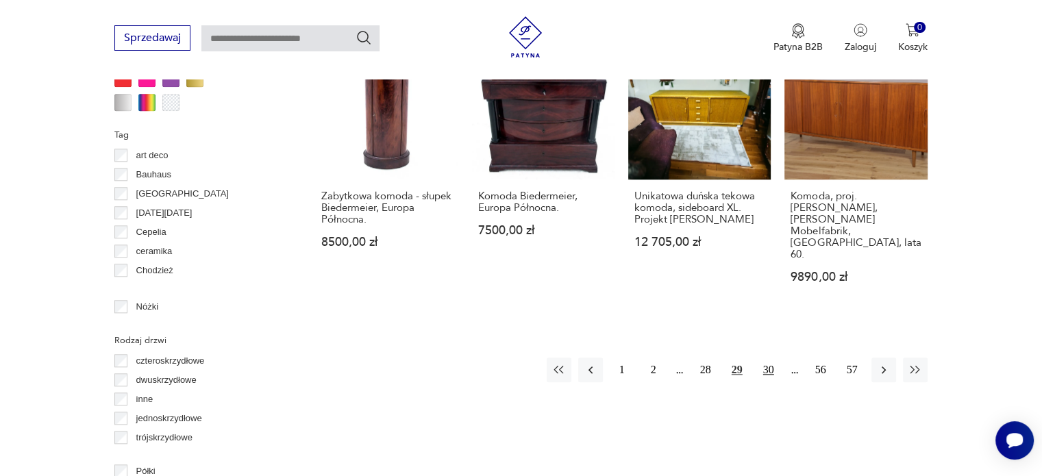
click at [769, 358] on button "30" at bounding box center [768, 370] width 25 height 25
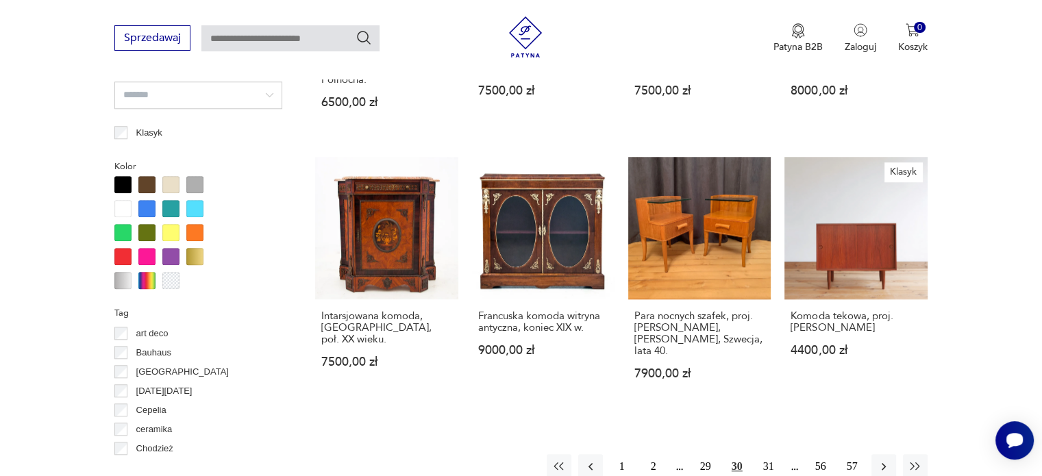
scroll to position [1303, 0]
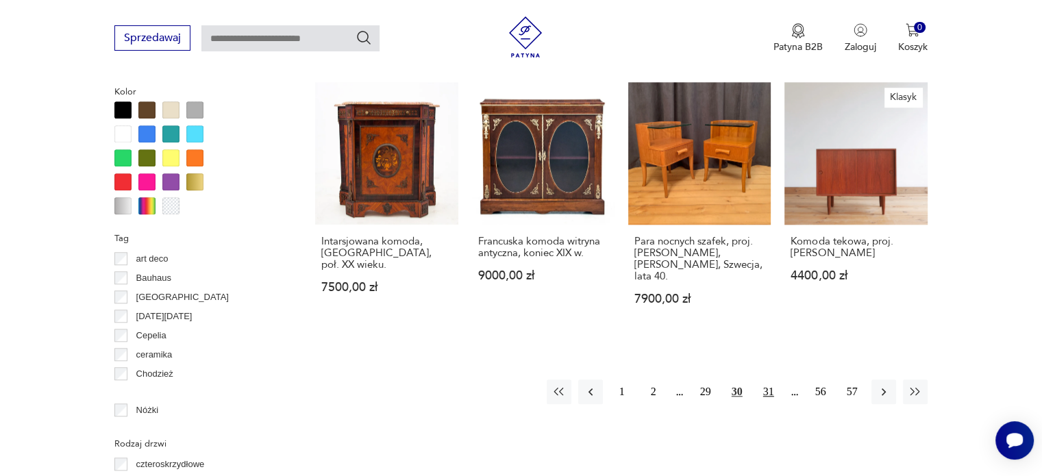
click at [764, 380] on button "31" at bounding box center [768, 392] width 25 height 25
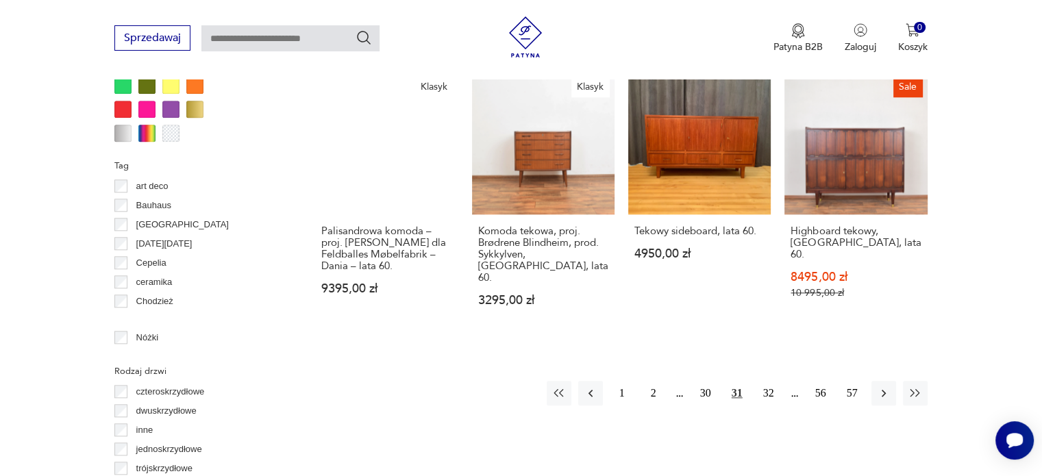
scroll to position [1376, 0]
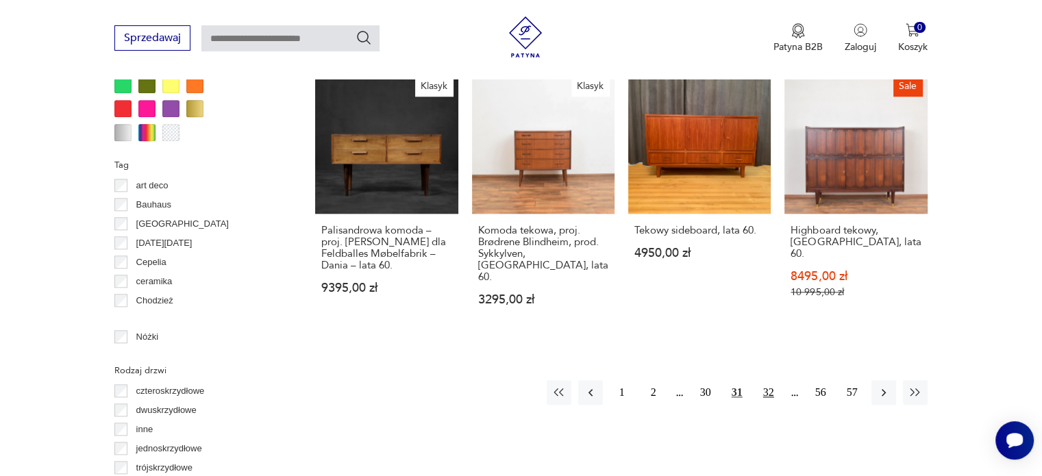
click at [765, 380] on button "32" at bounding box center [768, 392] width 25 height 25
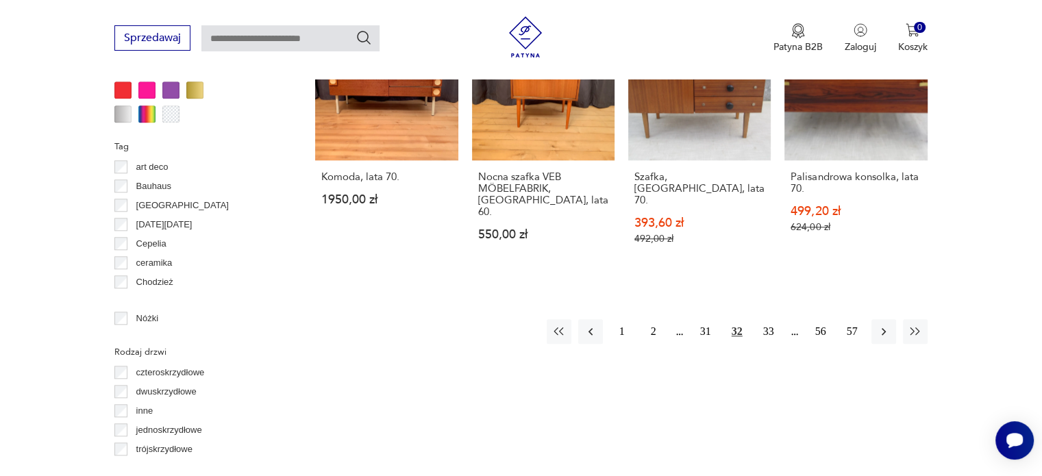
scroll to position [1395, 0]
click at [770, 319] on button "33" at bounding box center [768, 331] width 25 height 25
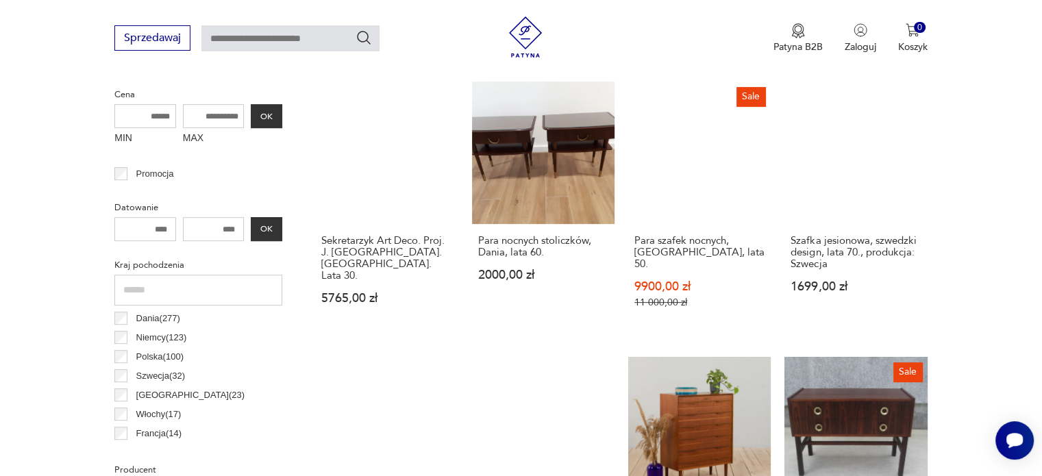
scroll to position [534, 0]
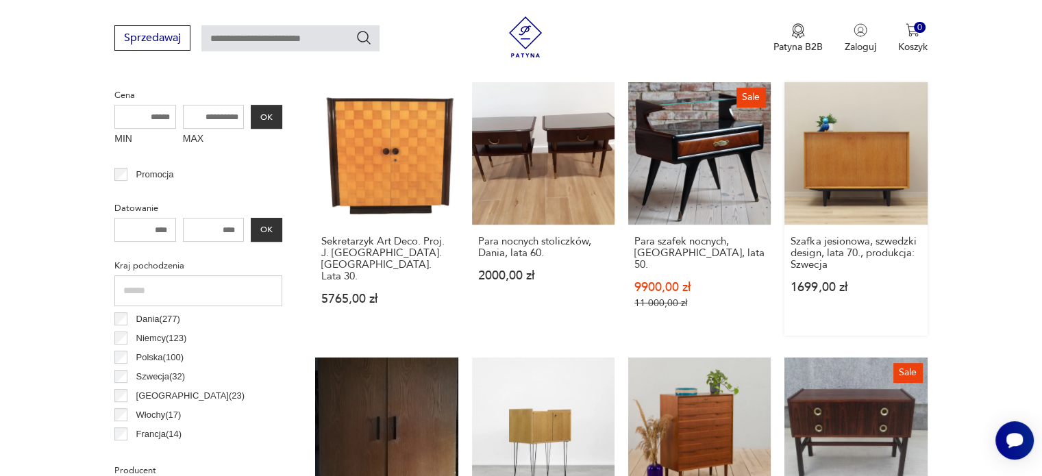
click at [852, 182] on link "Szafka jesionowa, szwedzki design, lata 70., produkcja: Szwecja 1699,00 zł" at bounding box center [856, 209] width 143 height 254
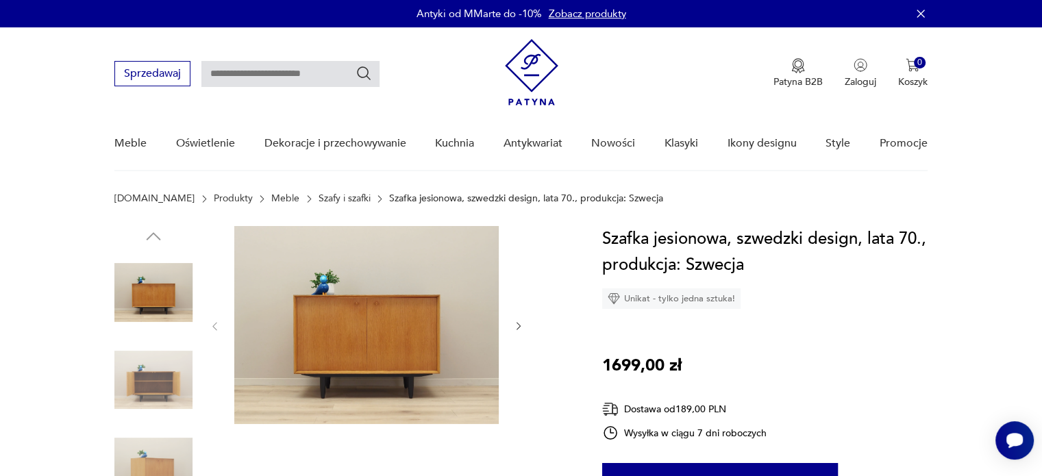
click at [515, 330] on icon "button" at bounding box center [519, 327] width 12 height 12
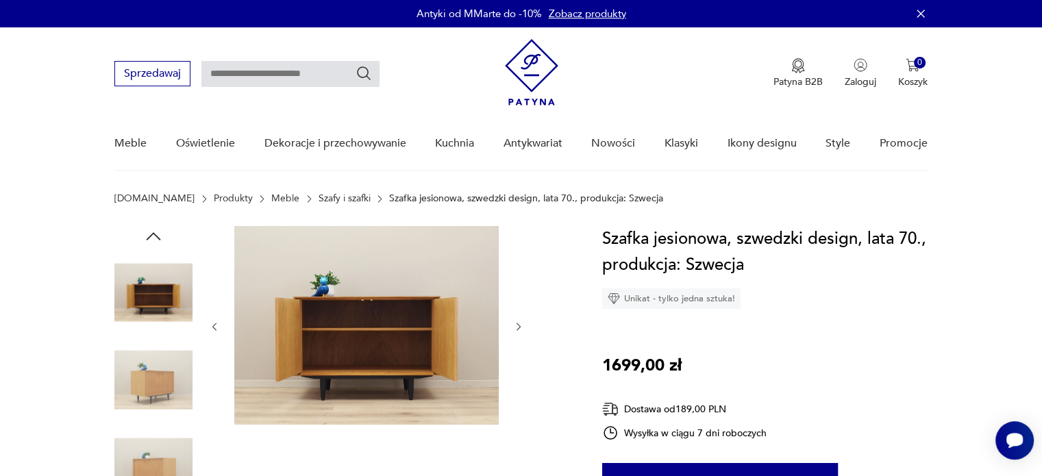
click at [515, 330] on icon "button" at bounding box center [519, 327] width 12 height 12
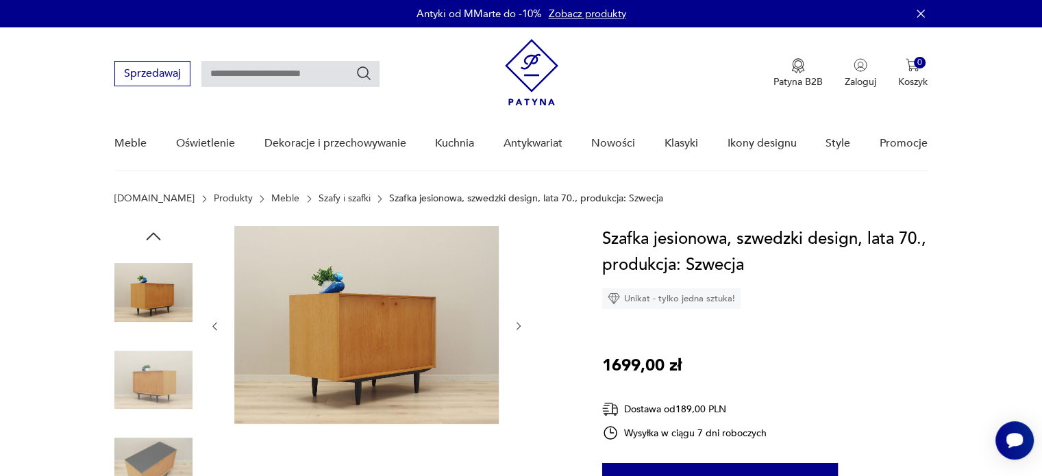
click at [515, 330] on icon "button" at bounding box center [519, 327] width 12 height 12
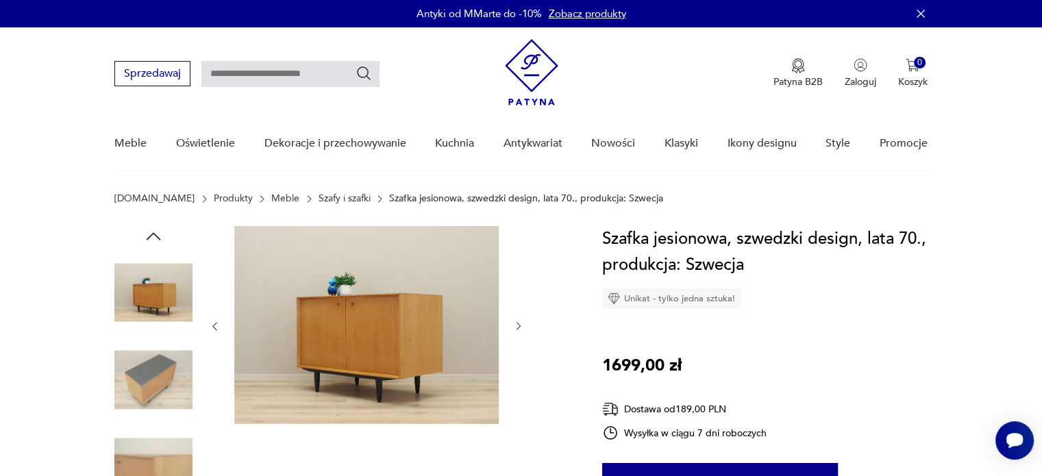
click at [515, 330] on icon "button" at bounding box center [519, 327] width 12 height 12
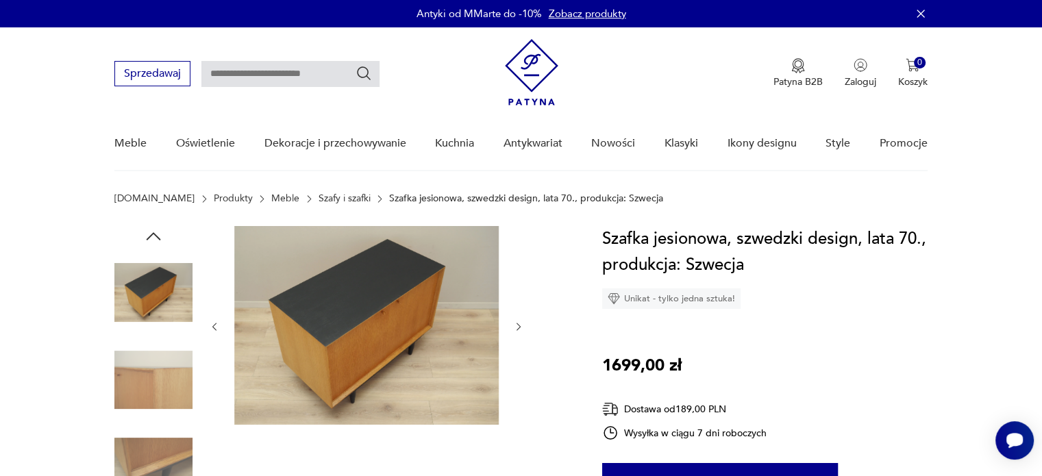
click at [515, 330] on icon "button" at bounding box center [519, 327] width 12 height 12
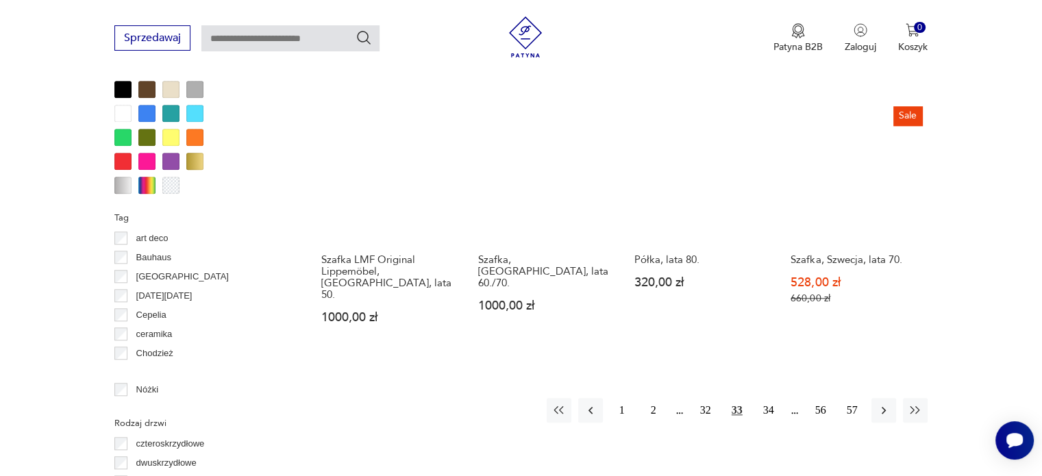
scroll to position [1324, 0]
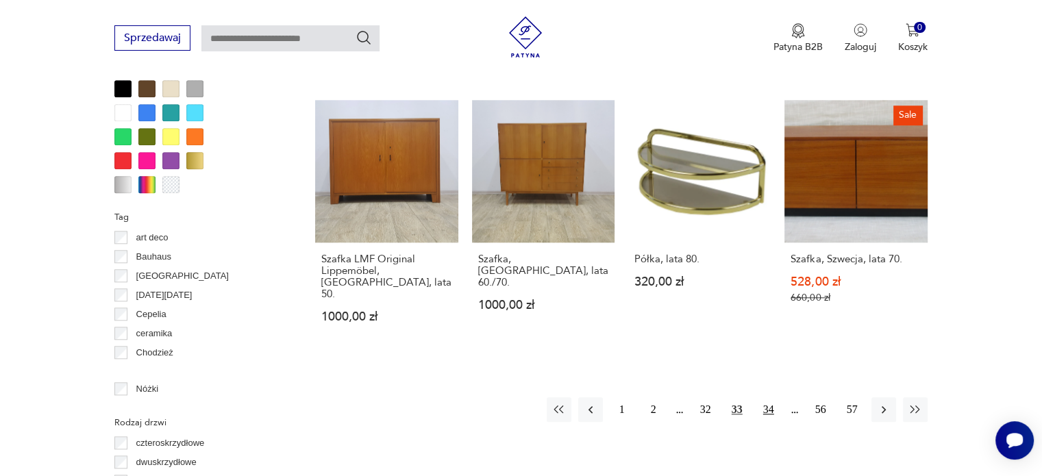
click at [770, 397] on button "34" at bounding box center [768, 409] width 25 height 25
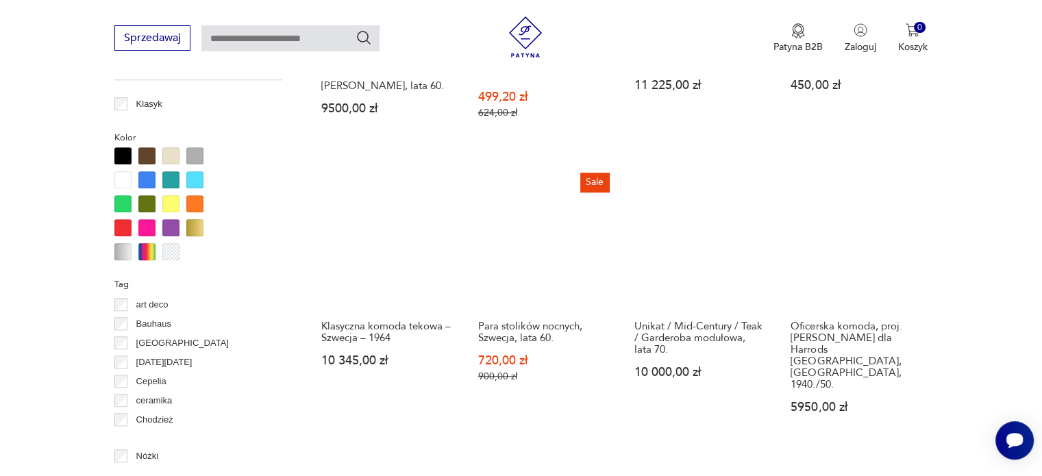
scroll to position [1306, 0]
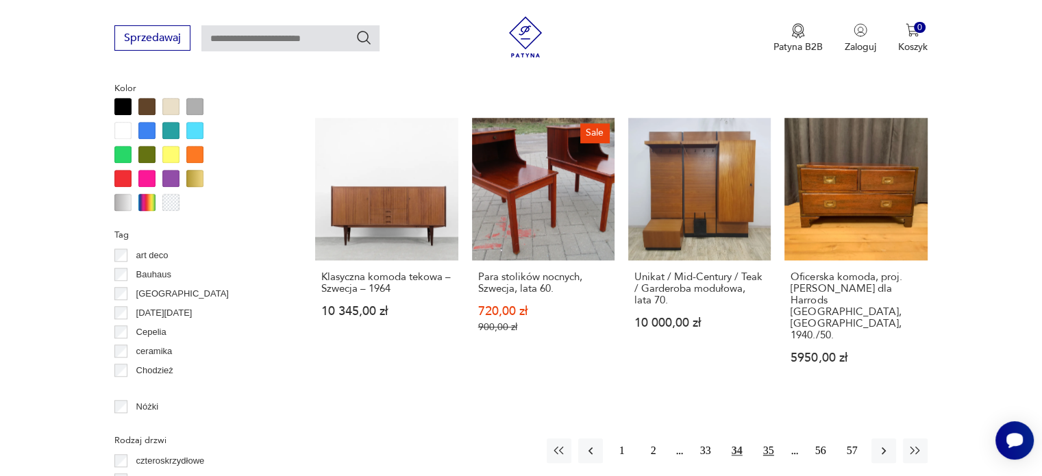
click at [767, 439] on button "35" at bounding box center [768, 451] width 25 height 25
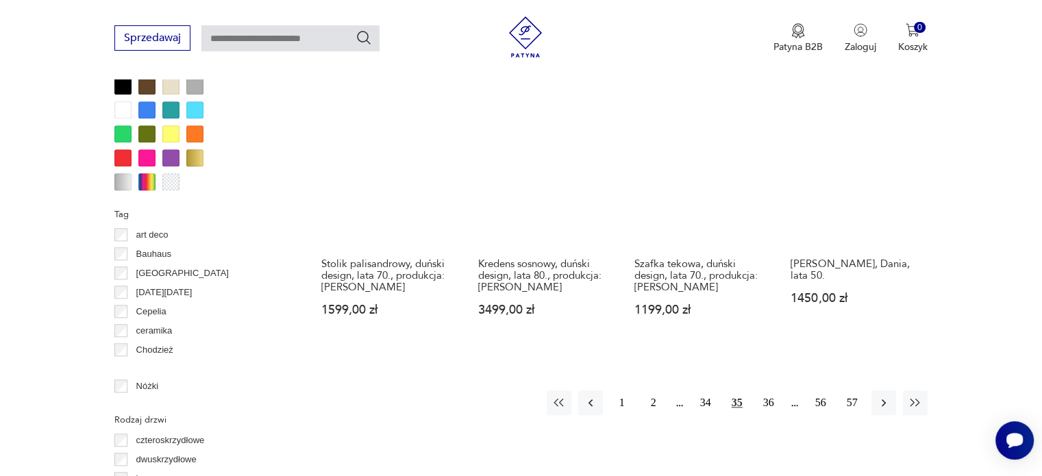
scroll to position [1326, 0]
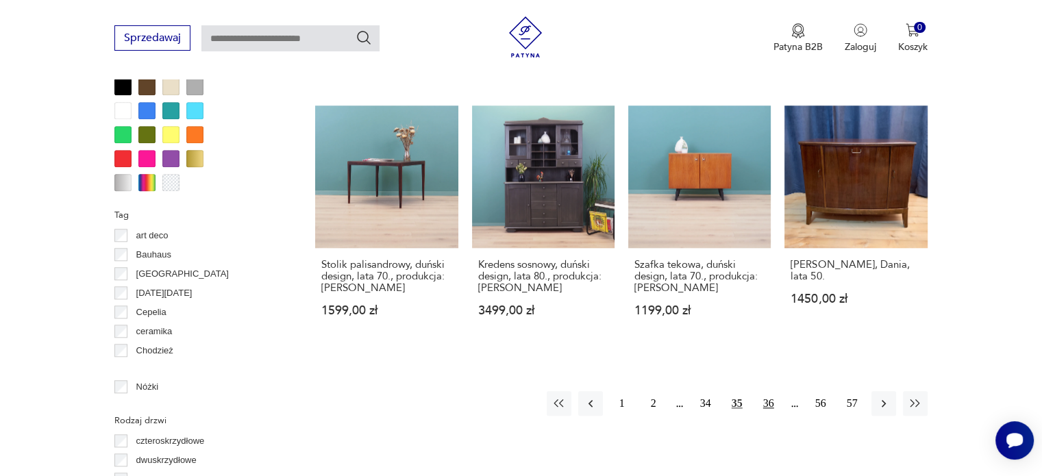
click at [769, 391] on button "36" at bounding box center [768, 403] width 25 height 25
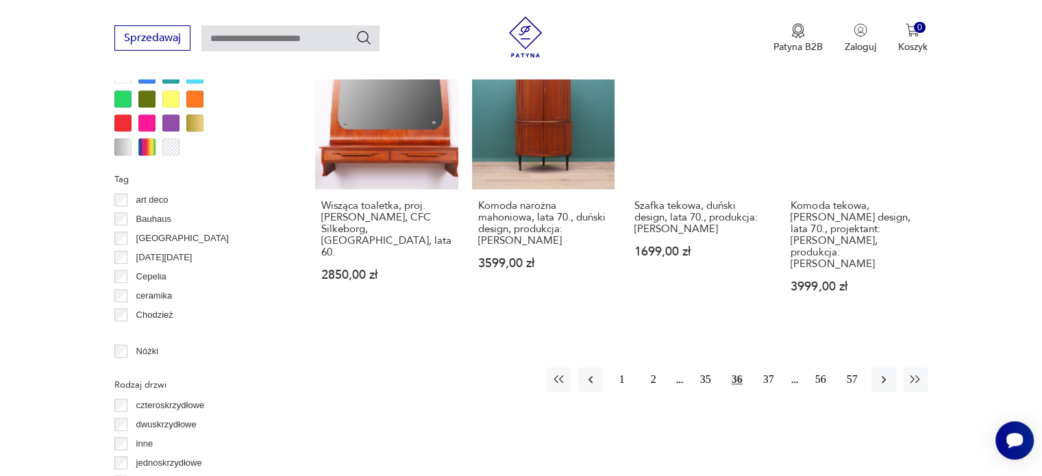
scroll to position [1361, 0]
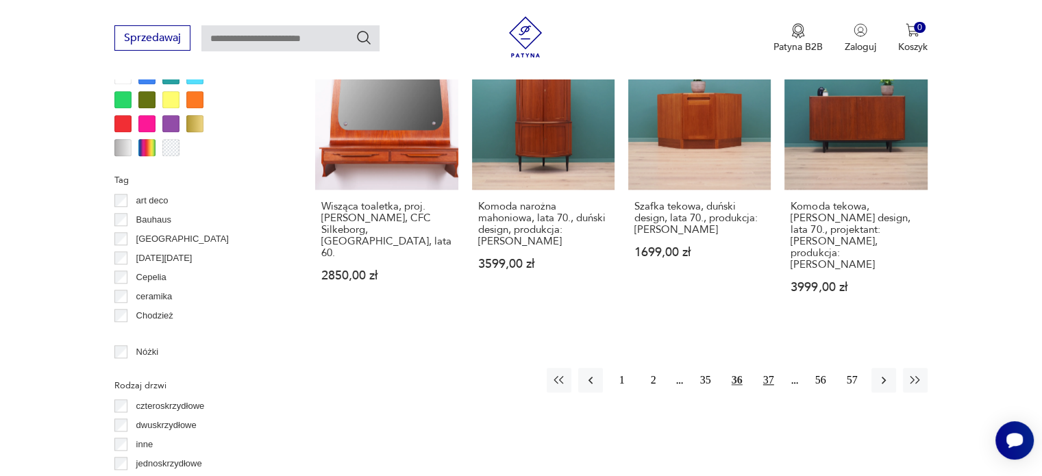
click at [769, 368] on button "37" at bounding box center [768, 380] width 25 height 25
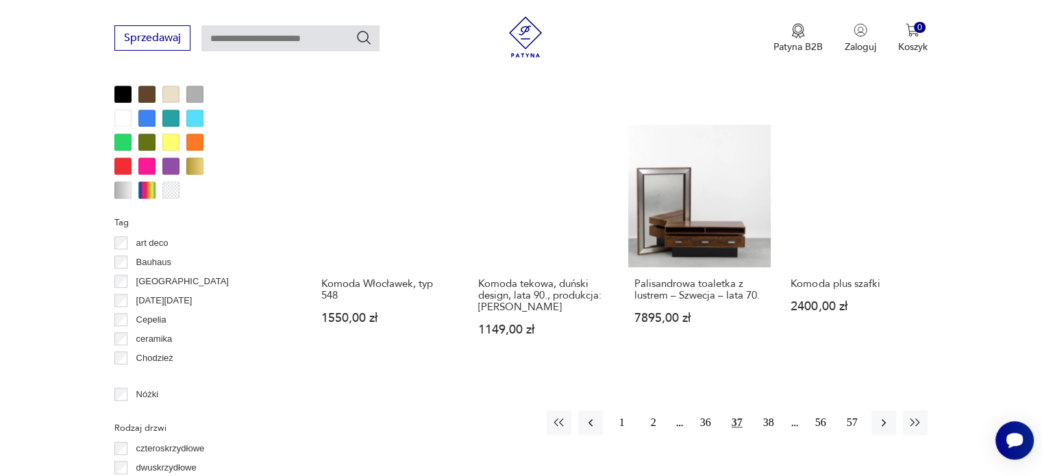
scroll to position [1319, 0]
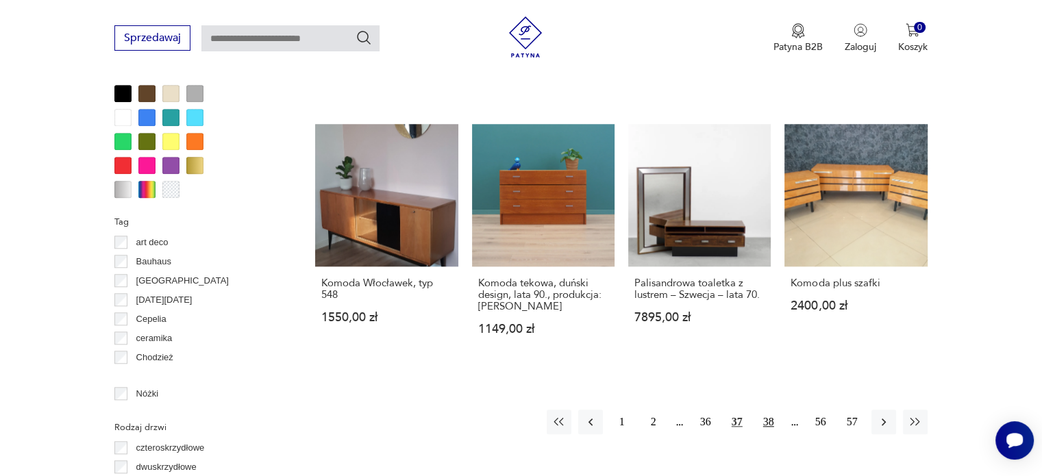
click at [767, 410] on button "38" at bounding box center [768, 422] width 25 height 25
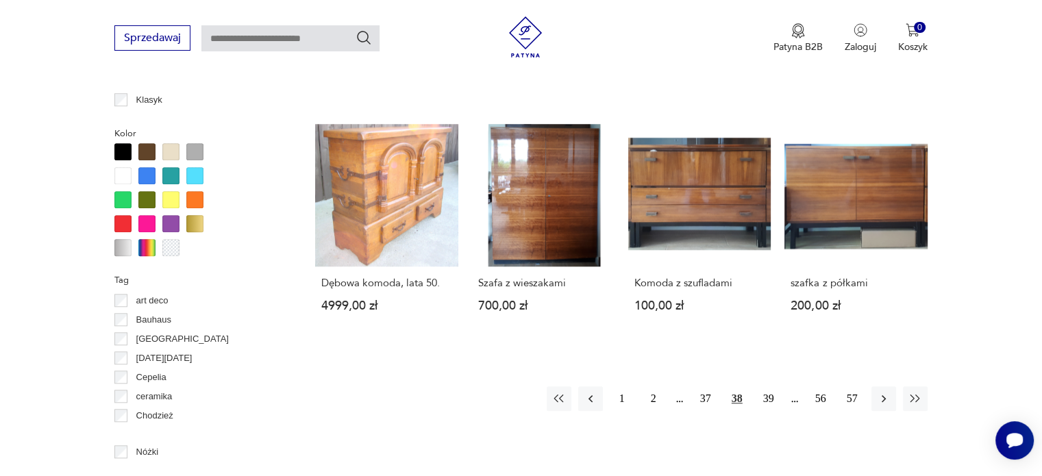
scroll to position [1261, 0]
click at [766, 398] on button "39" at bounding box center [768, 398] width 25 height 25
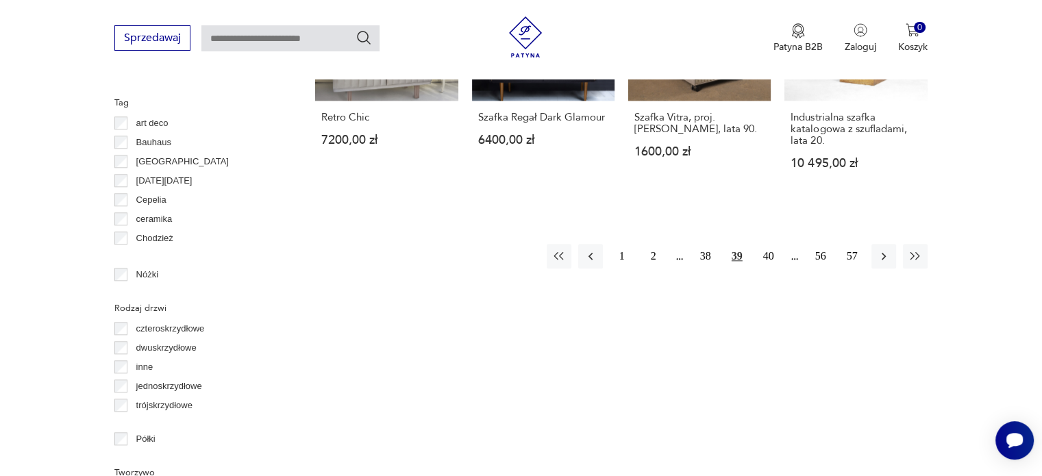
scroll to position [1440, 0]
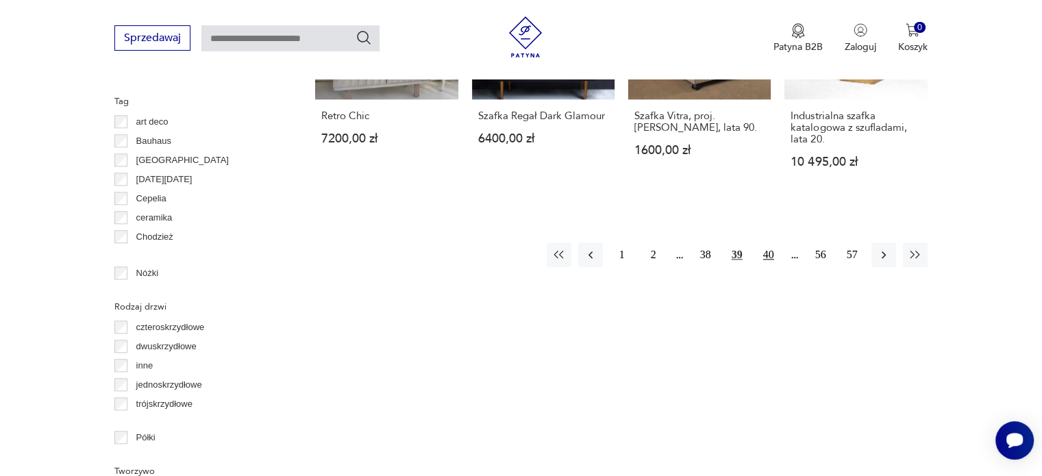
click at [764, 243] on button "40" at bounding box center [768, 255] width 25 height 25
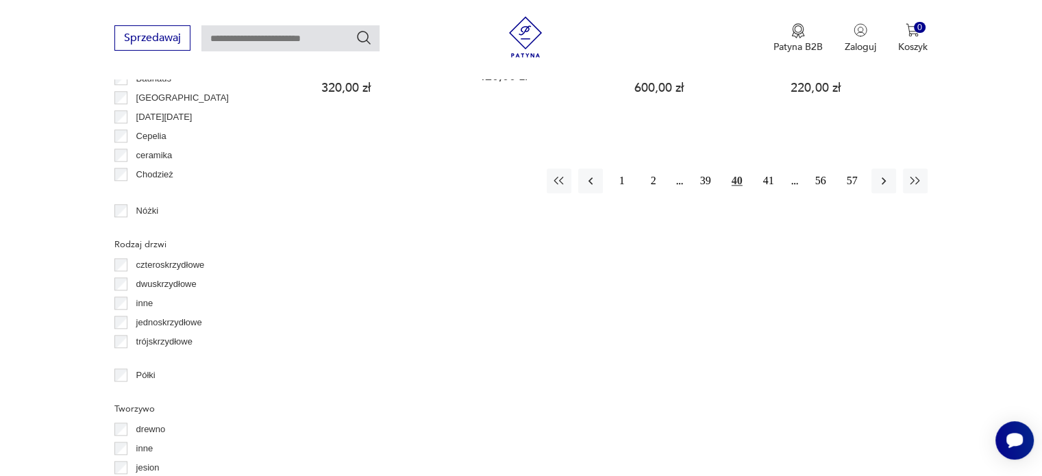
scroll to position [1503, 0]
click at [767, 183] on button "41" at bounding box center [768, 179] width 25 height 25
click at [769, 177] on button "42" at bounding box center [768, 179] width 25 height 25
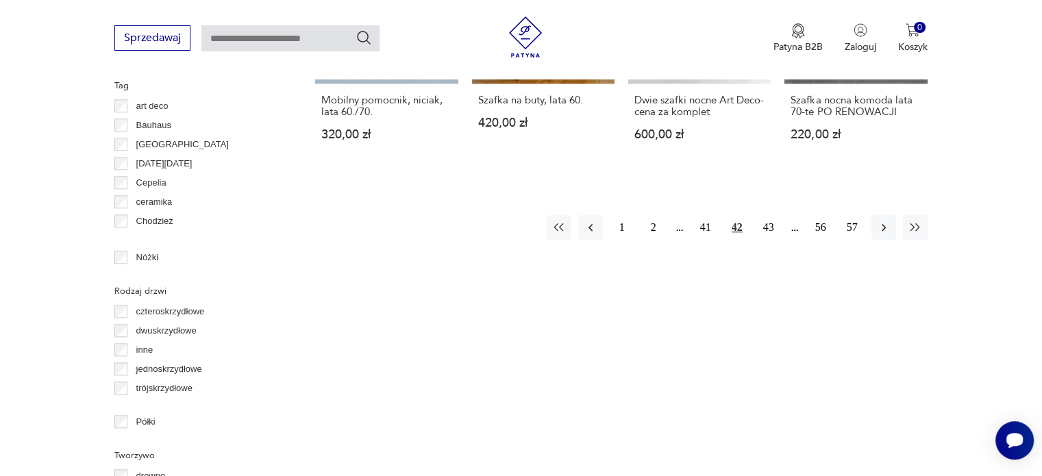
scroll to position [1463, 0]
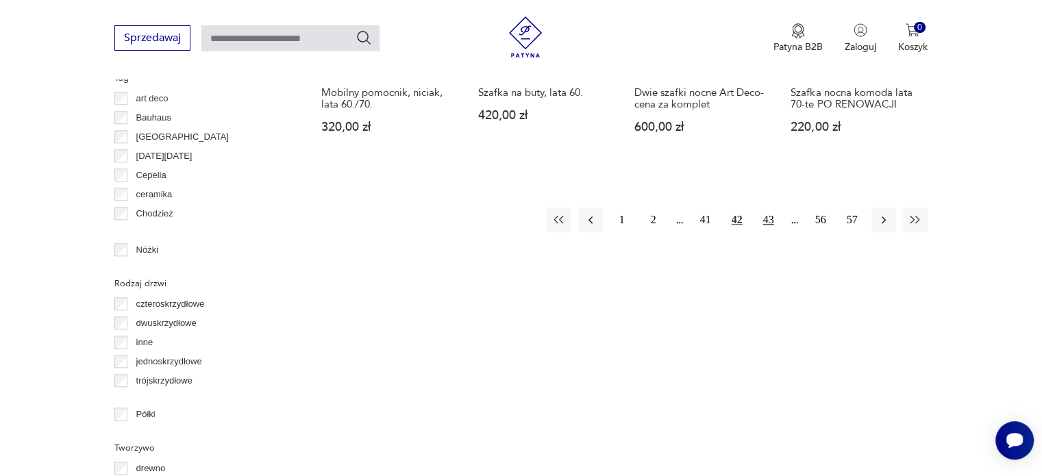
click at [767, 219] on button "43" at bounding box center [768, 220] width 25 height 25
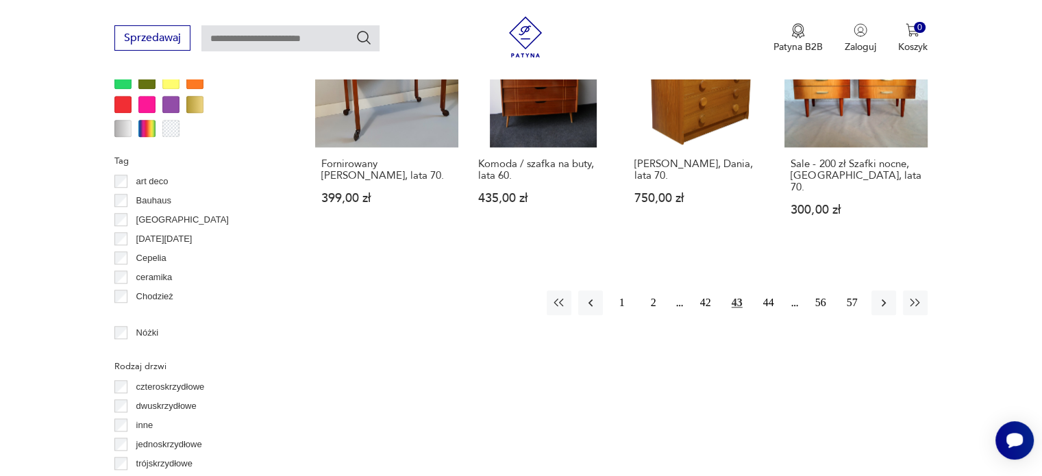
scroll to position [1381, 0]
click at [761, 290] on button "44" at bounding box center [768, 302] width 25 height 25
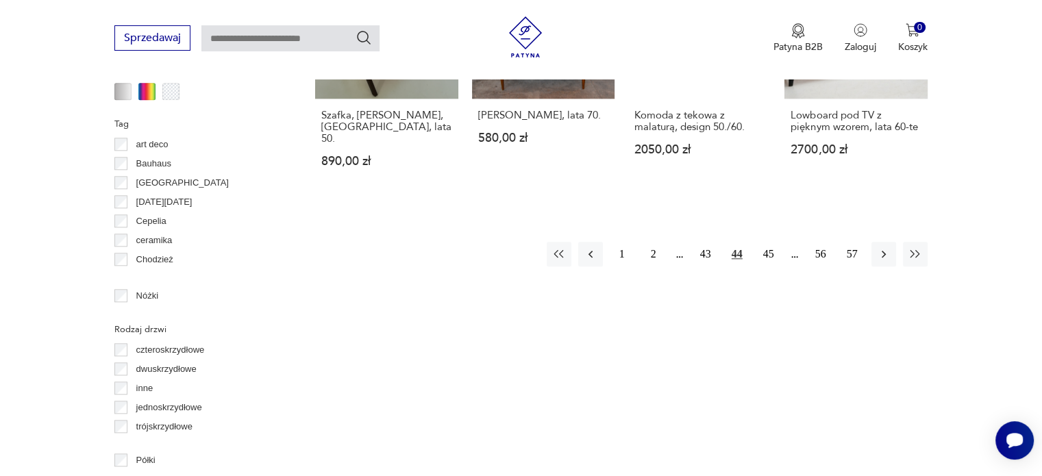
scroll to position [1418, 0]
click at [765, 241] on button "45" at bounding box center [768, 253] width 25 height 25
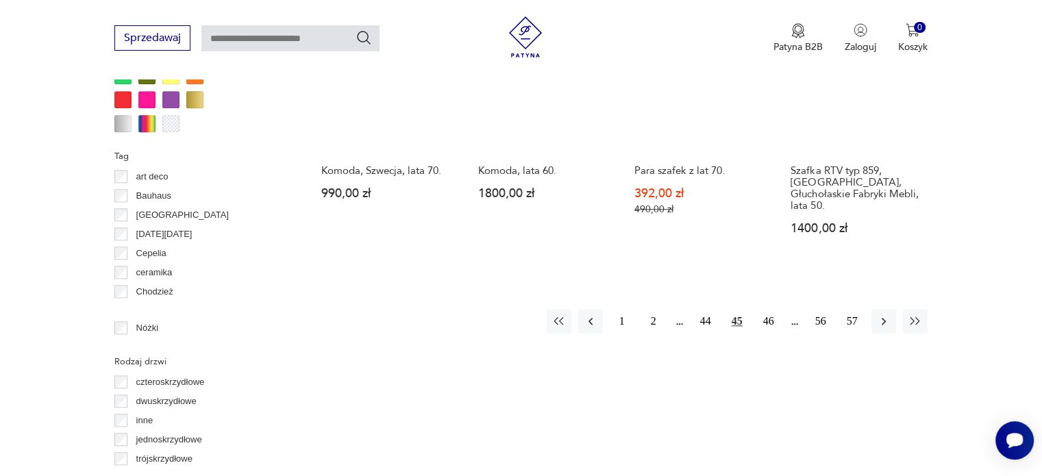
scroll to position [1388, 0]
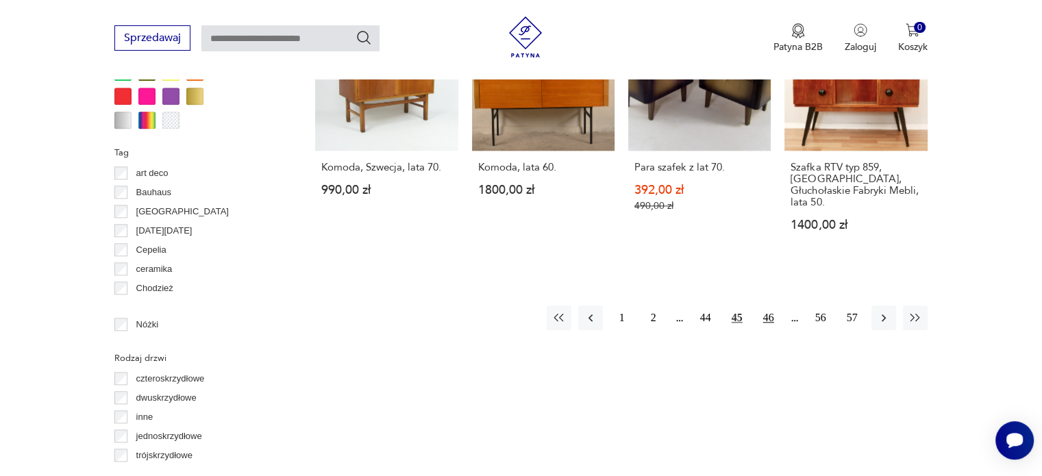
click at [769, 306] on button "46" at bounding box center [768, 318] width 25 height 25
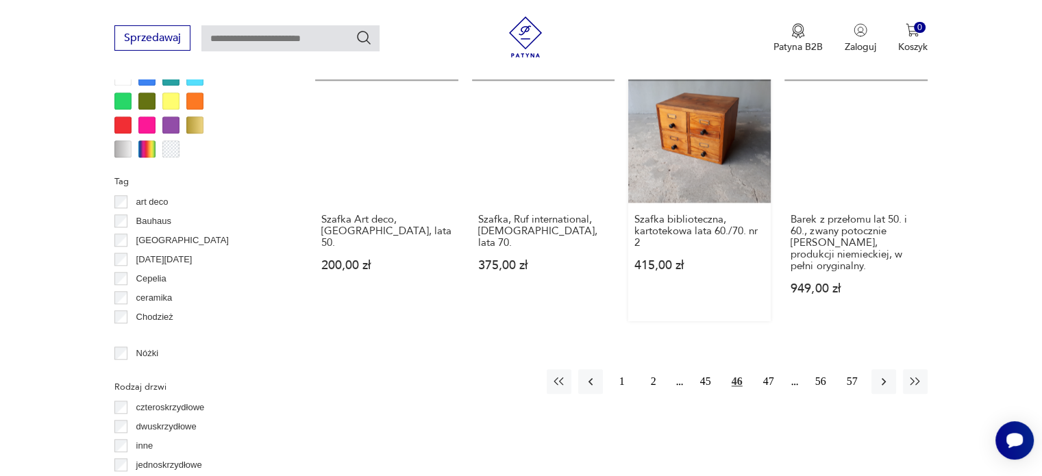
scroll to position [1368, 0]
